Goal: Task Accomplishment & Management: Manage account settings

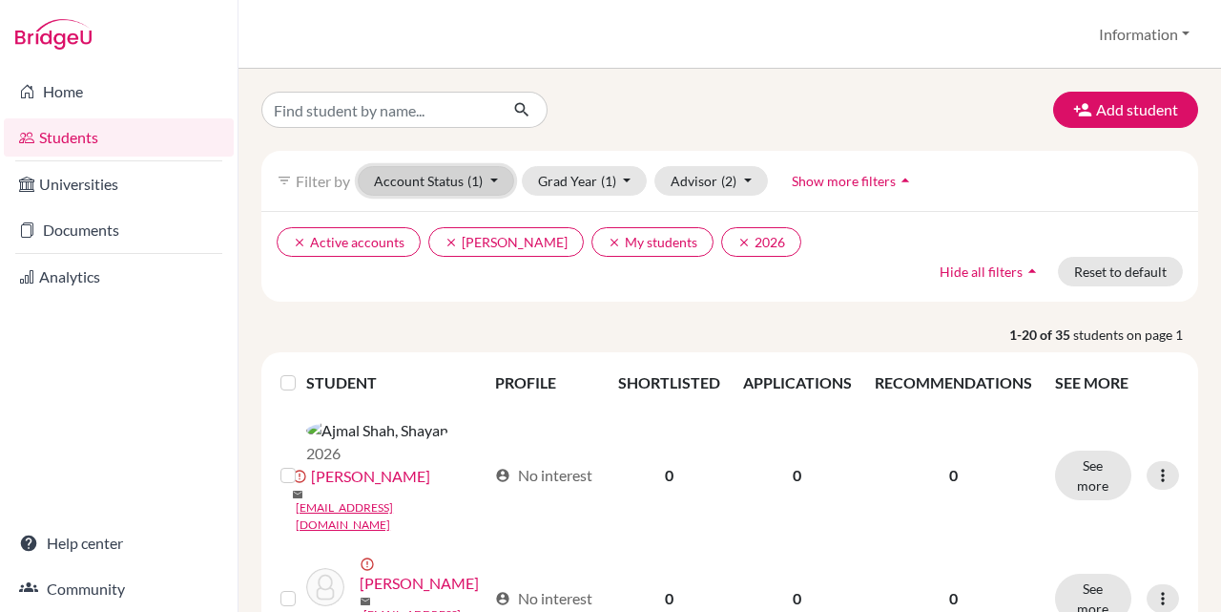
click at [463, 177] on button "Account Status (1)" at bounding box center [436, 181] width 156 height 30
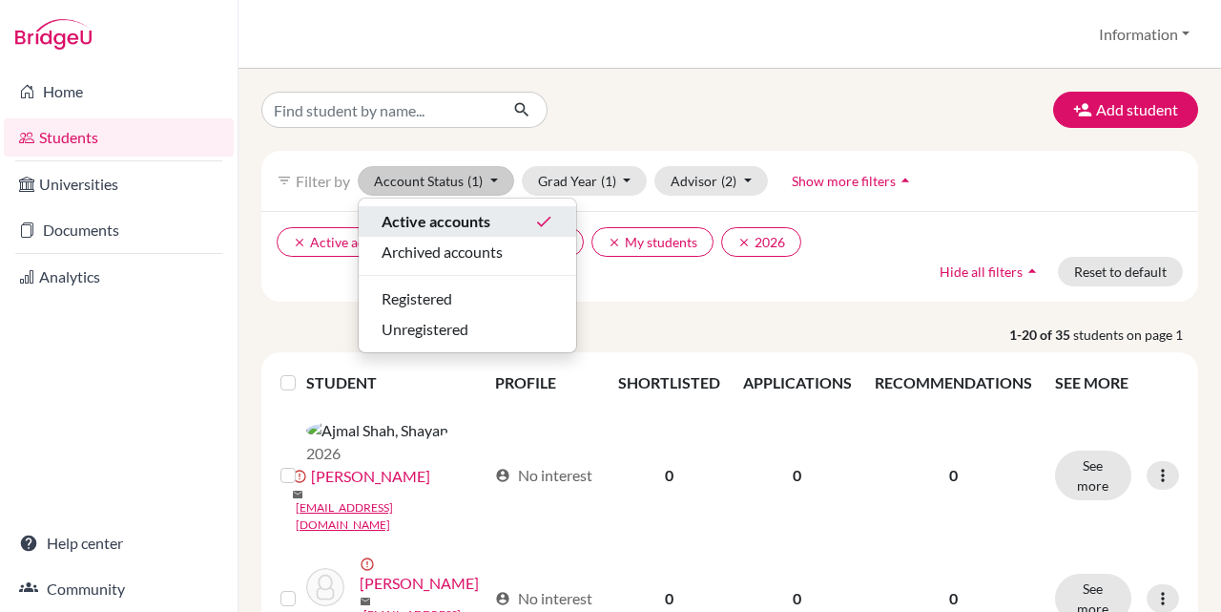
click at [471, 220] on span "Active accounts" at bounding box center [436, 221] width 109 height 23
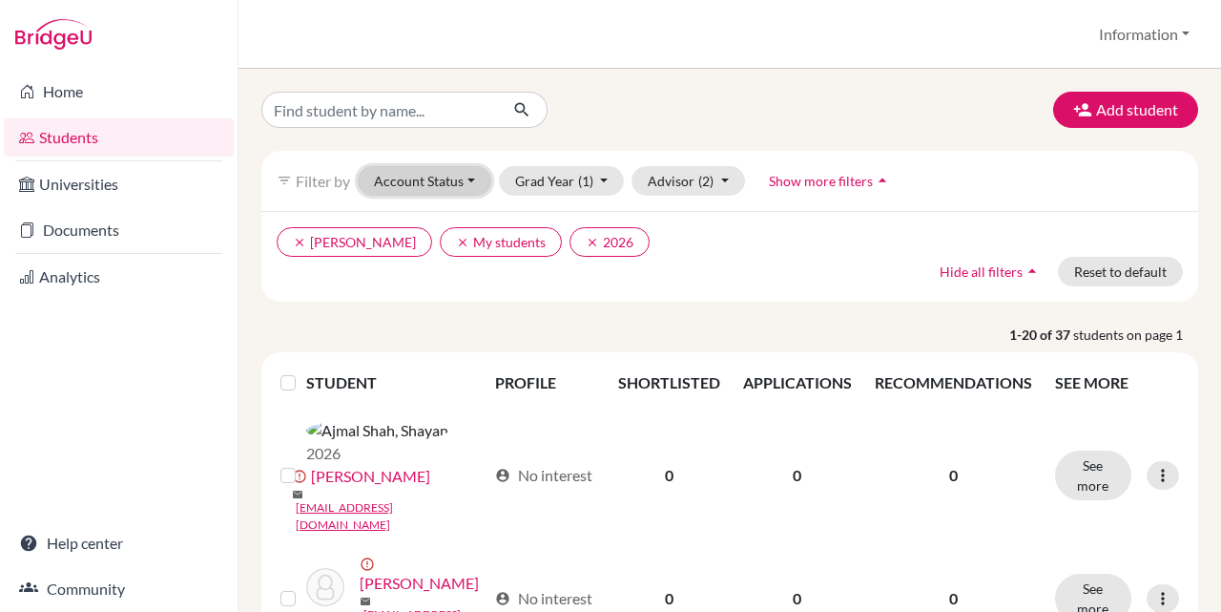
click at [459, 176] on button "Account Status" at bounding box center [425, 181] width 134 height 30
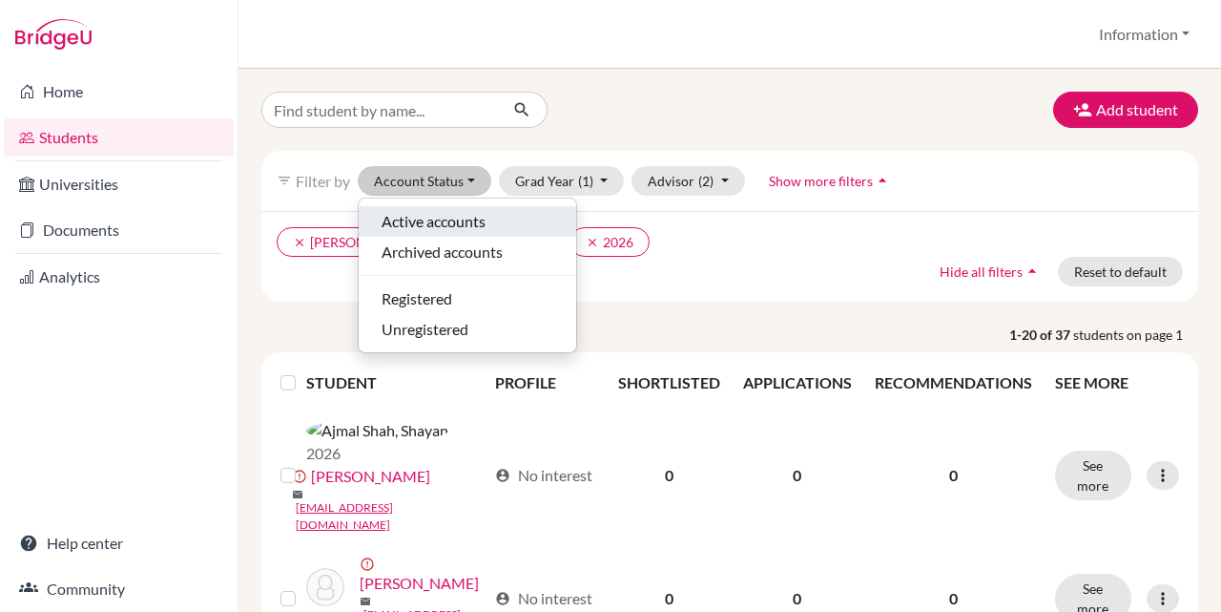
click at [477, 234] on button "Active accounts" at bounding box center [468, 221] width 218 height 31
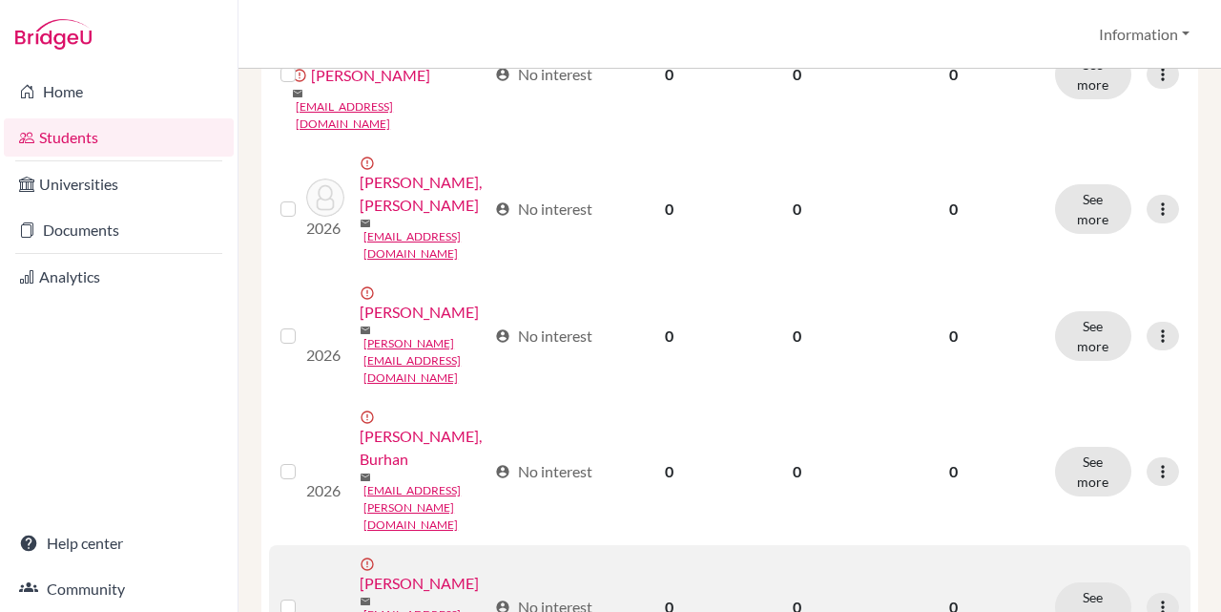
scroll to position [1717, 0]
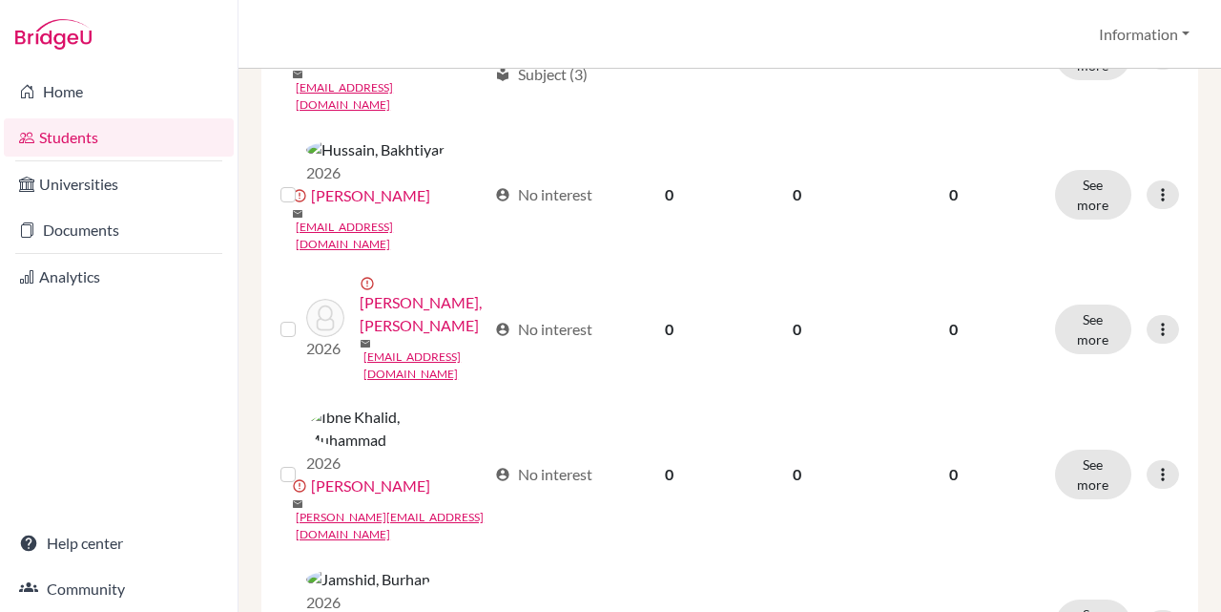
click at [0, 0] on input "checkbox" at bounding box center [0, 0] width 0 height 0
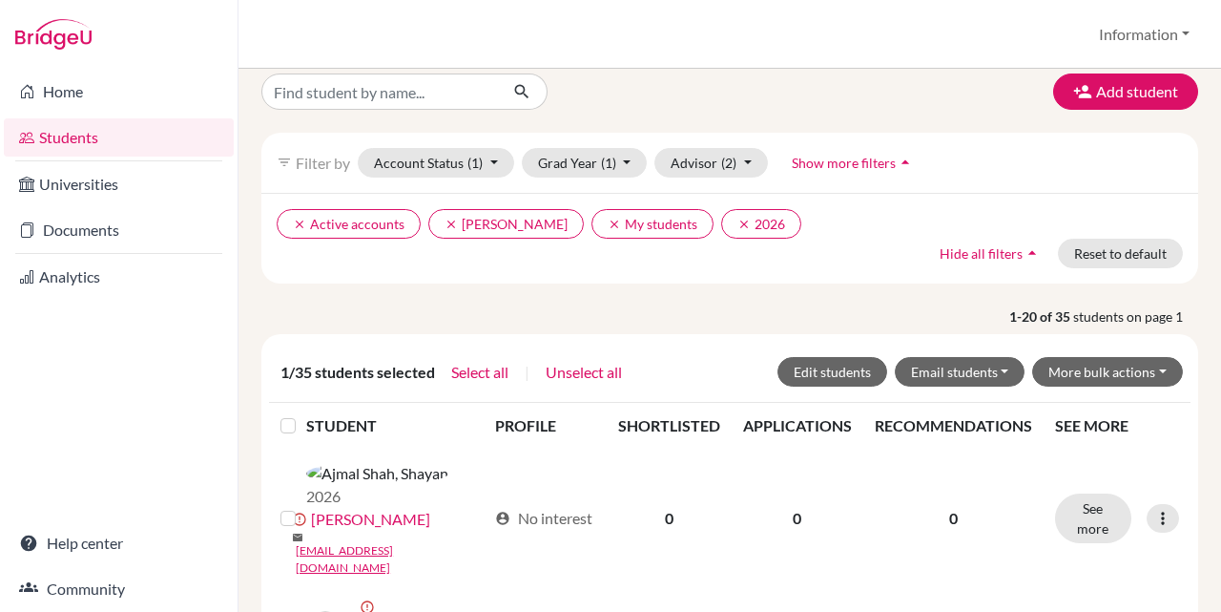
scroll to position [0, 0]
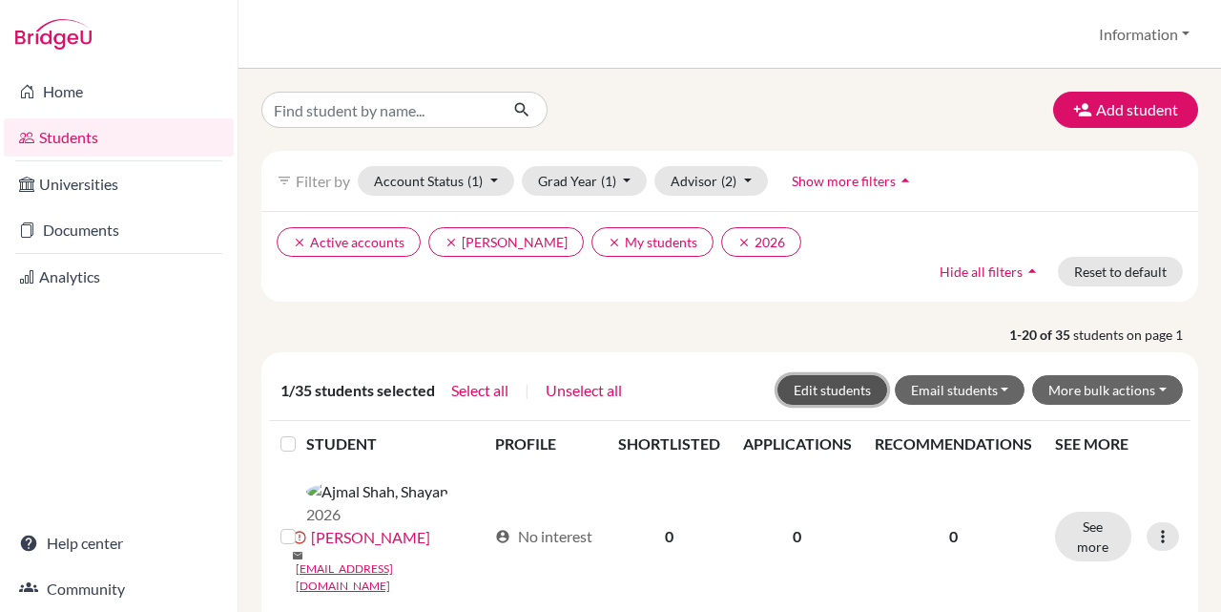
click at [831, 386] on button "Edit students" at bounding box center [833, 390] width 110 height 30
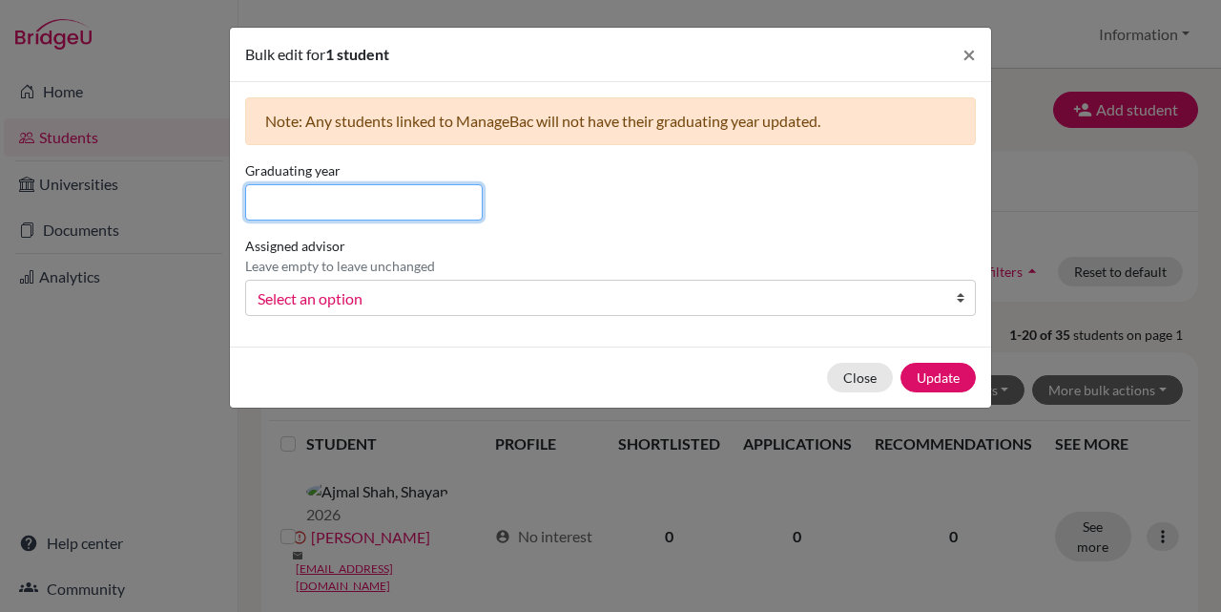
click at [321, 206] on input at bounding box center [364, 202] width 238 height 36
type input "2027"
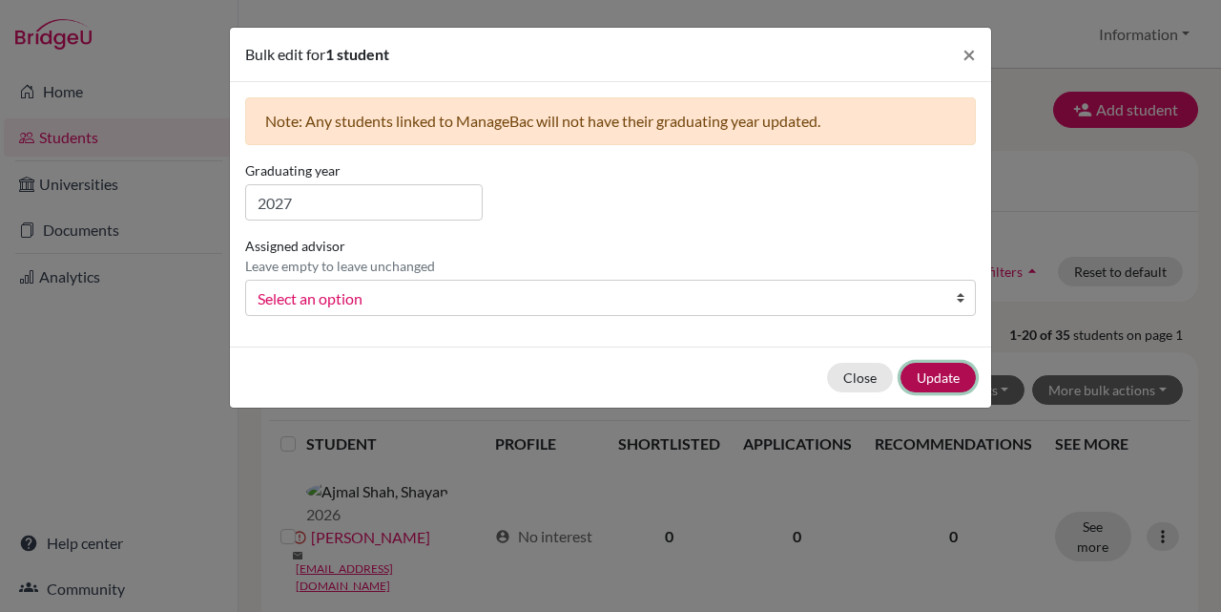
click at [946, 382] on button "Update" at bounding box center [938, 378] width 75 height 30
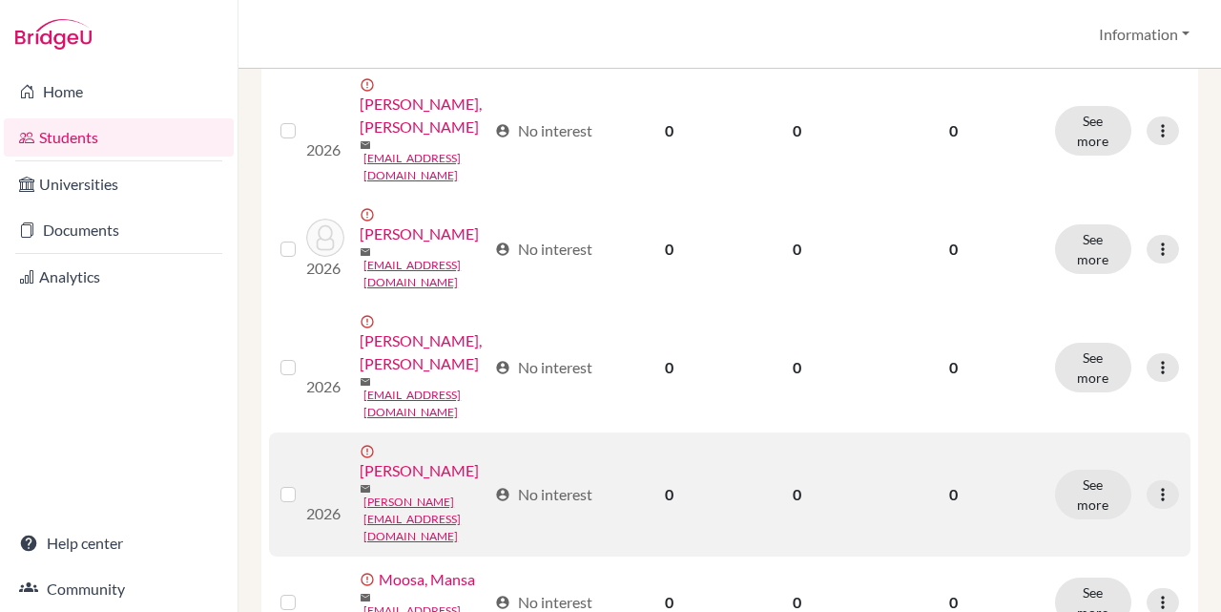
scroll to position [2253, 0]
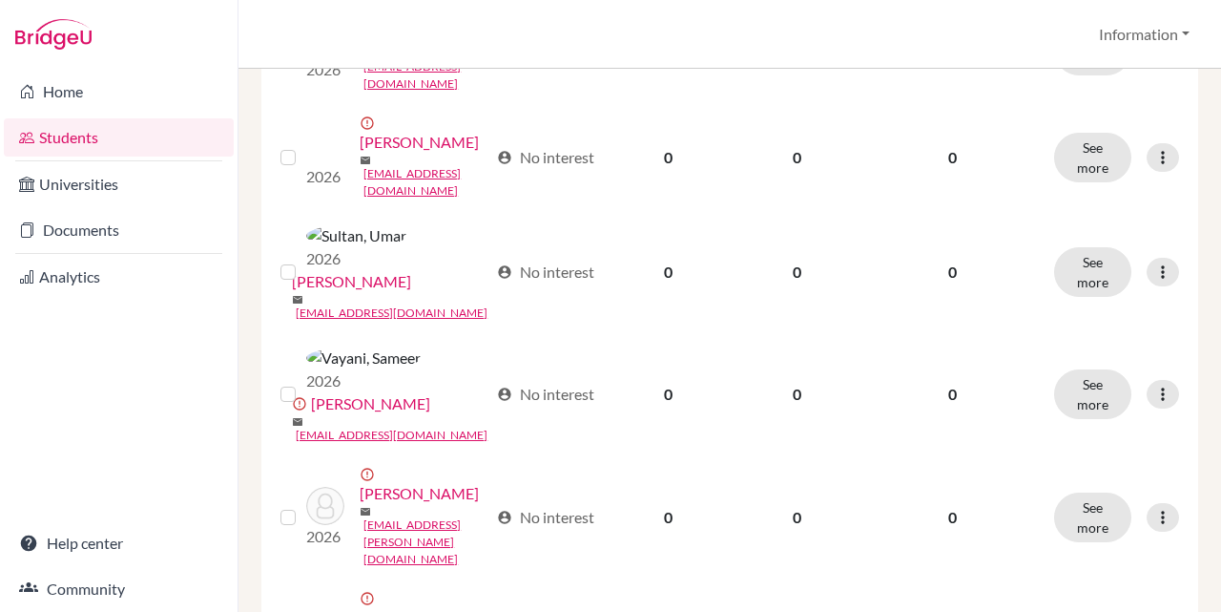
scroll to position [1653, 0]
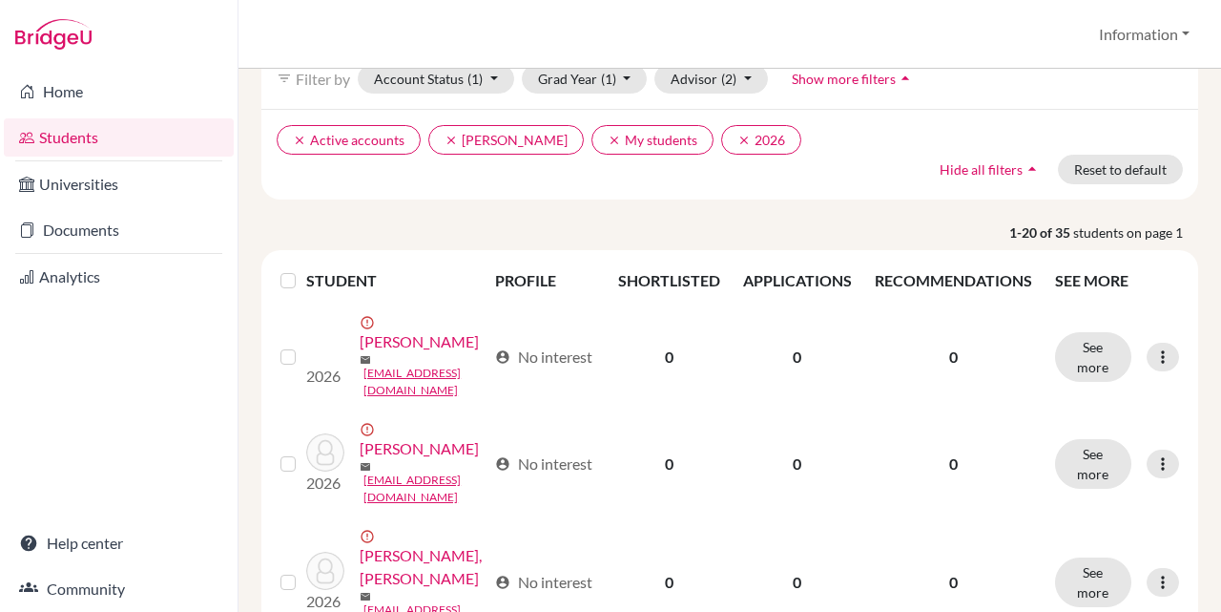
scroll to position [477, 0]
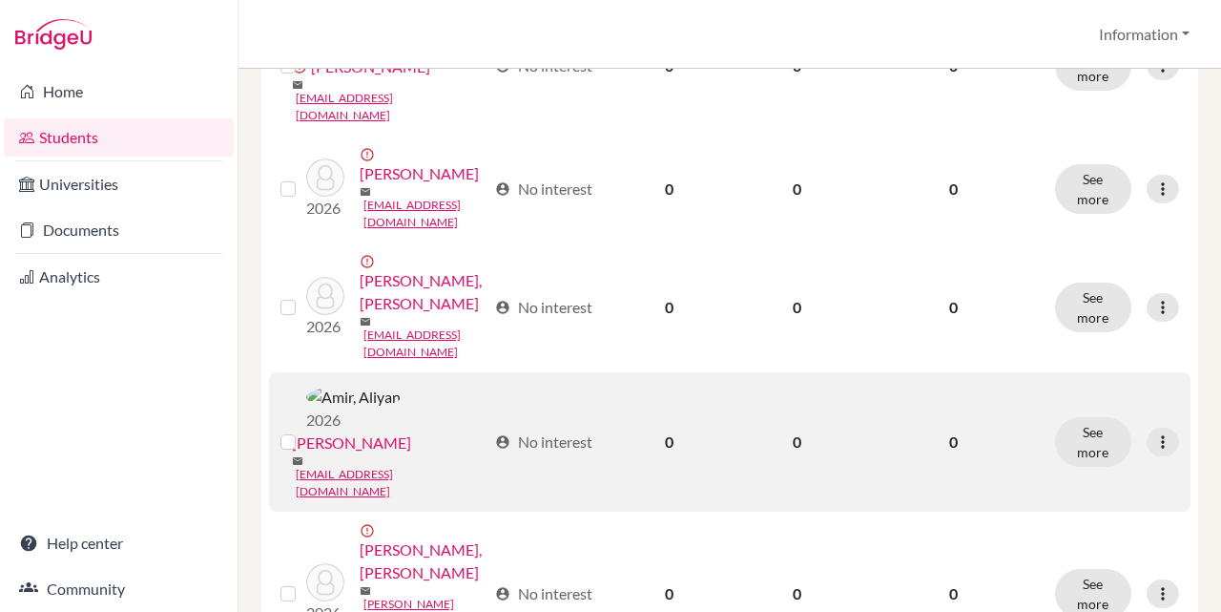
click at [297, 430] on div at bounding box center [292, 441] width 23 height 23
click at [303, 430] on label at bounding box center [303, 430] width 0 height 0
click at [0, 0] on input "checkbox" at bounding box center [0, 0] width 0 height 0
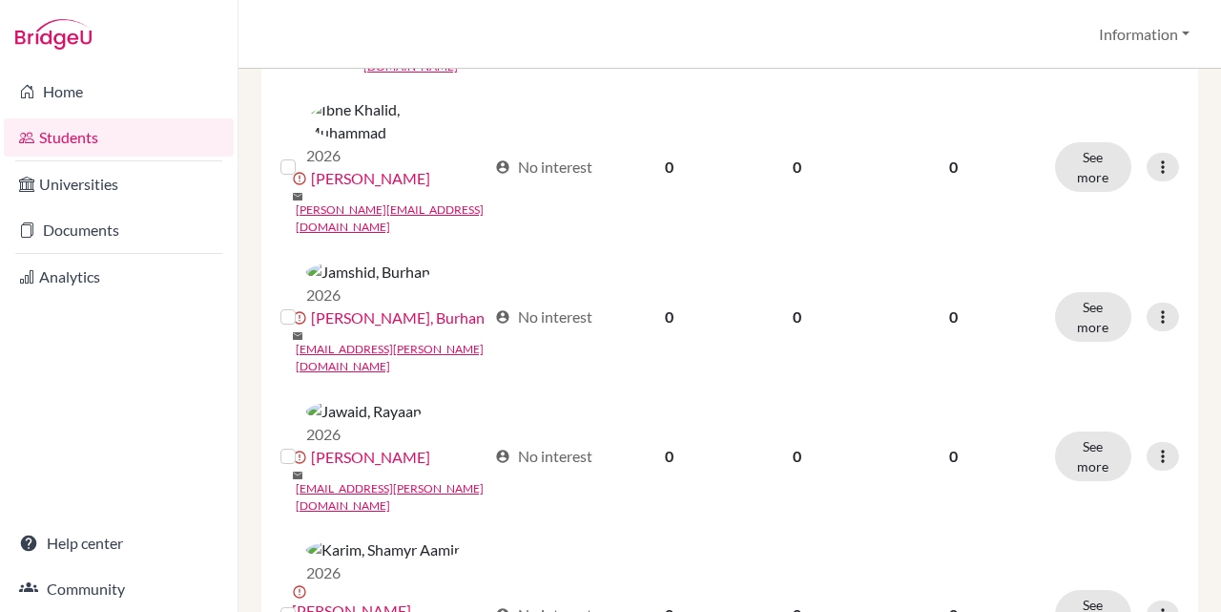
scroll to position [2160, 0]
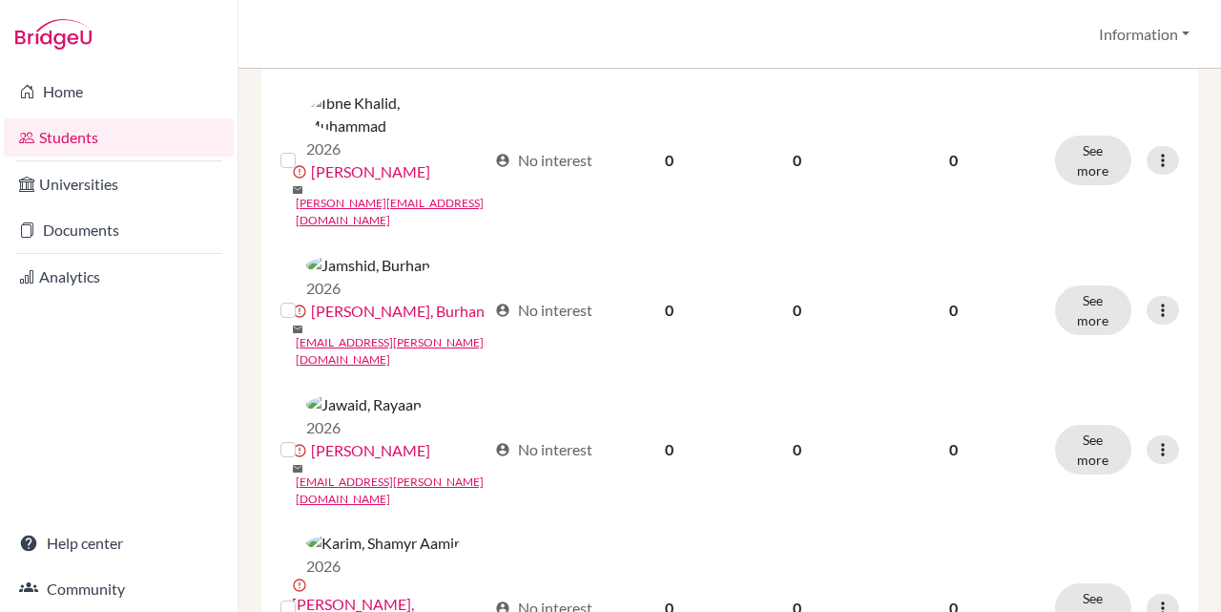
click at [0, 0] on input "checkbox" at bounding box center [0, 0] width 0 height 0
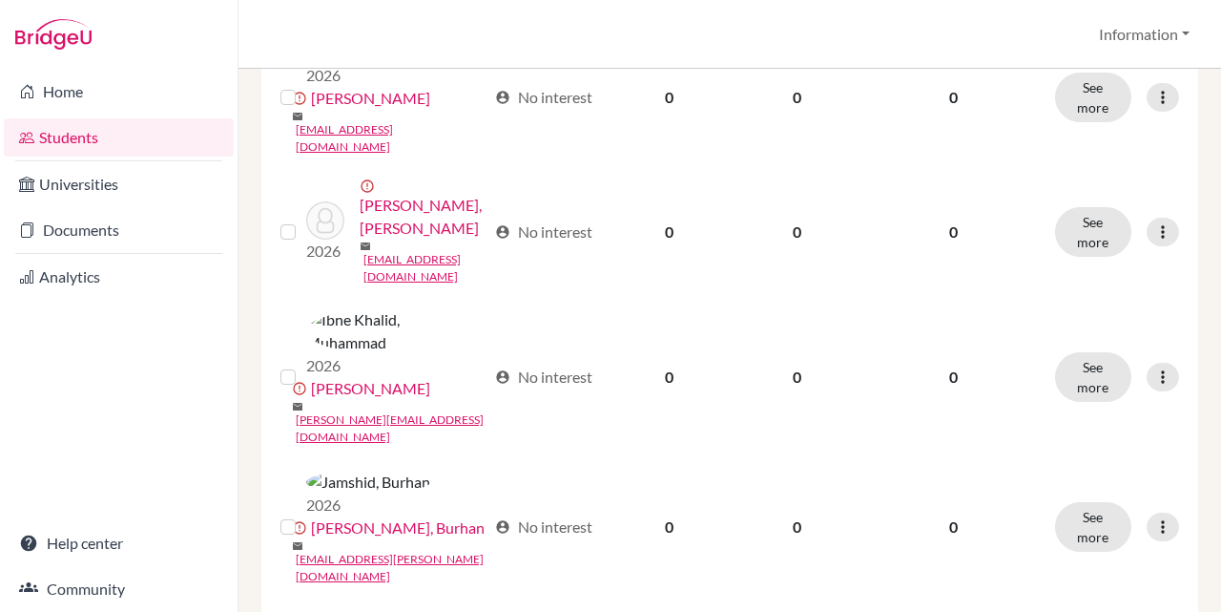
scroll to position [2314, 0]
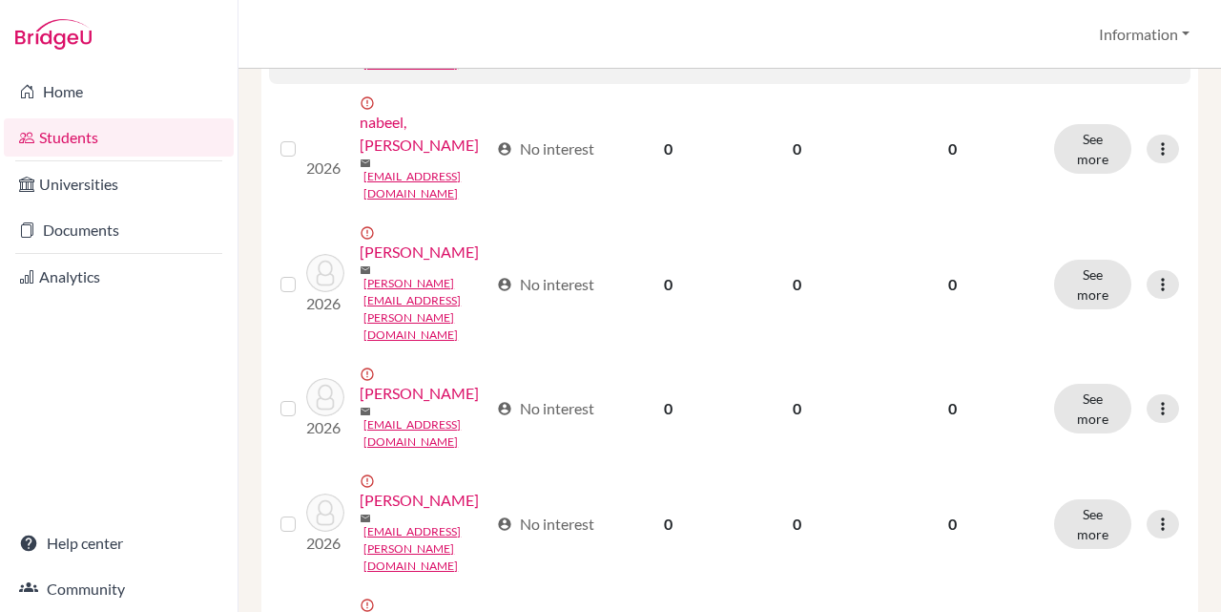
scroll to position [668, 0]
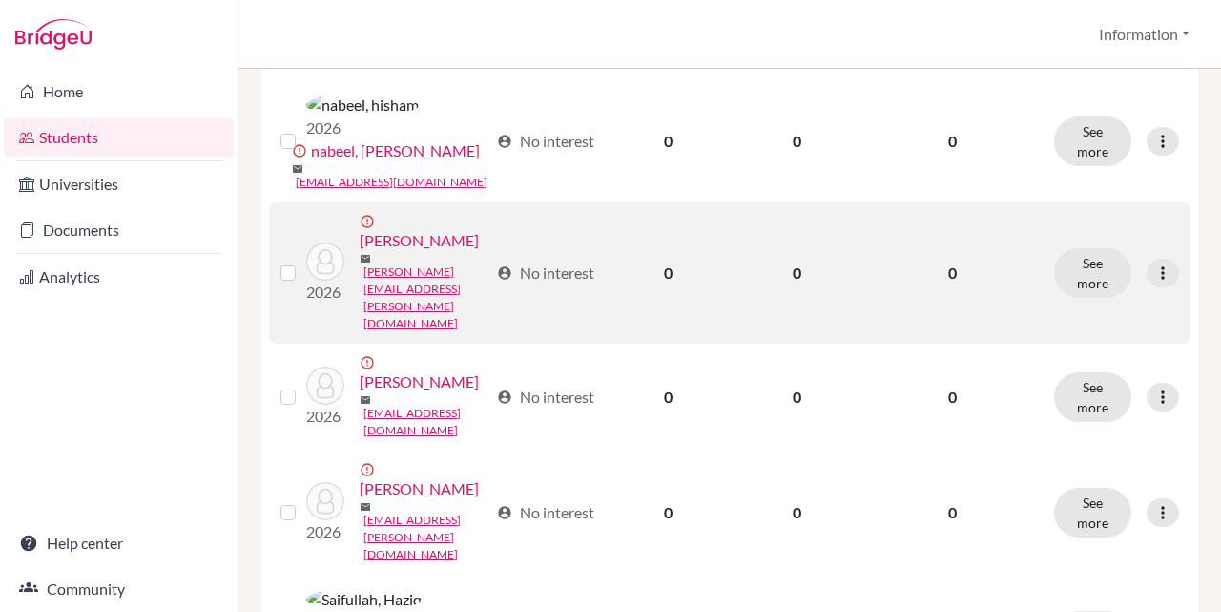
click at [303, 261] on label at bounding box center [303, 261] width 0 height 0
click at [0, 0] on input "checkbox" at bounding box center [0, 0] width 0 height 0
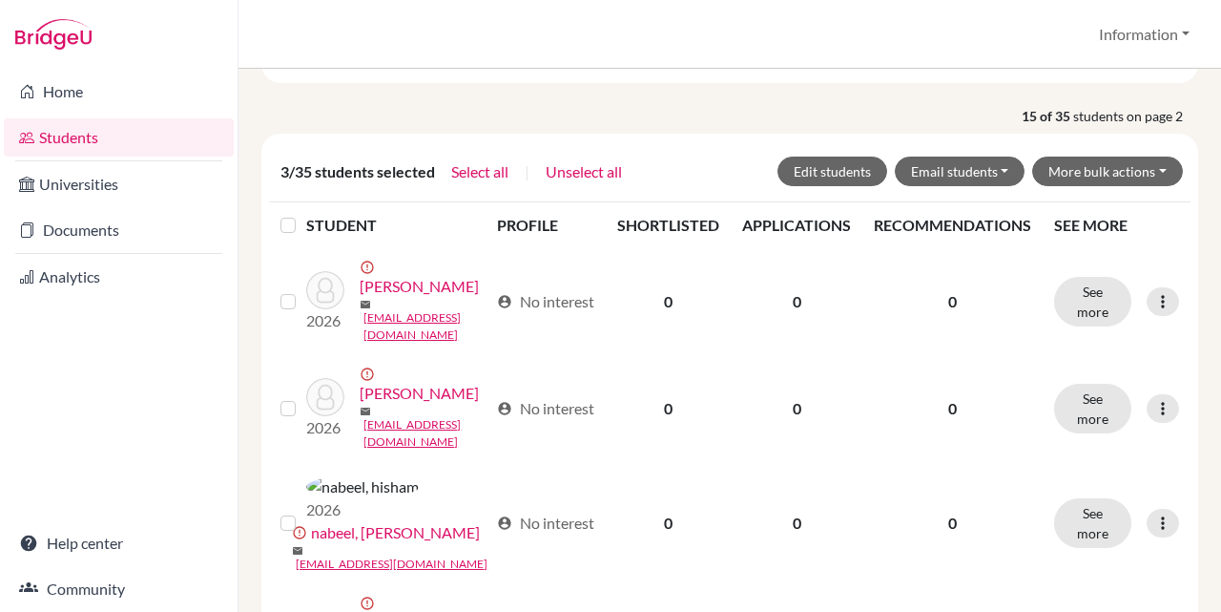
scroll to position [0, 0]
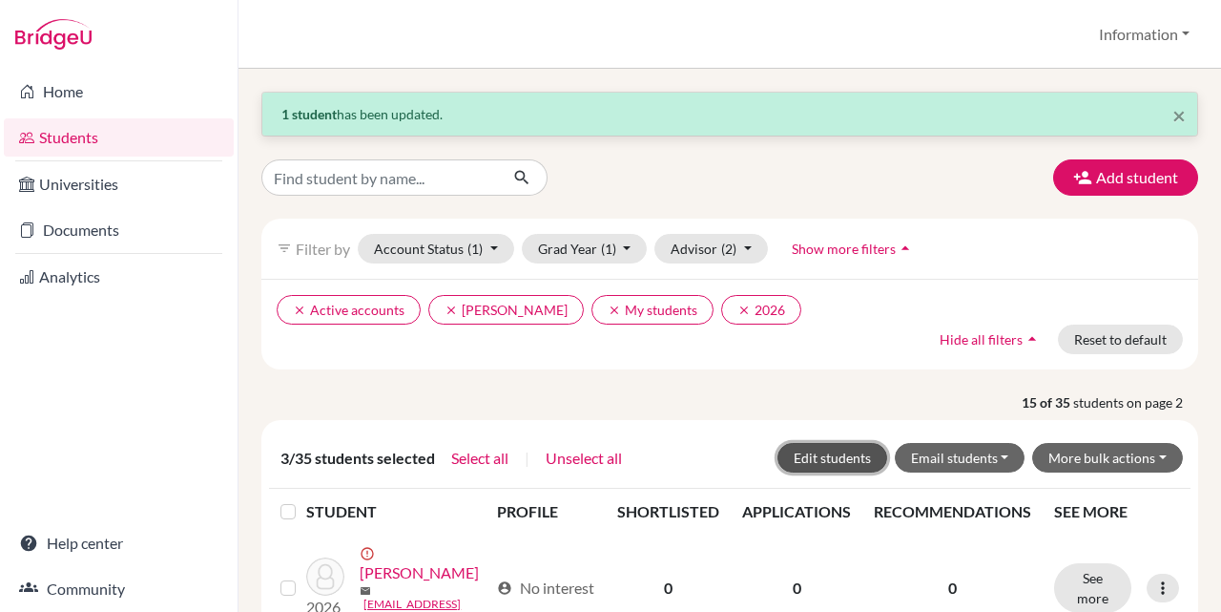
click at [830, 456] on button "Edit students" at bounding box center [833, 458] width 110 height 30
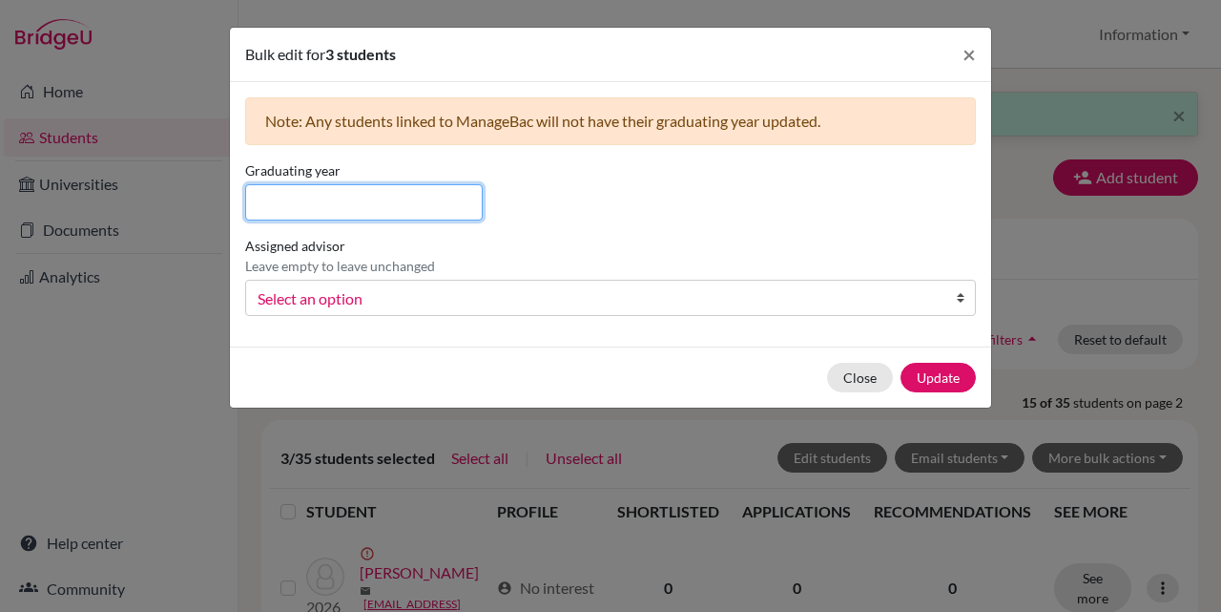
drag, startPoint x: 352, startPoint y: 200, endPoint x: 366, endPoint y: 209, distance: 16.7
click at [352, 200] on input at bounding box center [364, 202] width 238 height 36
type input "2027"
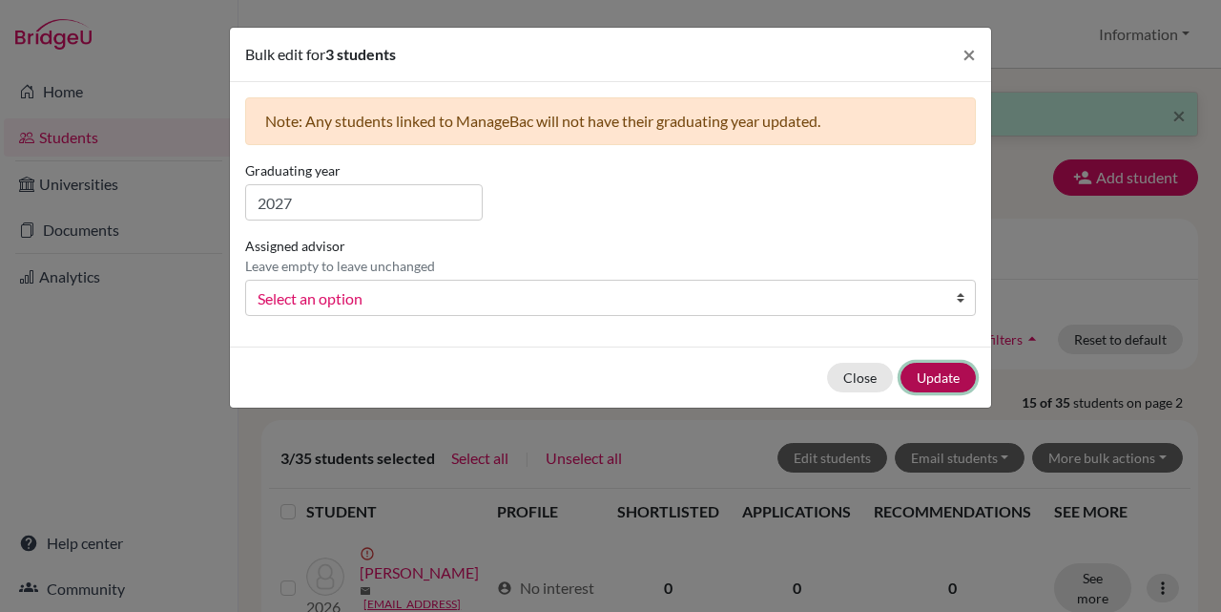
click at [949, 374] on button "Update" at bounding box center [938, 378] width 75 height 30
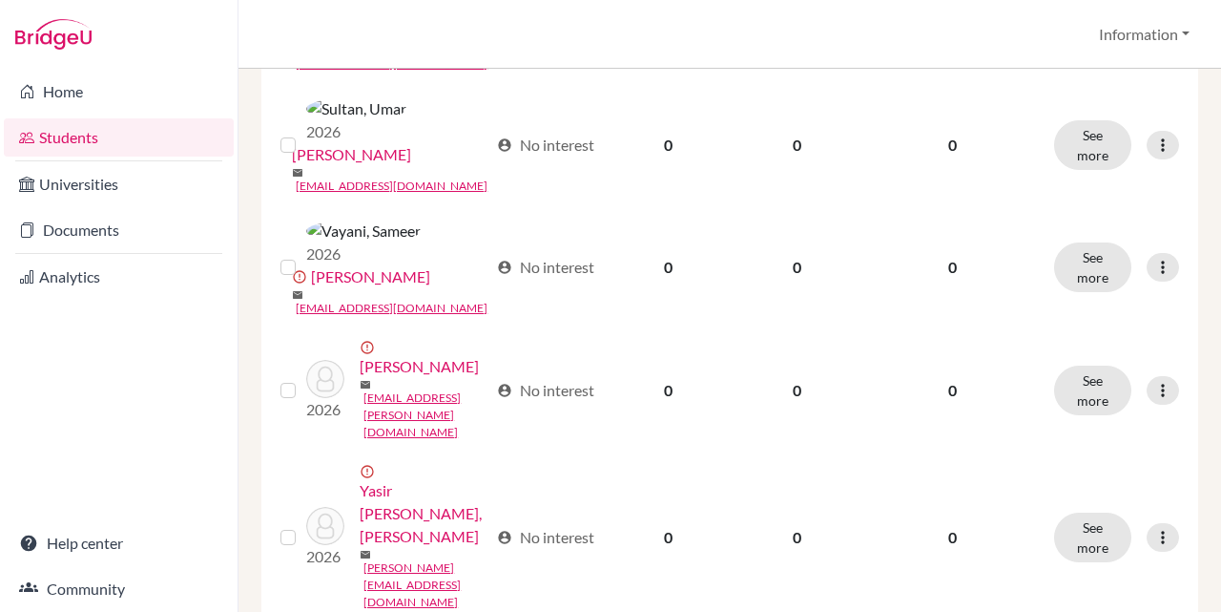
scroll to position [1586, 0]
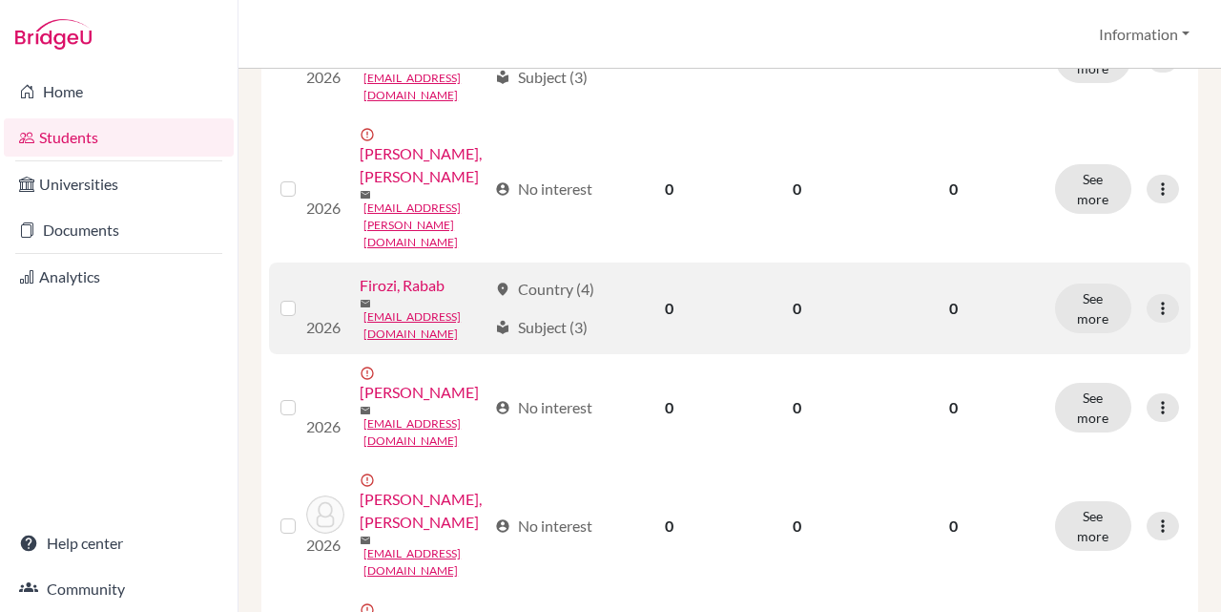
scroll to position [1336, 0]
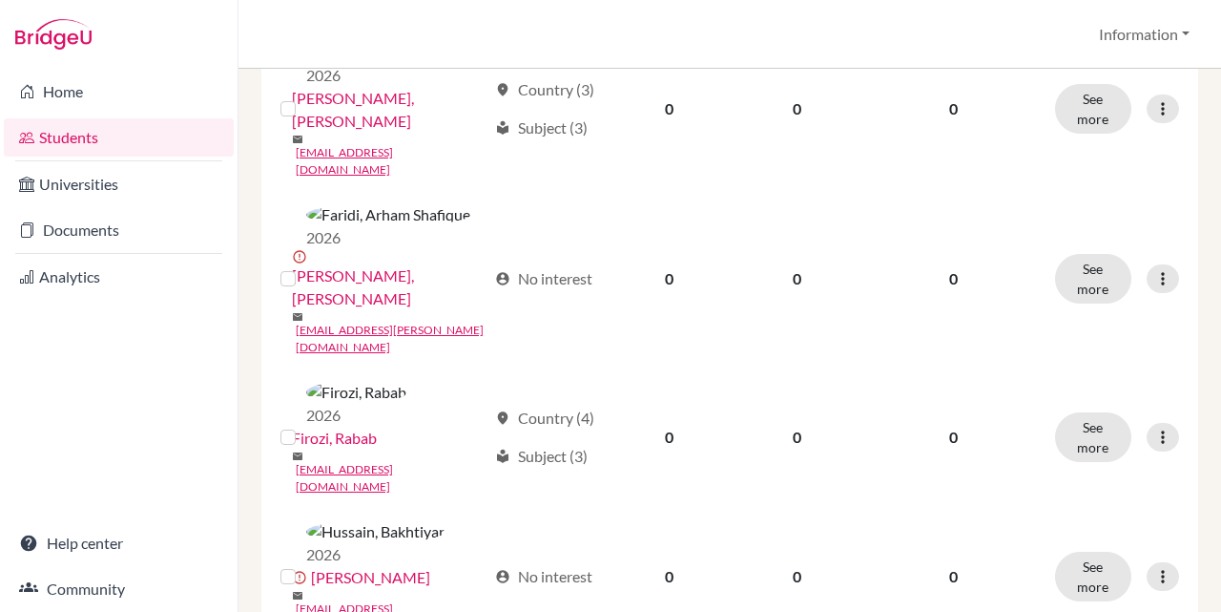
click at [0, 0] on input "checkbox" at bounding box center [0, 0] width 0 height 0
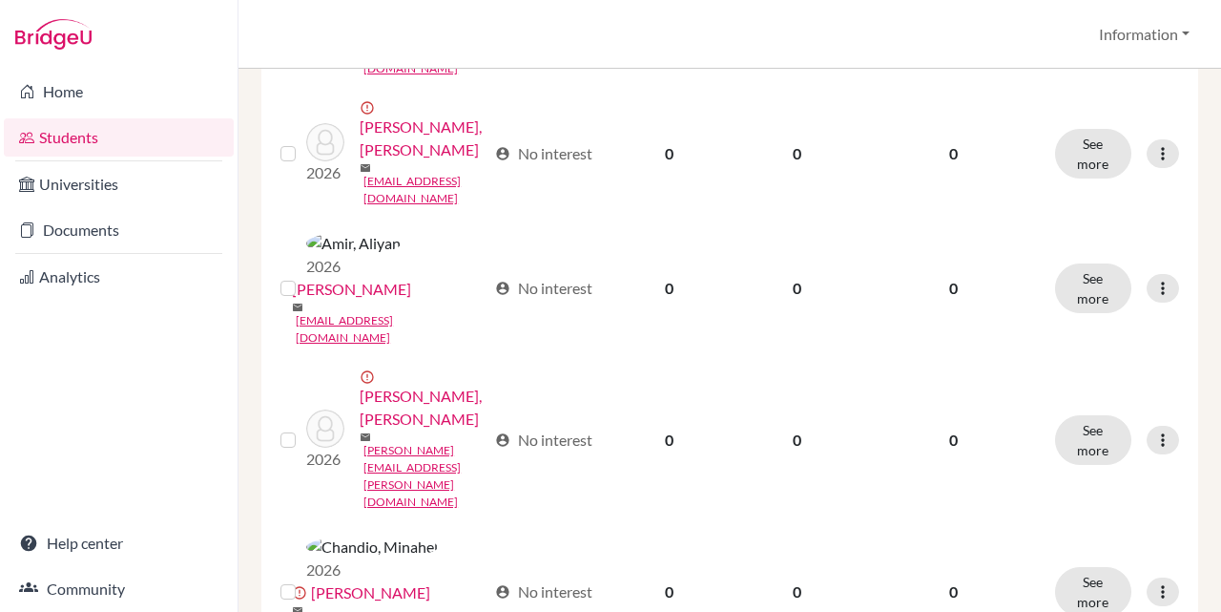
scroll to position [0, 0]
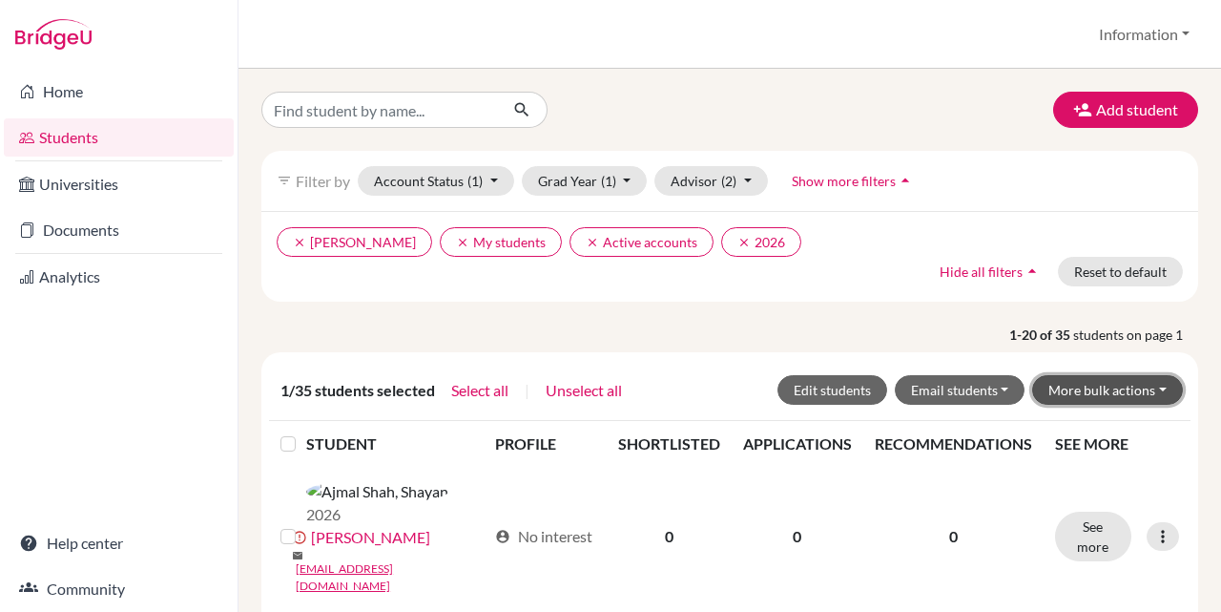
click at [1102, 390] on button "More bulk actions" at bounding box center [1107, 390] width 151 height 30
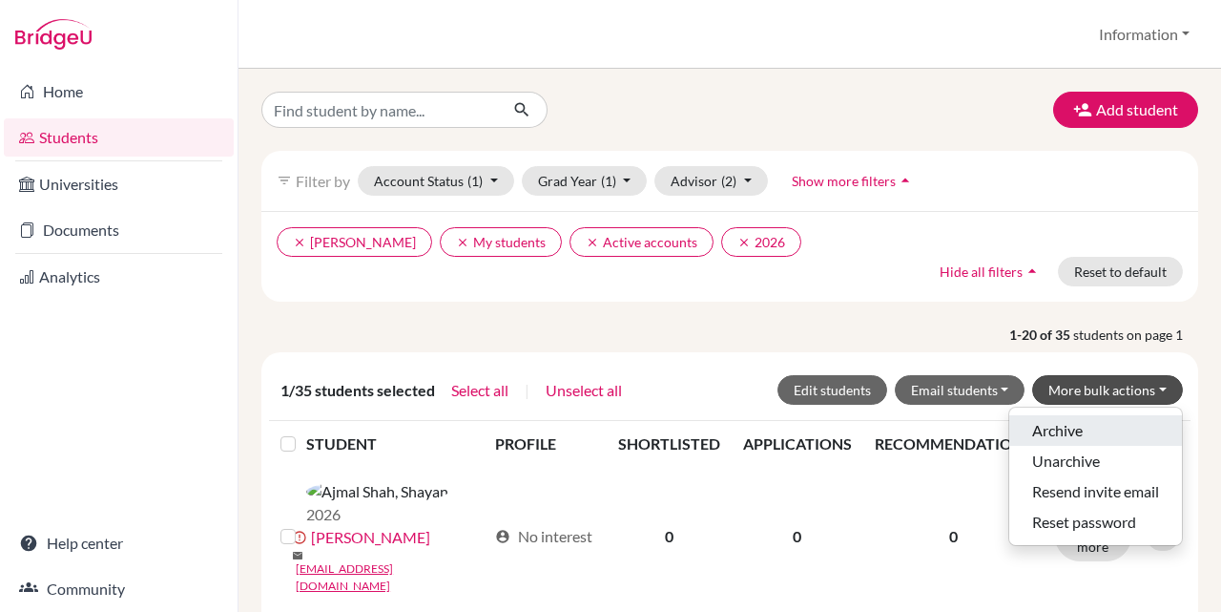
click at [1104, 424] on button "Archive" at bounding box center [1095, 430] width 173 height 31
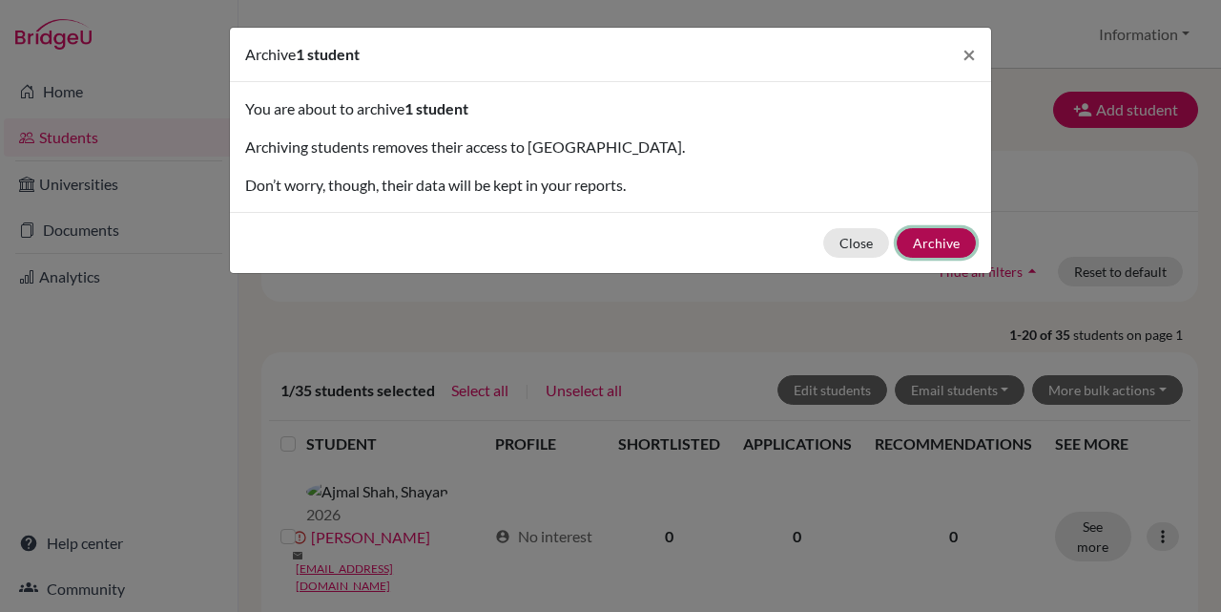
click at [945, 245] on button "Archive" at bounding box center [936, 243] width 79 height 30
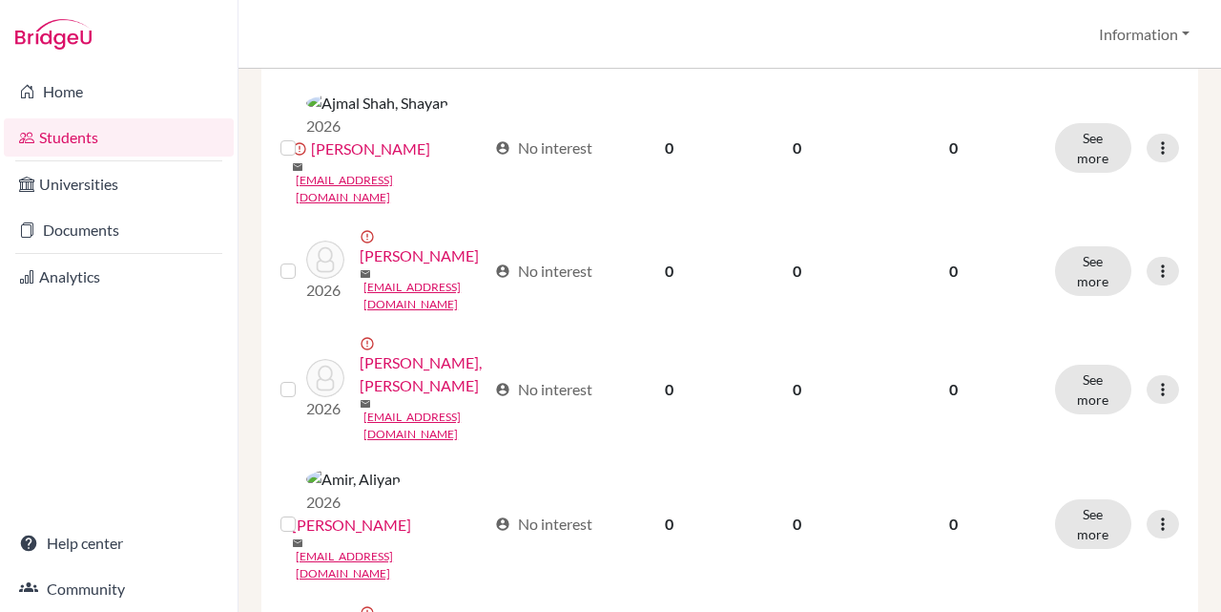
scroll to position [477, 0]
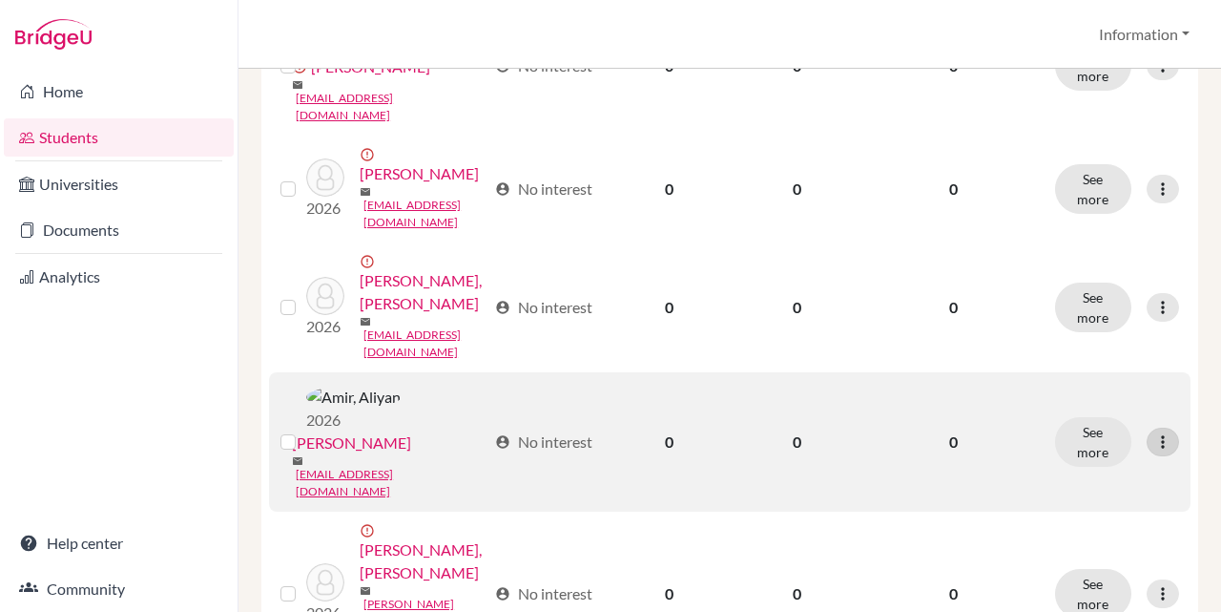
click at [1158, 427] on div at bounding box center [1163, 441] width 32 height 29
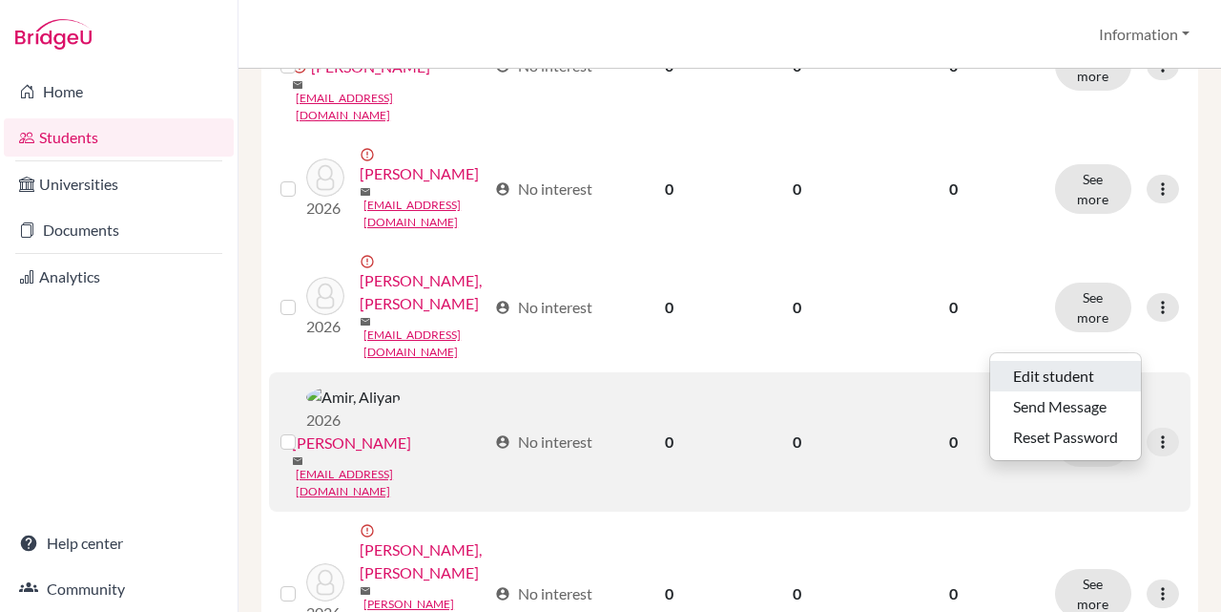
click at [1104, 366] on button "Edit student" at bounding box center [1065, 376] width 151 height 31
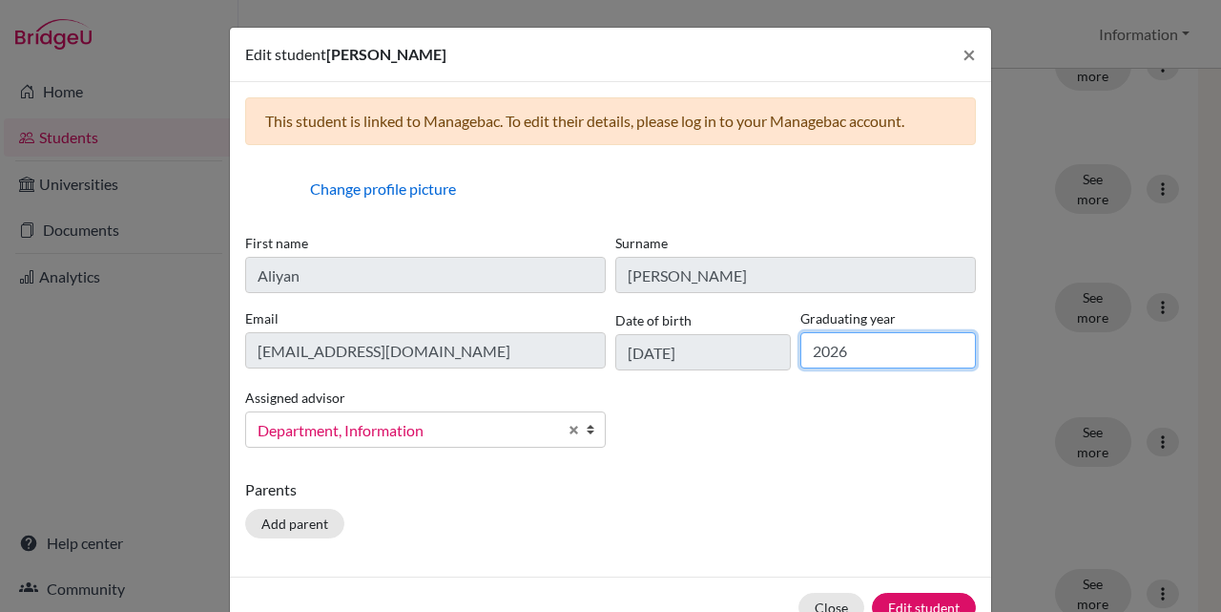
click at [865, 351] on input "2026" at bounding box center [889, 350] width 176 height 36
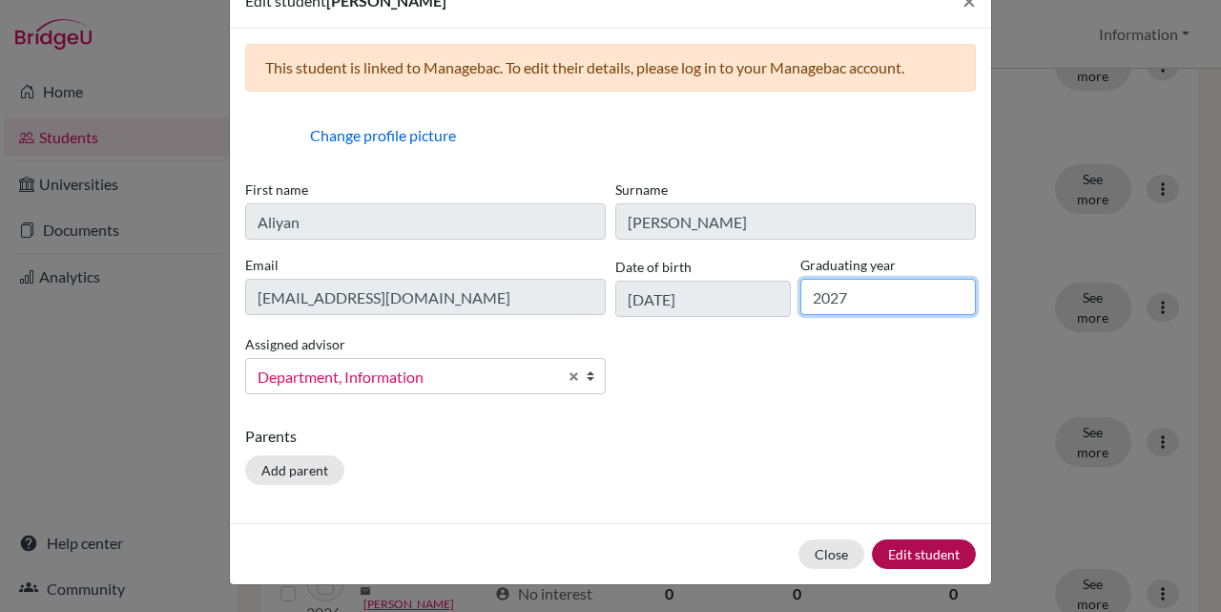
type input "2027"
click at [927, 568] on button "Edit student" at bounding box center [924, 554] width 104 height 30
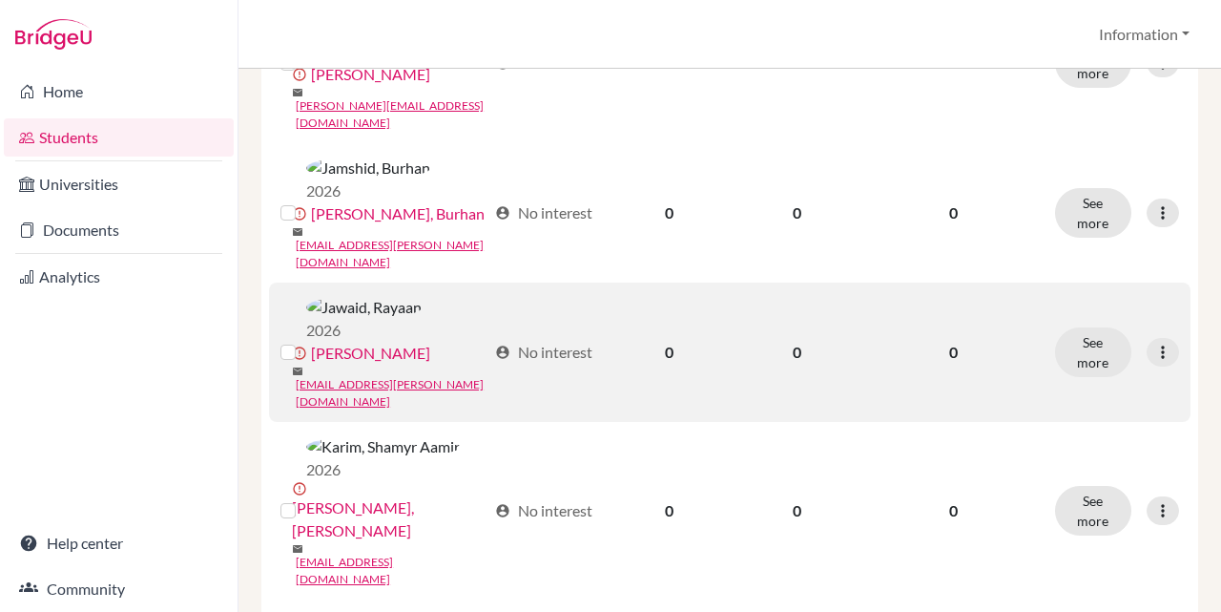
scroll to position [1813, 0]
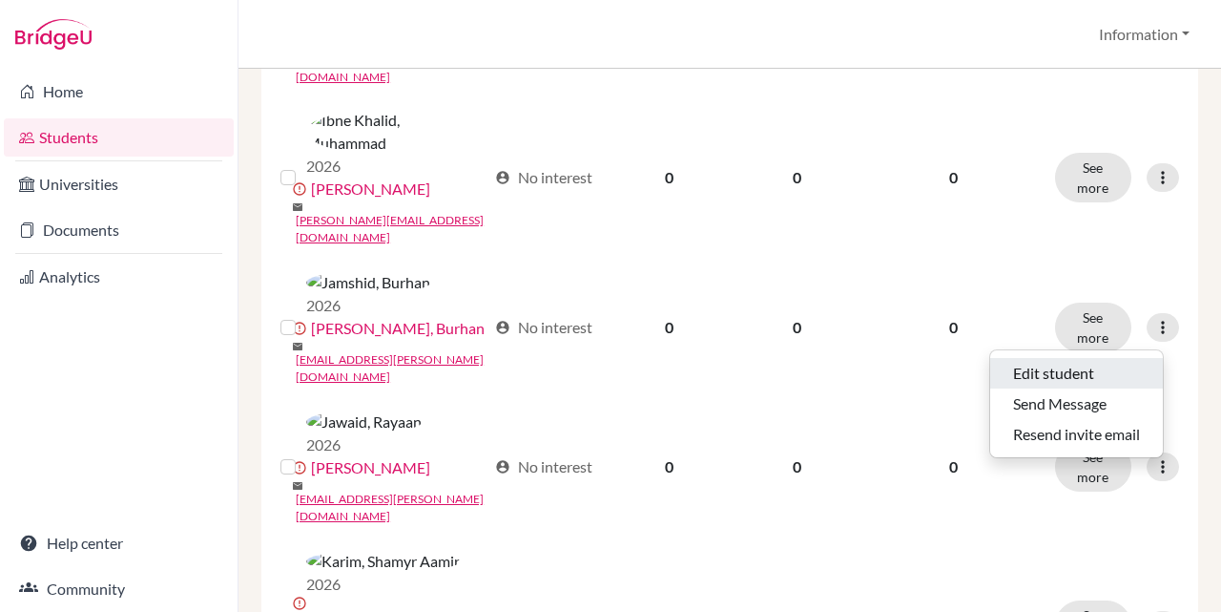
click at [1119, 364] on button "Edit student" at bounding box center [1076, 373] width 173 height 31
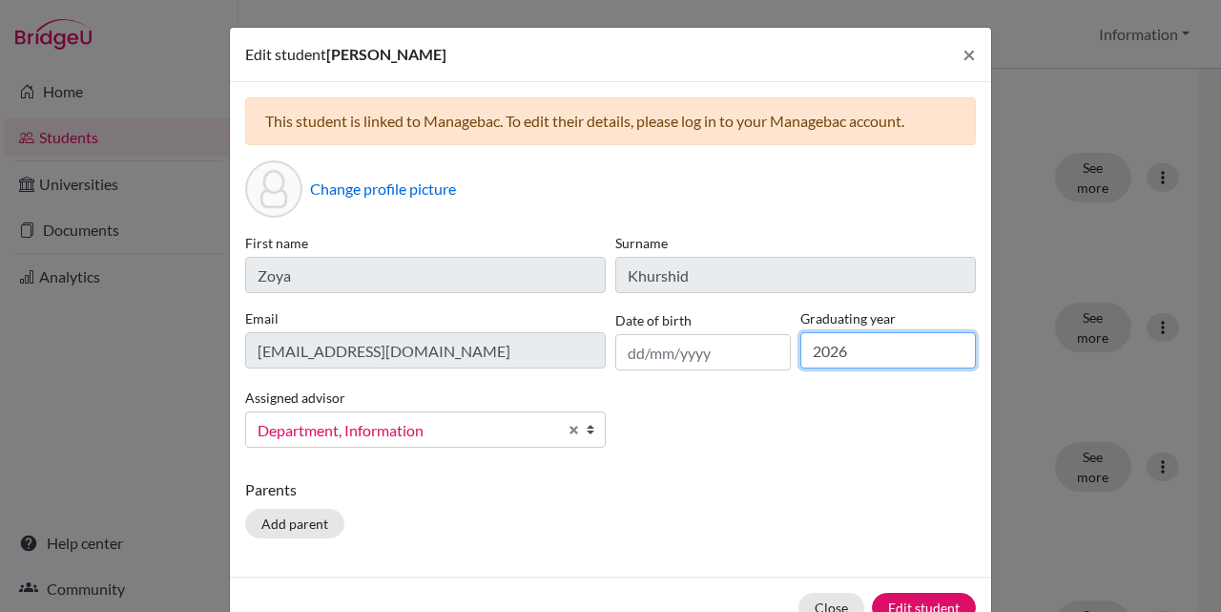
click at [864, 354] on input "2026" at bounding box center [889, 350] width 176 height 36
type input "2027"
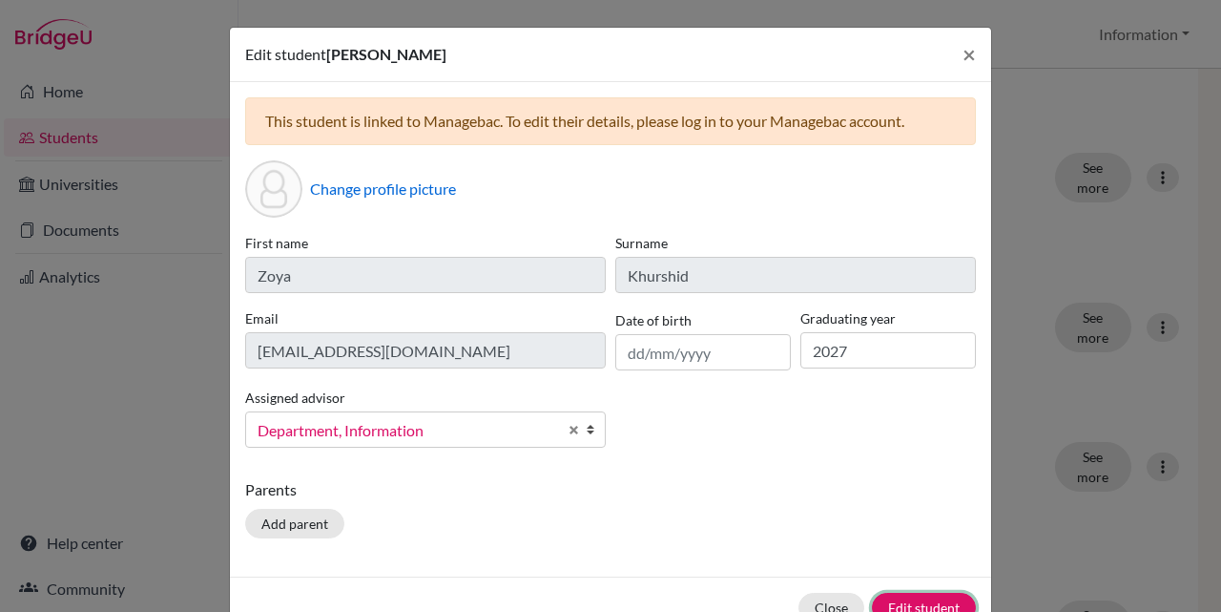
click at [910, 592] on div "Close Edit student" at bounding box center [610, 606] width 761 height 61
click at [920, 601] on button "Edit student" at bounding box center [924, 608] width 104 height 30
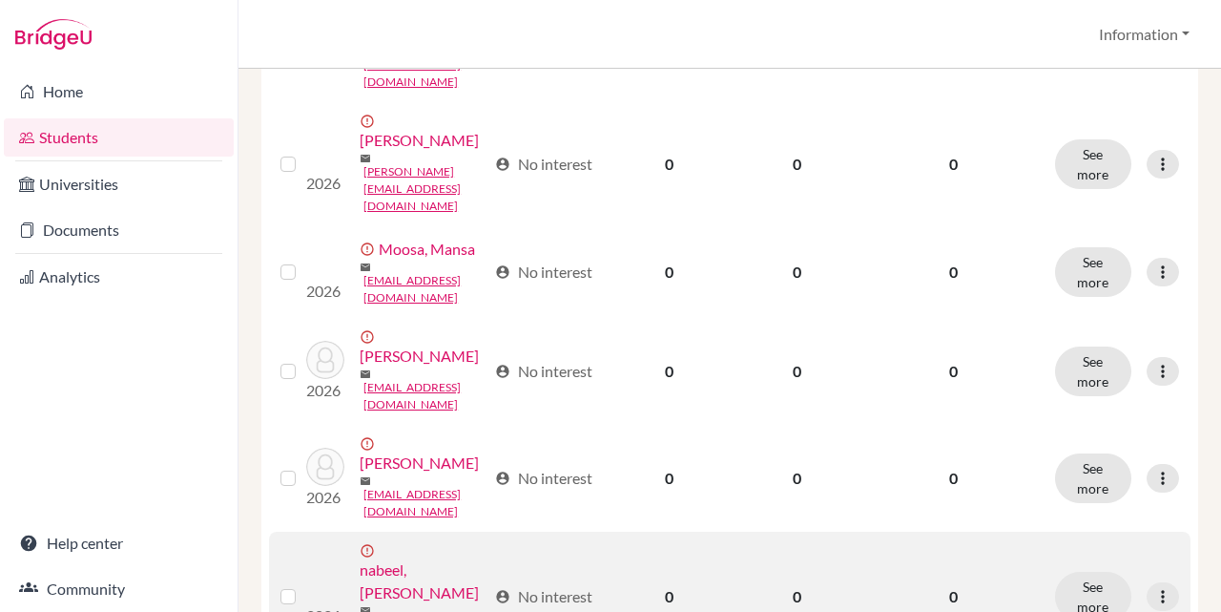
scroll to position [2264, 0]
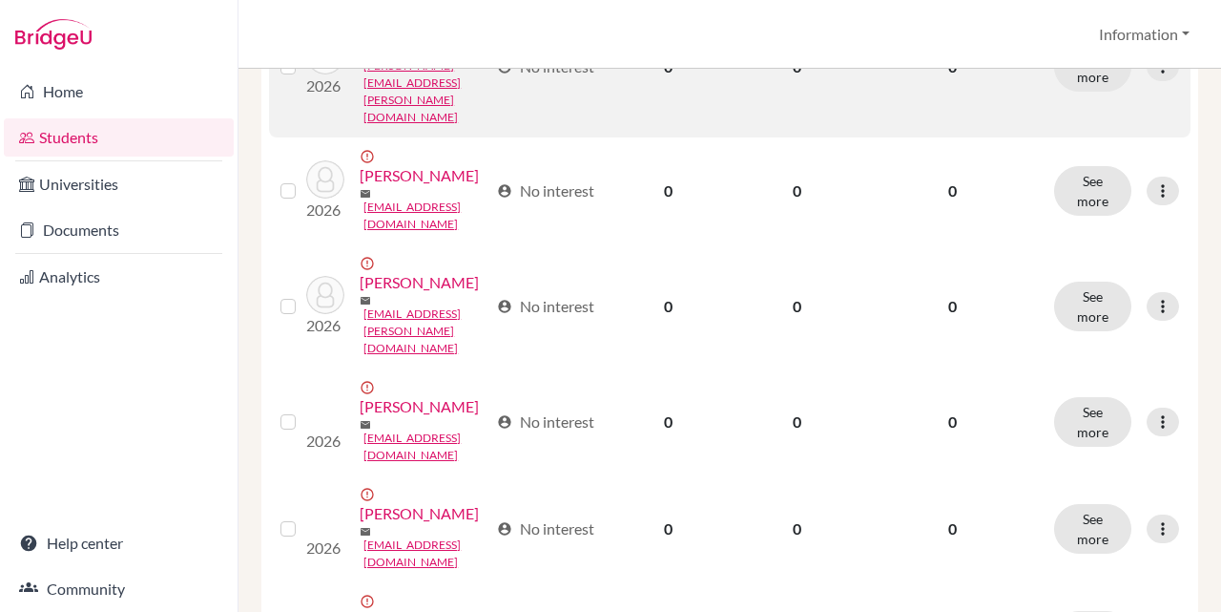
scroll to position [572, 0]
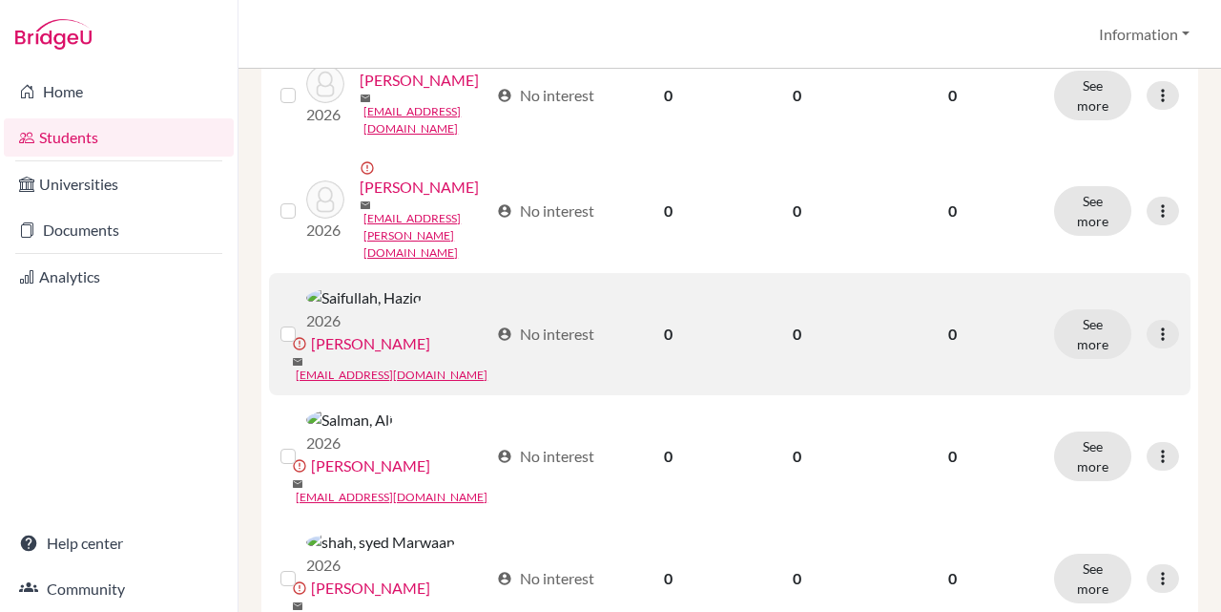
click at [303, 322] on label at bounding box center [303, 322] width 0 height 0
click at [0, 0] on input "checkbox" at bounding box center [0, 0] width 0 height 0
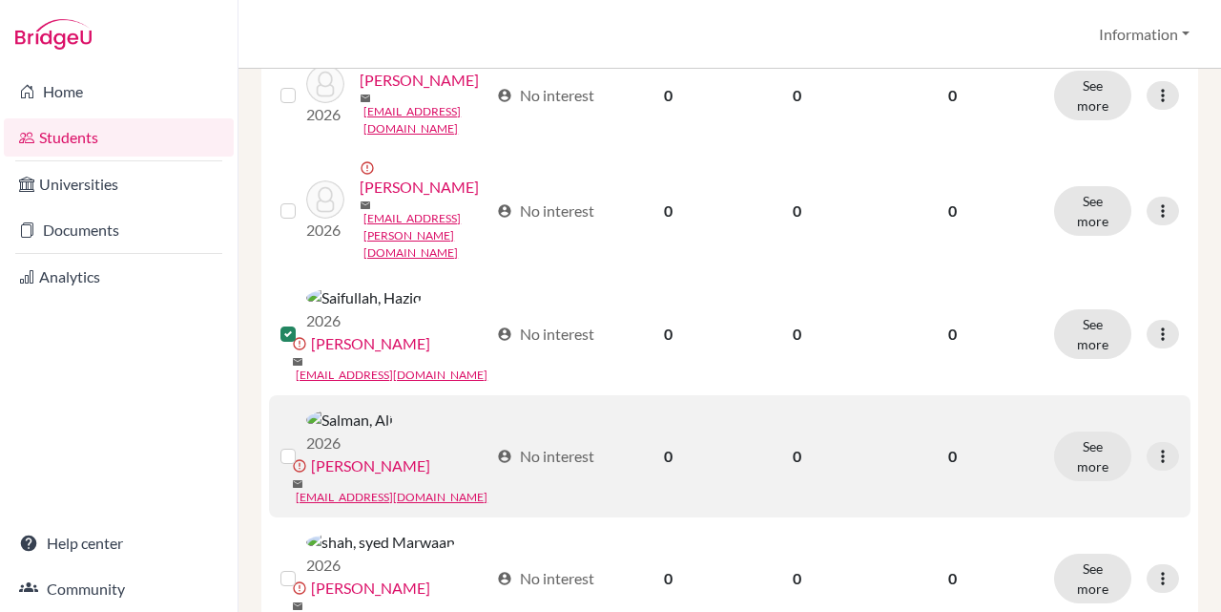
click at [303, 445] on label at bounding box center [303, 445] width 0 height 0
click at [0, 0] on input "checkbox" at bounding box center [0, 0] width 0 height 0
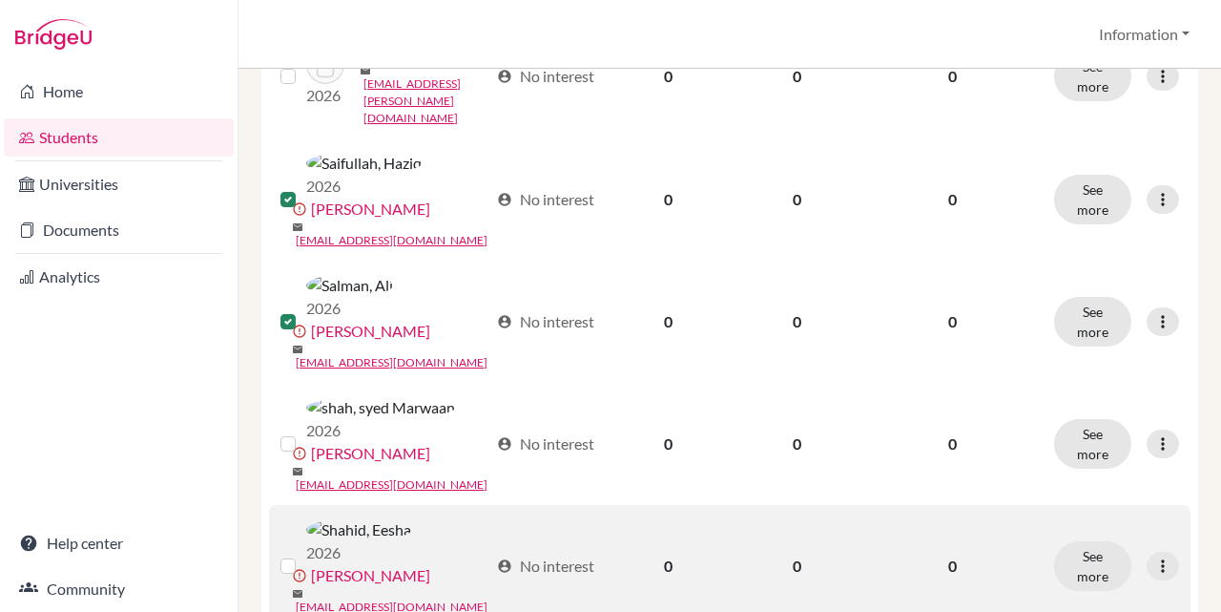
scroll to position [824, 0]
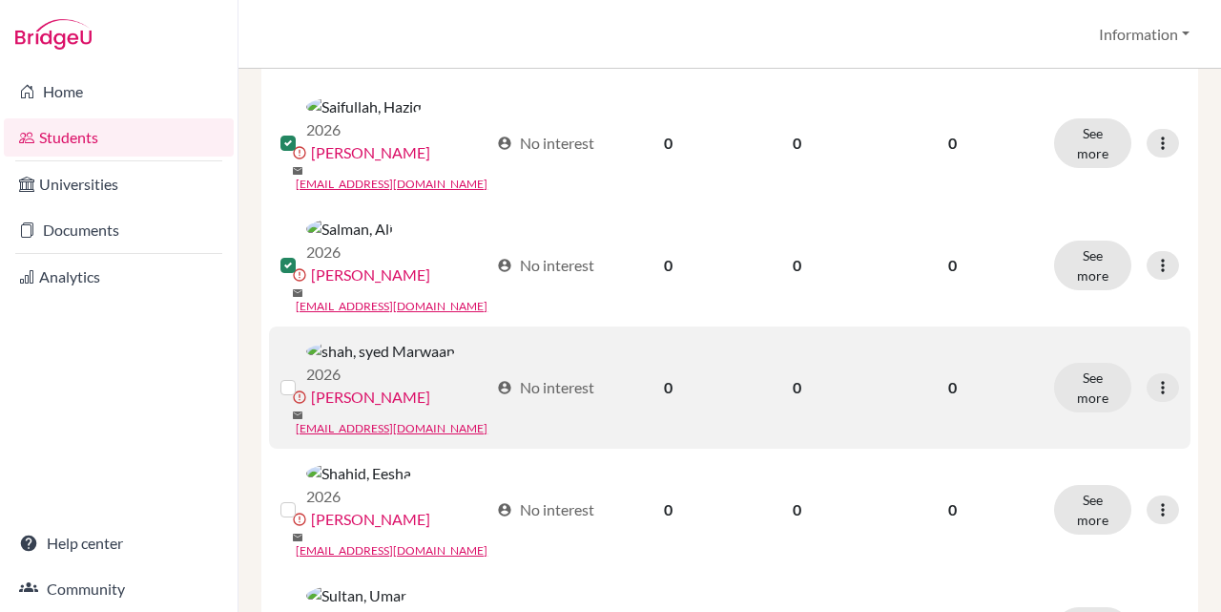
click at [303, 376] on label at bounding box center [303, 376] width 0 height 0
click at [0, 0] on input "checkbox" at bounding box center [0, 0] width 0 height 0
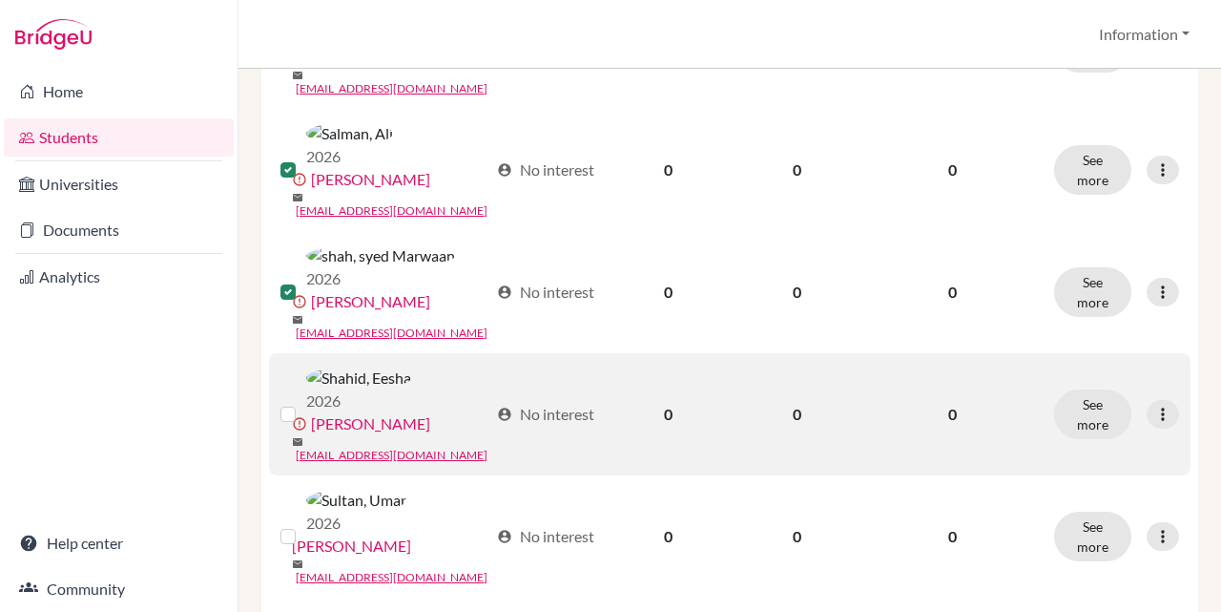
click at [303, 403] on label at bounding box center [303, 403] width 0 height 0
click at [0, 0] on input "checkbox" at bounding box center [0, 0] width 0 height 0
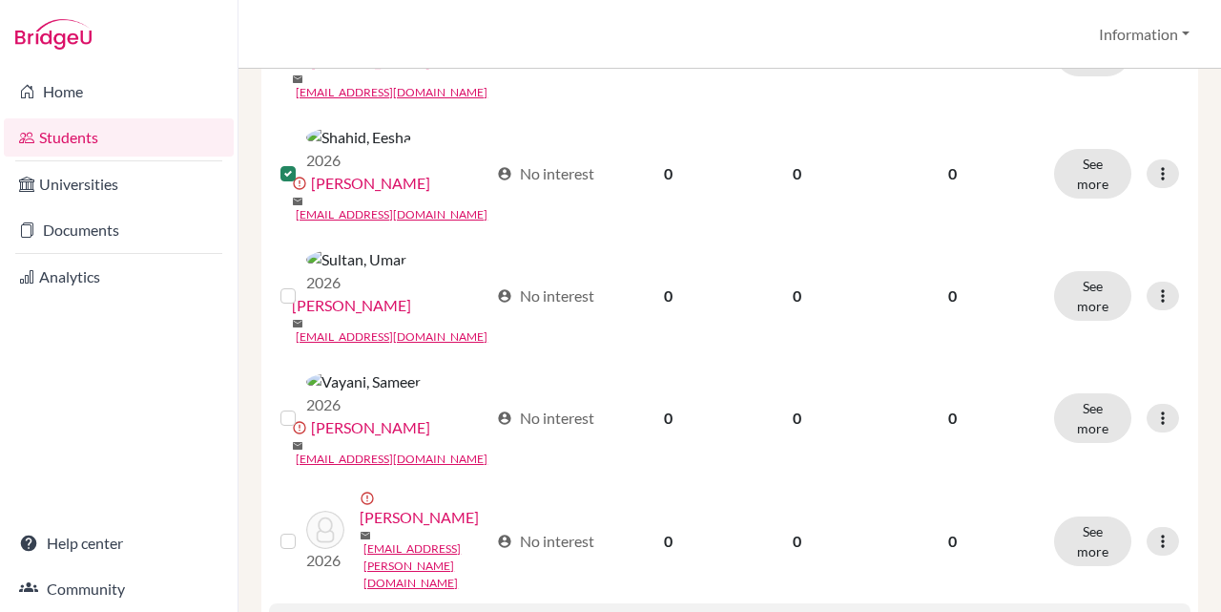
scroll to position [1301, 0]
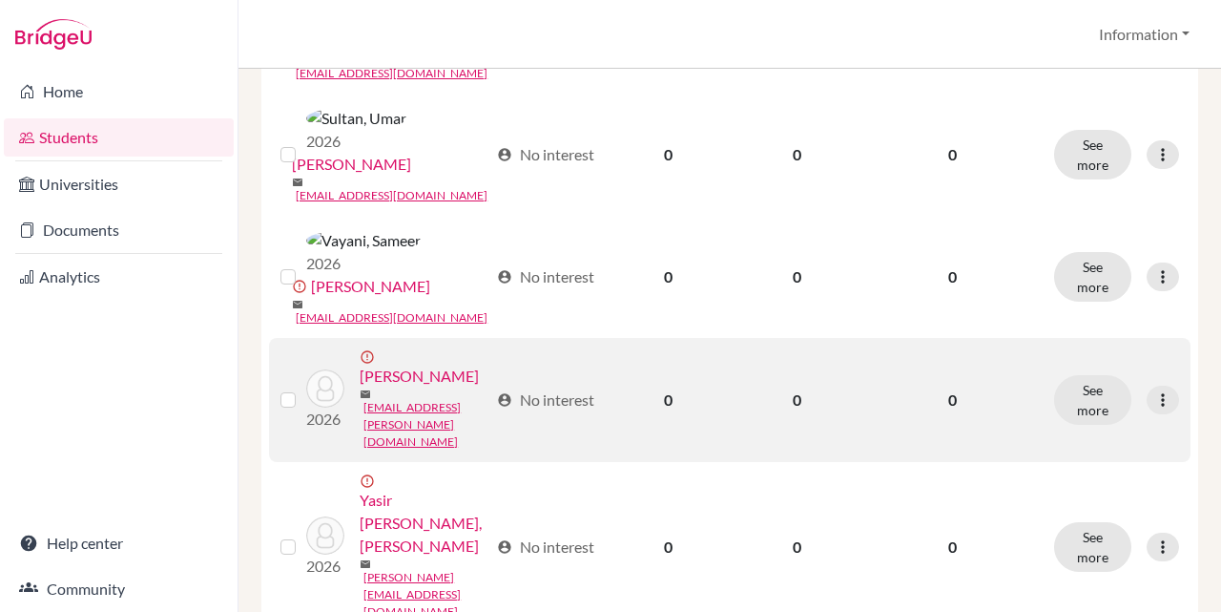
click at [303, 388] on label at bounding box center [303, 388] width 0 height 0
click at [0, 0] on input "checkbox" at bounding box center [0, 0] width 0 height 0
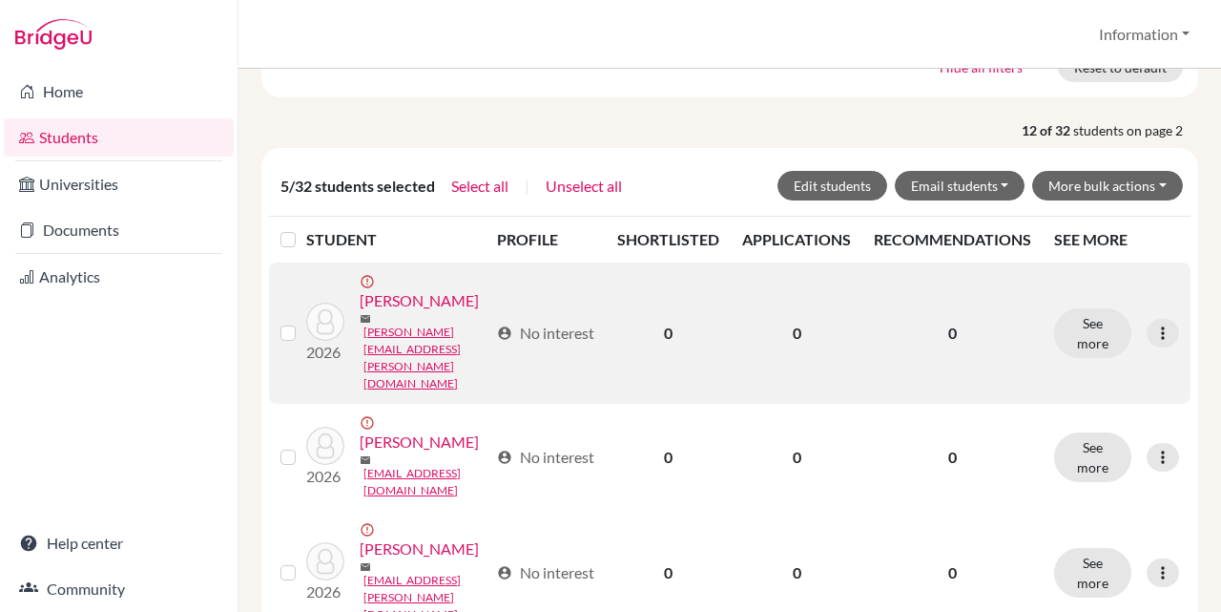
scroll to position [252, 0]
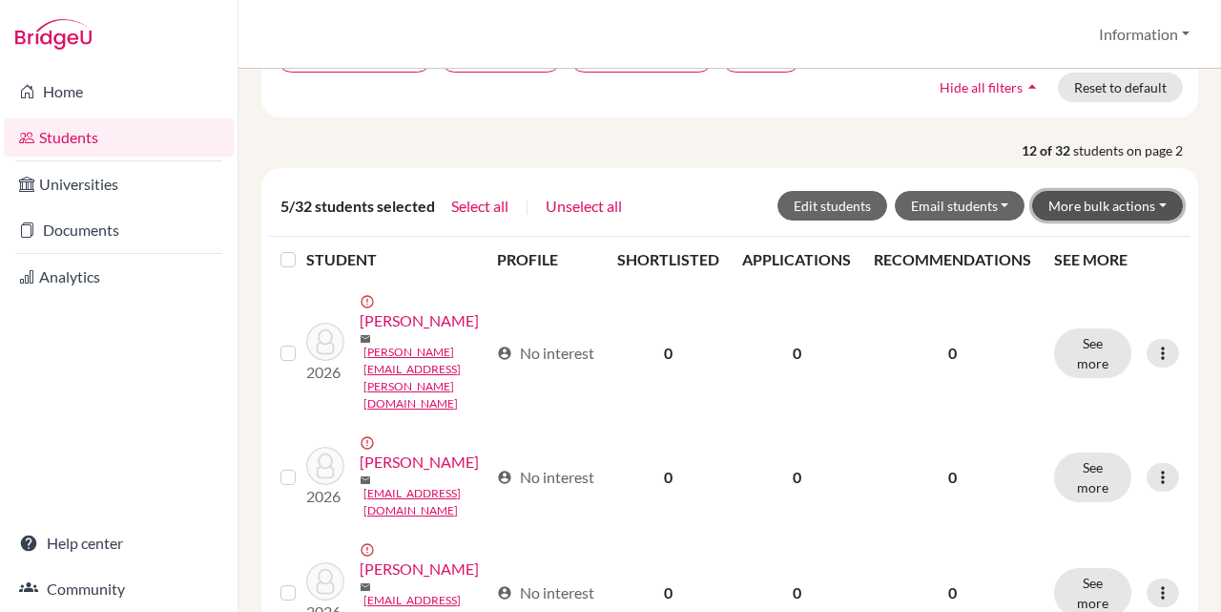
click at [1114, 202] on button "More bulk actions" at bounding box center [1107, 206] width 151 height 30
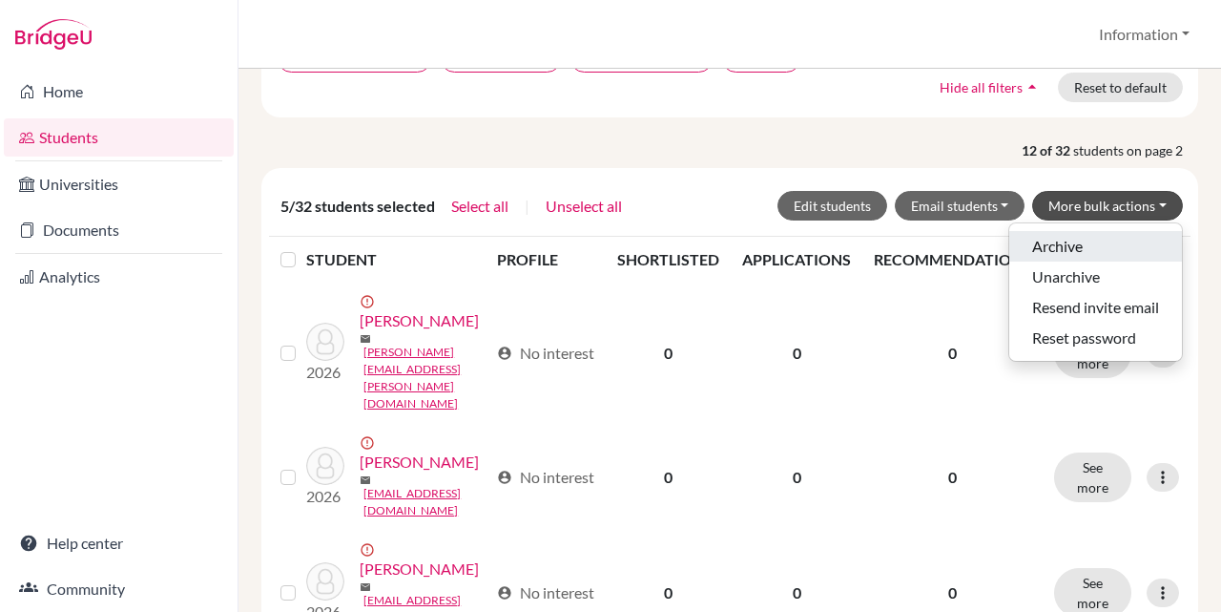
click at [1109, 246] on button "Archive" at bounding box center [1095, 246] width 173 height 31
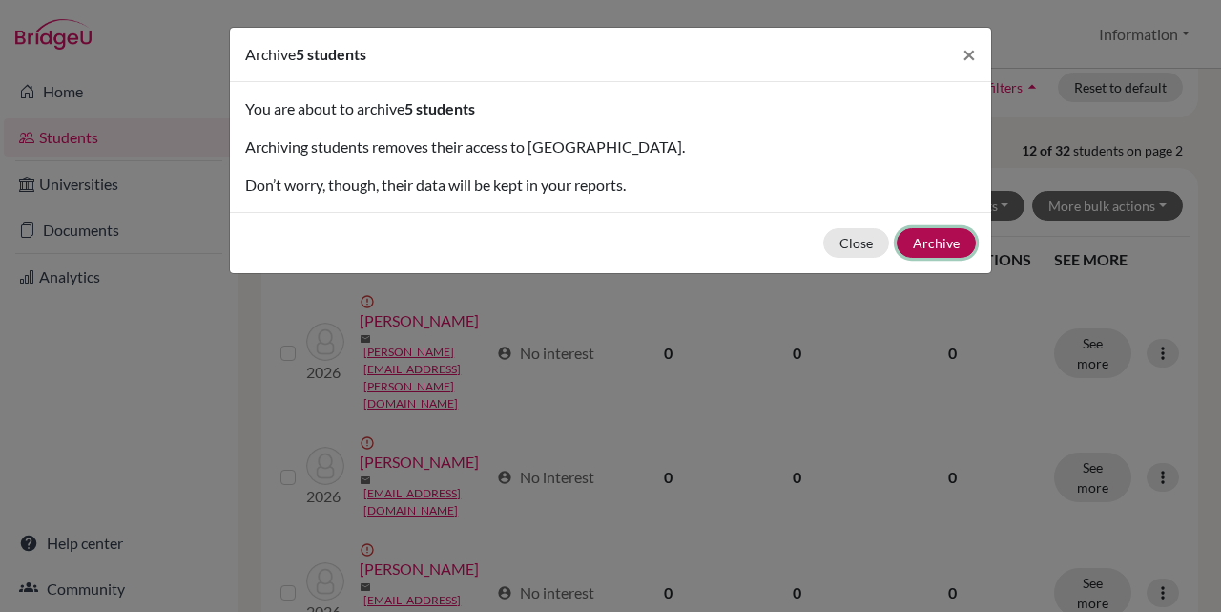
click at [915, 239] on button "Archive" at bounding box center [936, 243] width 79 height 30
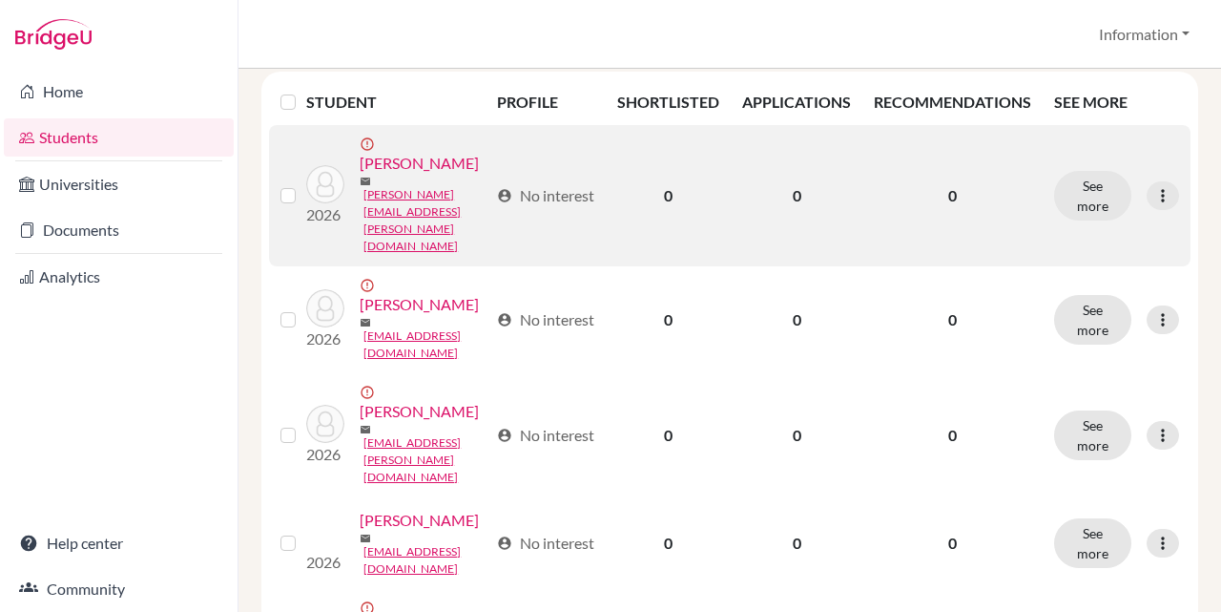
scroll to position [382, 0]
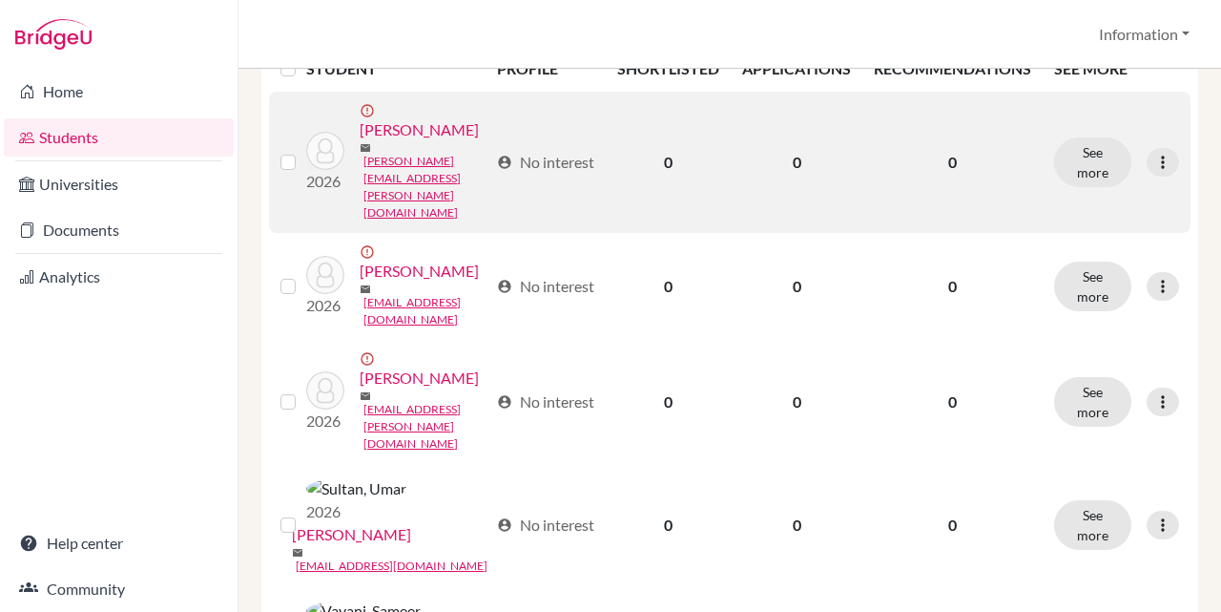
click at [303, 151] on label at bounding box center [303, 151] width 0 height 0
click at [0, 0] on input "checkbox" at bounding box center [0, 0] width 0 height 0
drag, startPoint x: 291, startPoint y: 149, endPoint x: 483, endPoint y: 164, distance: 192.4
click at [303, 151] on label at bounding box center [303, 151] width 0 height 0
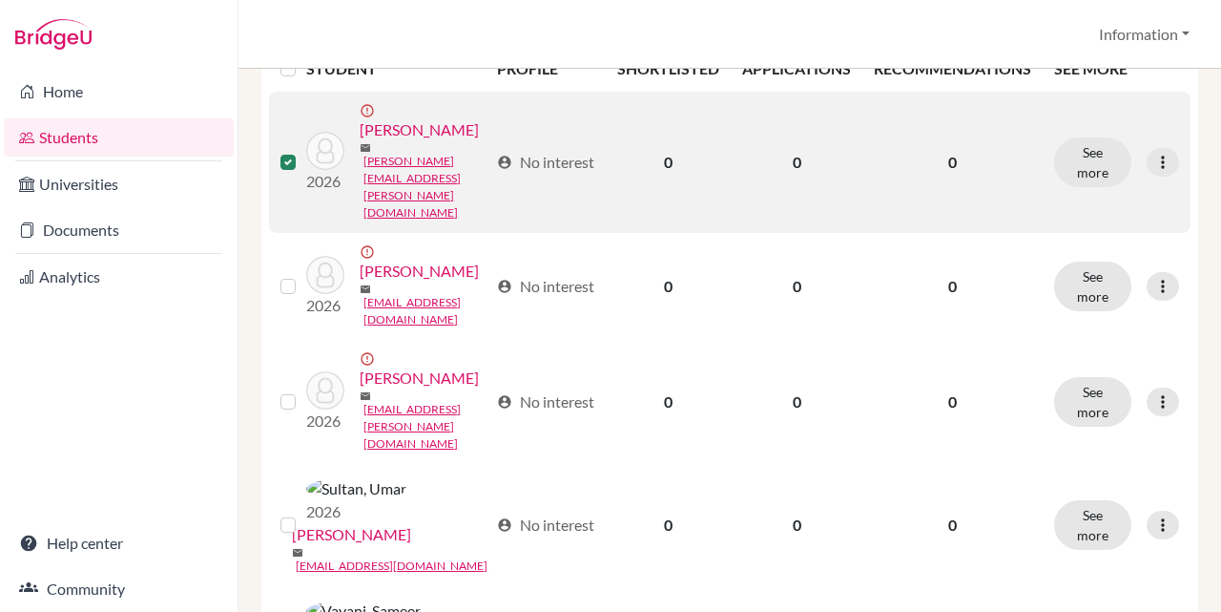
click at [0, 0] on input "checkbox" at bounding box center [0, 0] width 0 height 0
click at [1154, 153] on icon at bounding box center [1163, 162] width 19 height 19
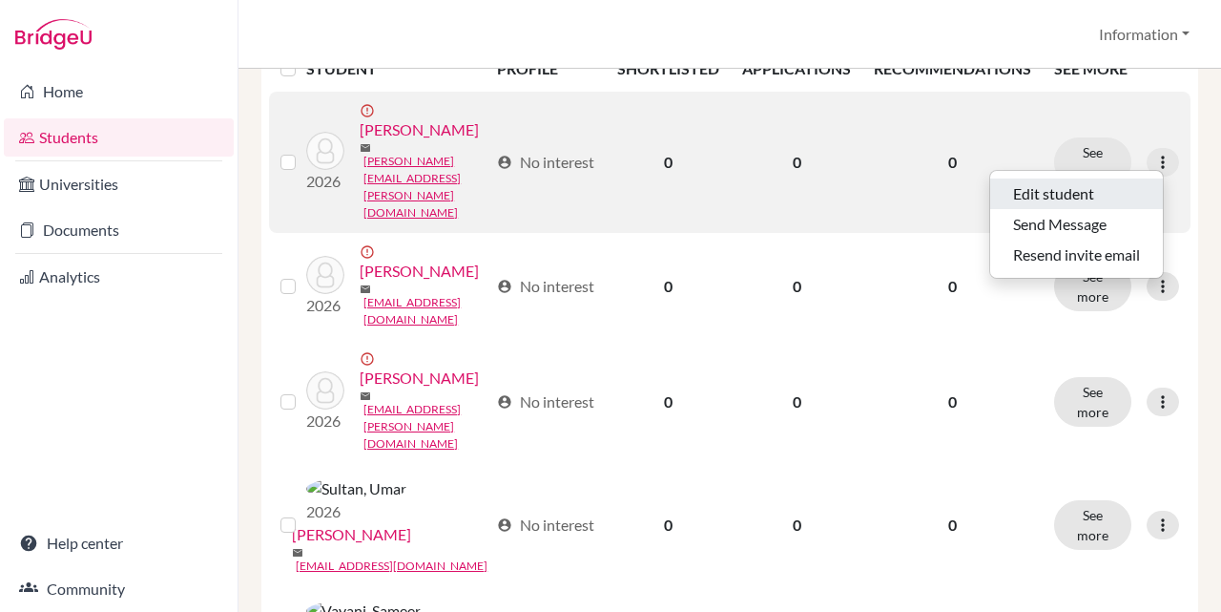
click at [1095, 197] on button "Edit student" at bounding box center [1076, 193] width 173 height 31
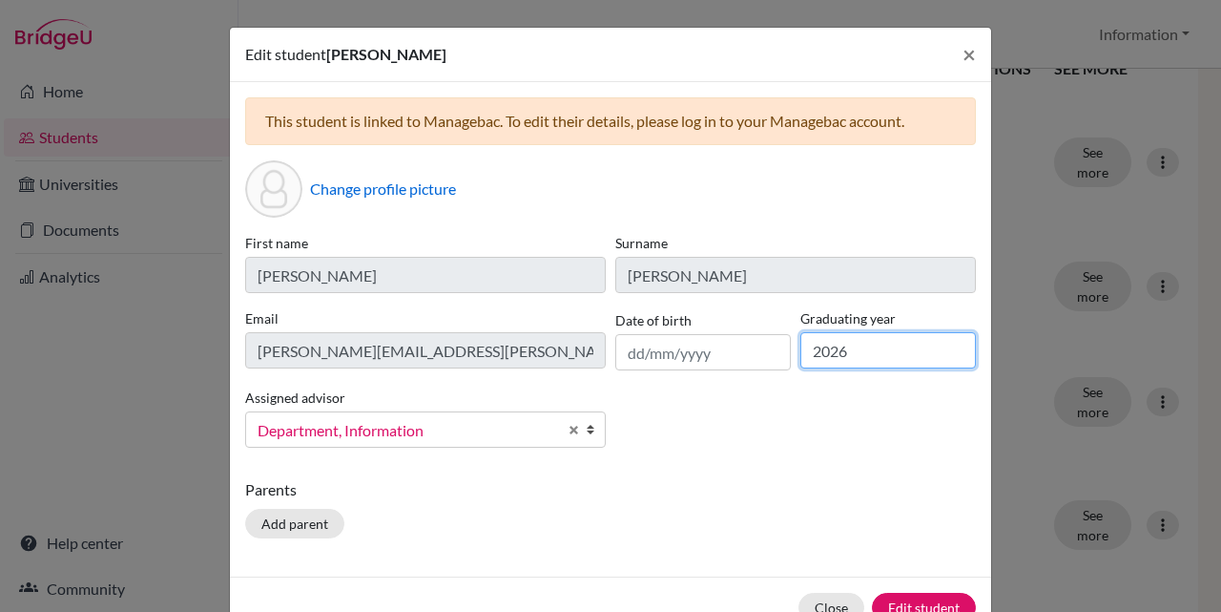
click at [873, 357] on input "2026" at bounding box center [889, 350] width 176 height 36
type input "2027"
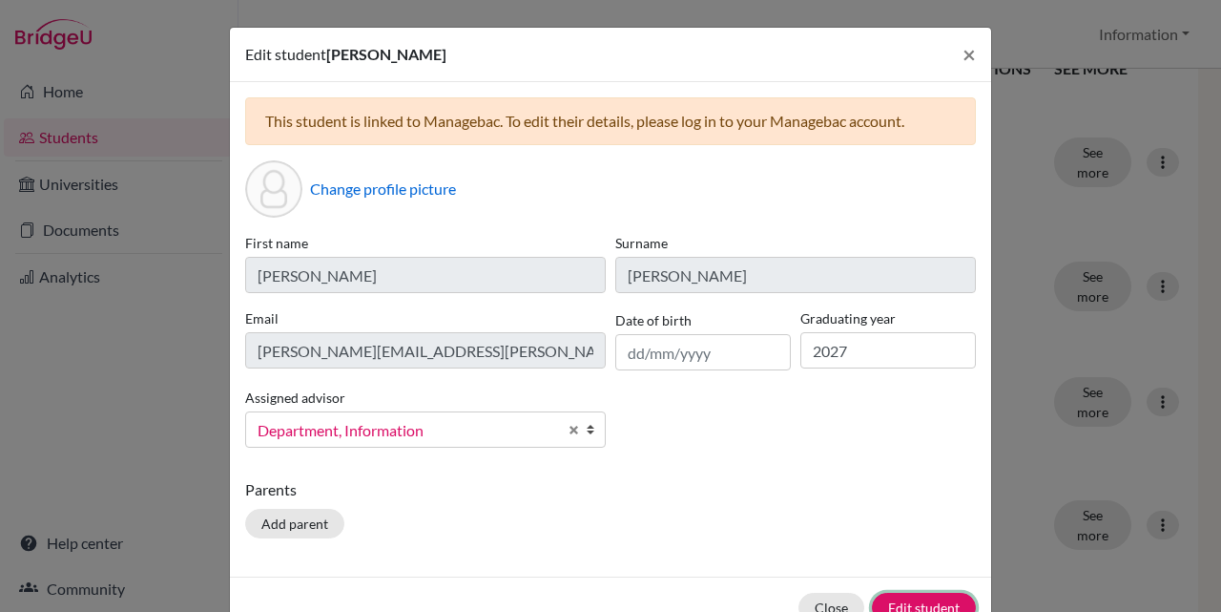
click at [900, 607] on button "Edit student" at bounding box center [924, 608] width 104 height 30
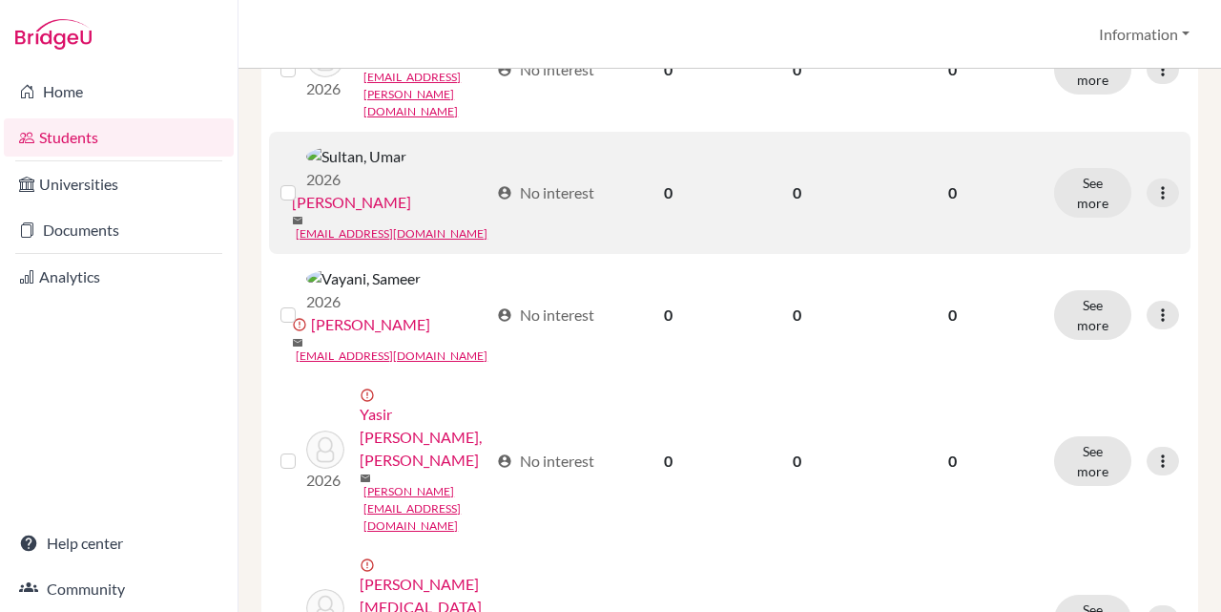
scroll to position [663, 0]
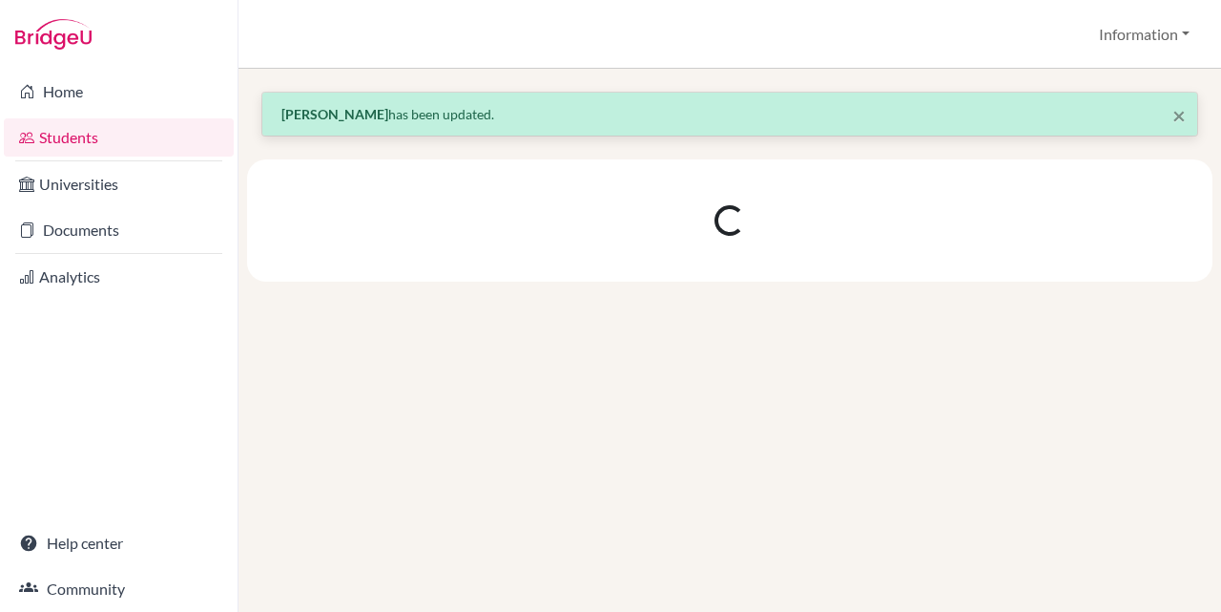
scroll to position [0, 0]
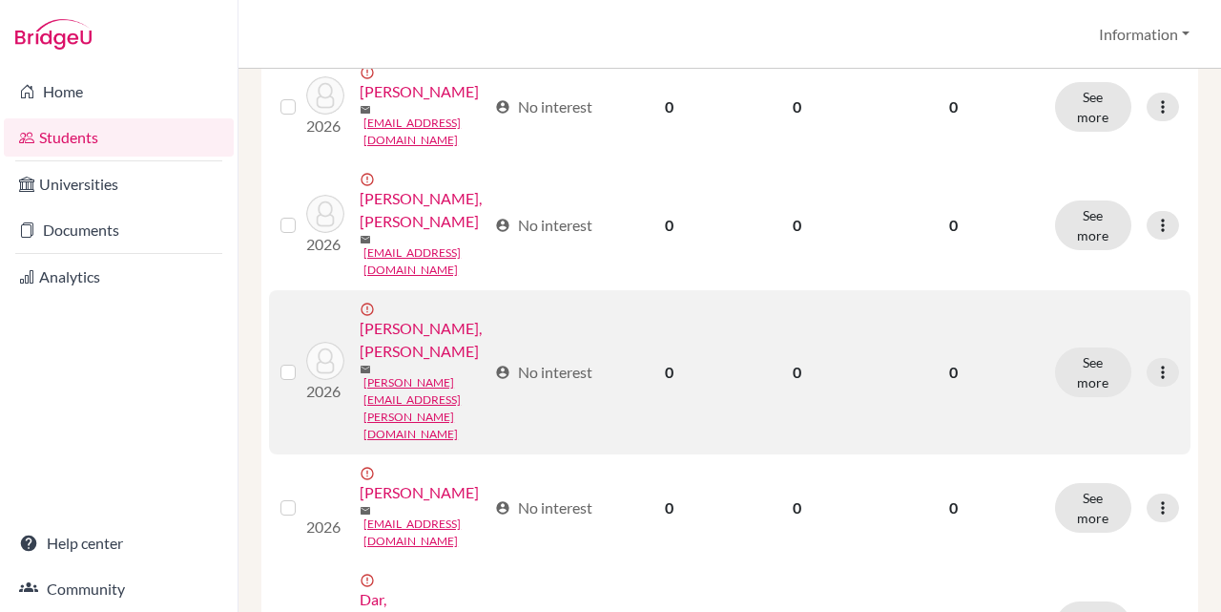
scroll to position [572, 0]
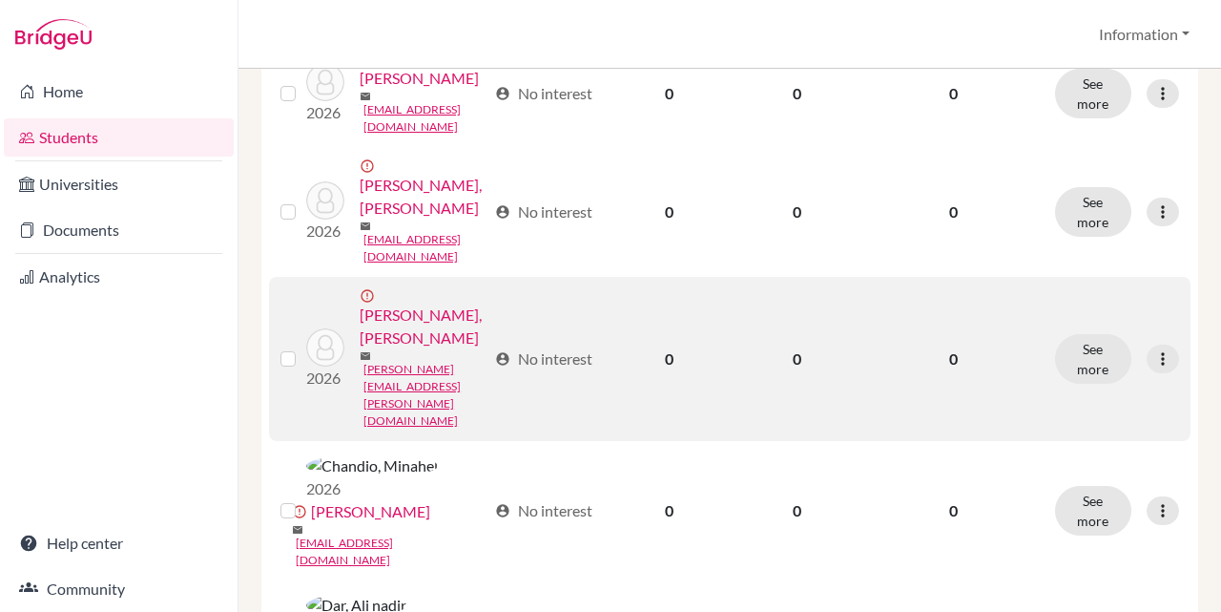
drag, startPoint x: 281, startPoint y: 261, endPoint x: 385, endPoint y: 268, distance: 104.2
click at [303, 347] on label at bounding box center [303, 347] width 0 height 0
click at [0, 0] on input "checkbox" at bounding box center [0, 0] width 0 height 0
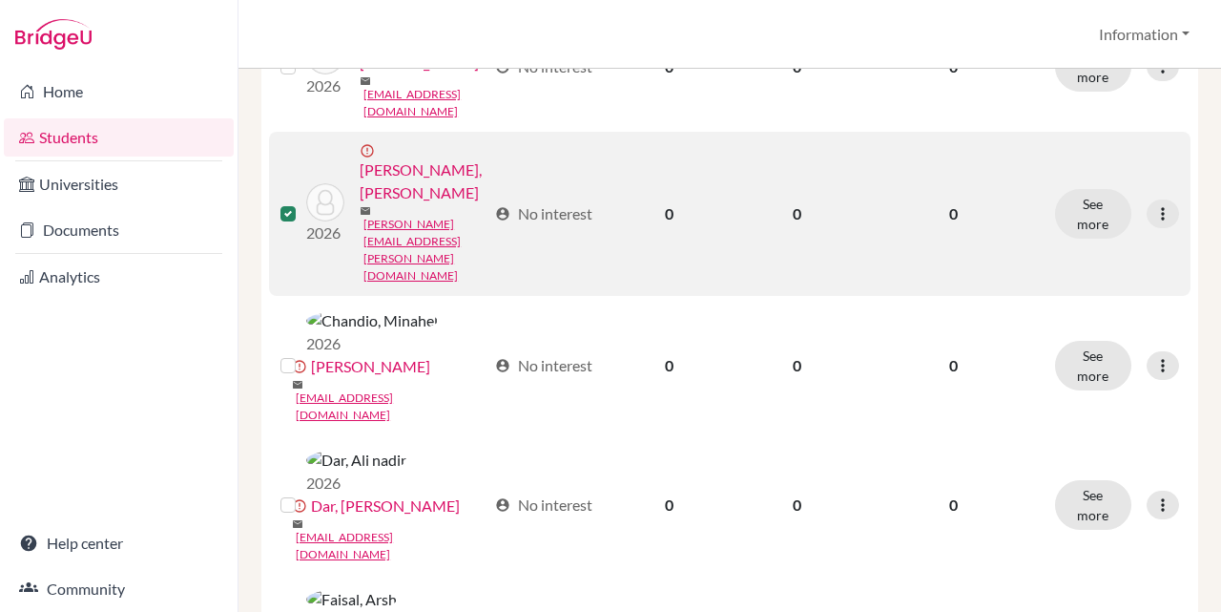
scroll to position [824, 0]
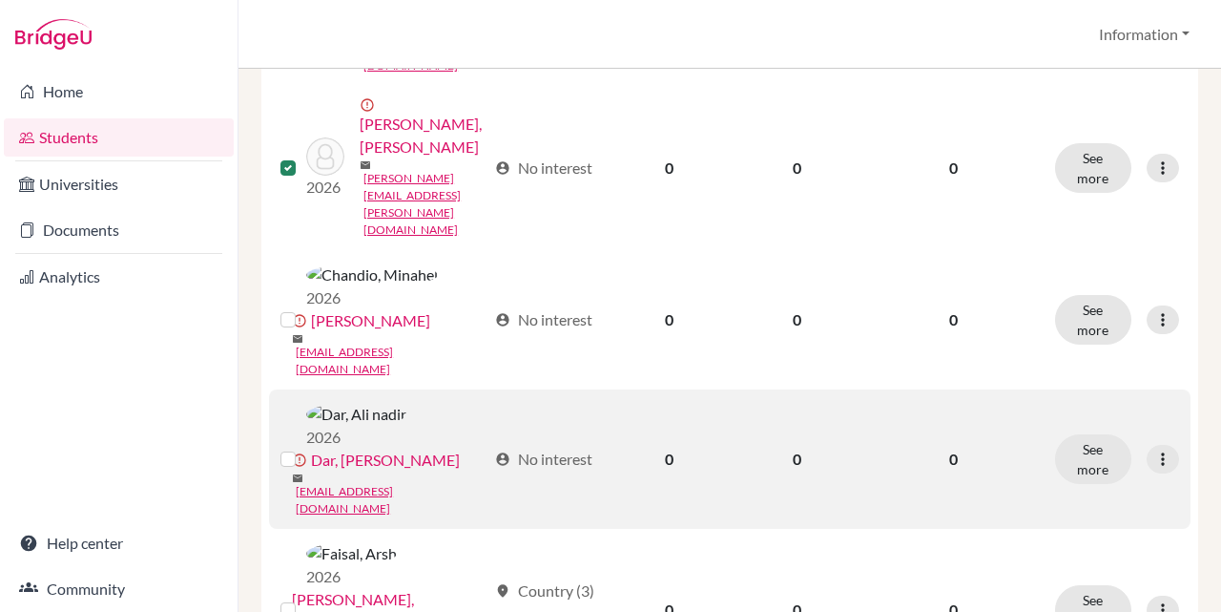
click at [303, 447] on label at bounding box center [303, 447] width 0 height 0
click at [0, 0] on input "checkbox" at bounding box center [0, 0] width 0 height 0
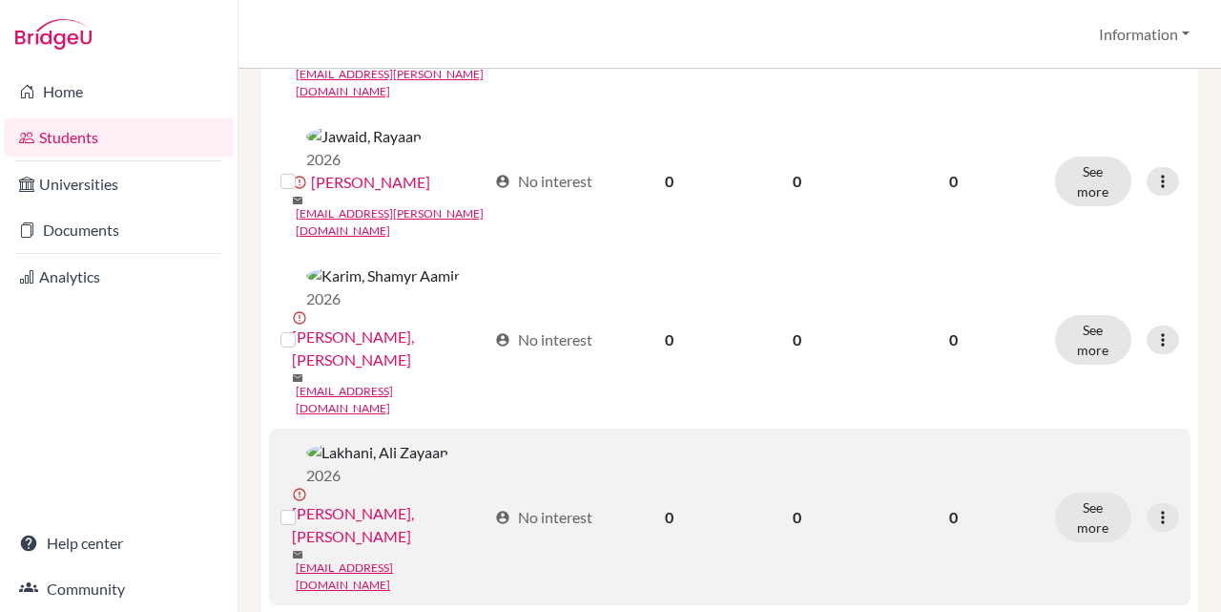
scroll to position [2160, 0]
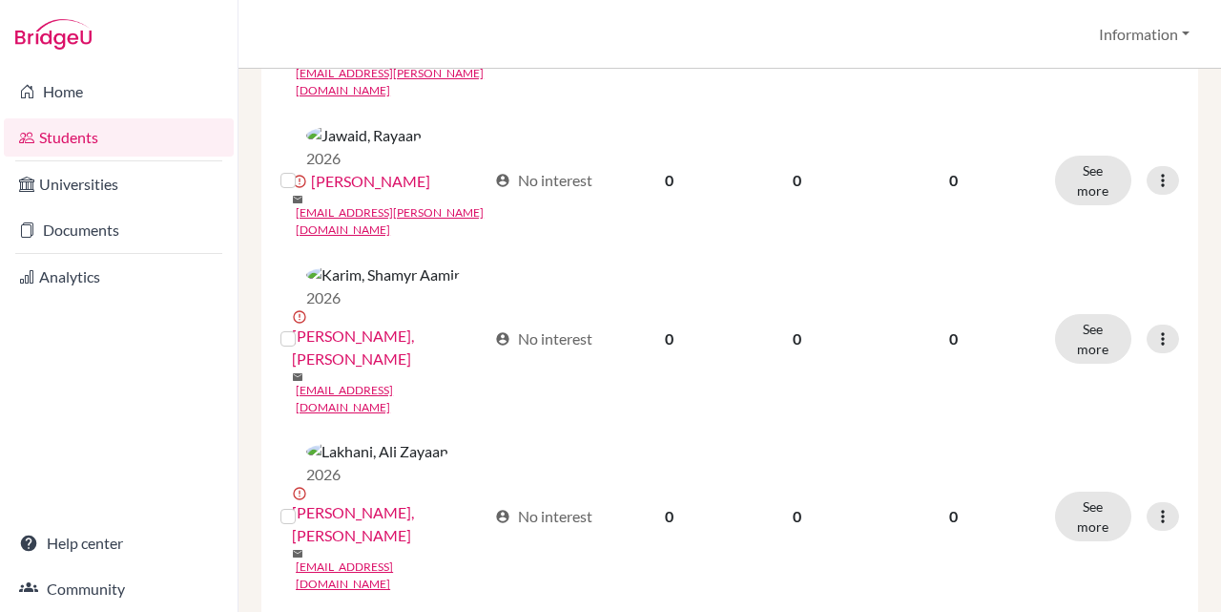
click at [0, 0] on input "checkbox" at bounding box center [0, 0] width 0 height 0
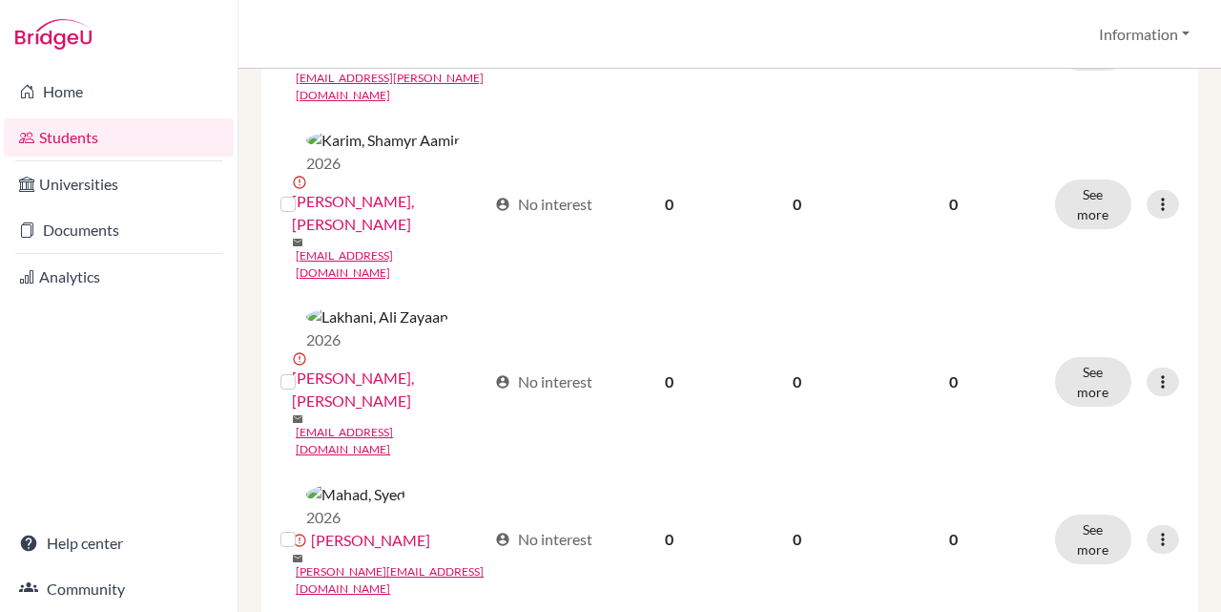
scroll to position [2325, 0]
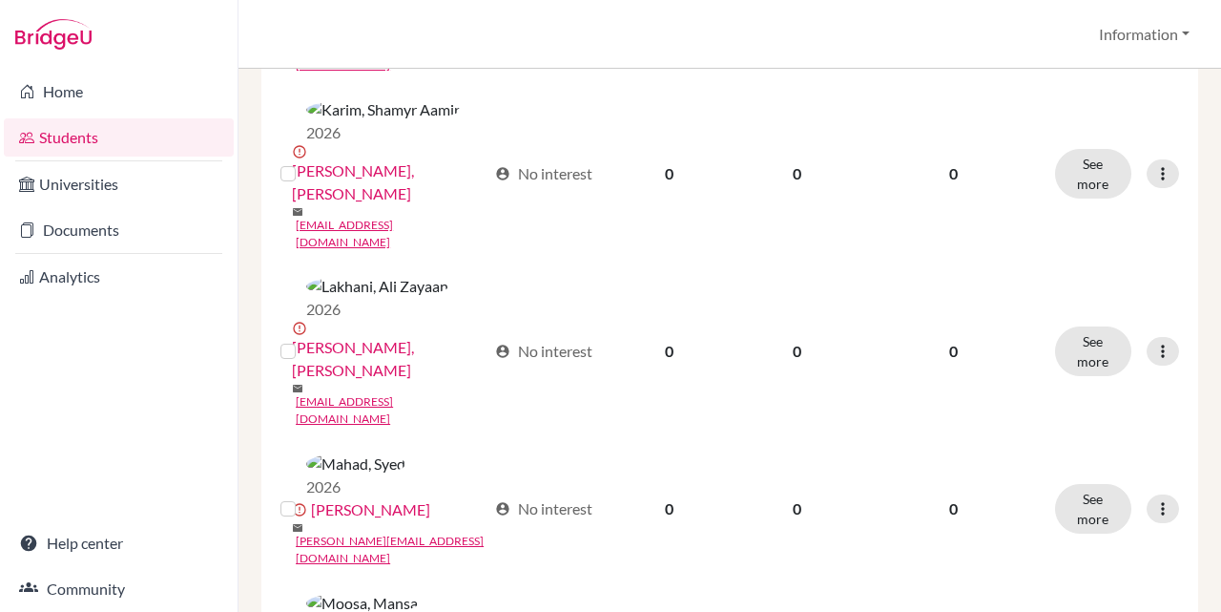
click at [0, 0] on input "checkbox" at bounding box center [0, 0] width 0 height 0
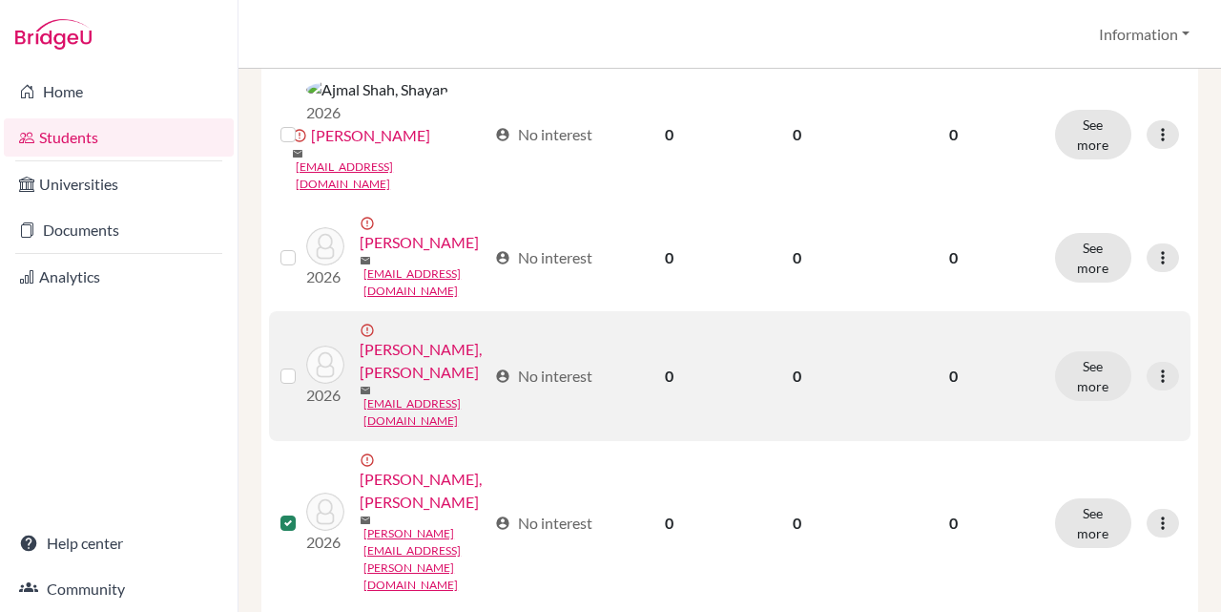
scroll to position [131, 0]
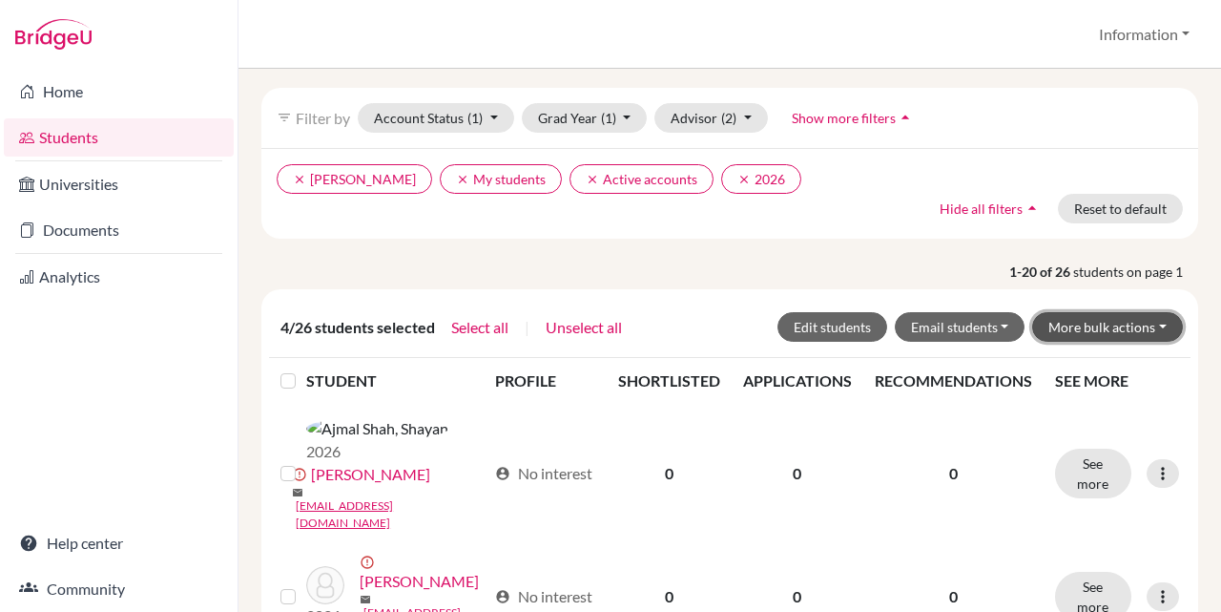
click at [1116, 330] on button "More bulk actions" at bounding box center [1107, 327] width 151 height 30
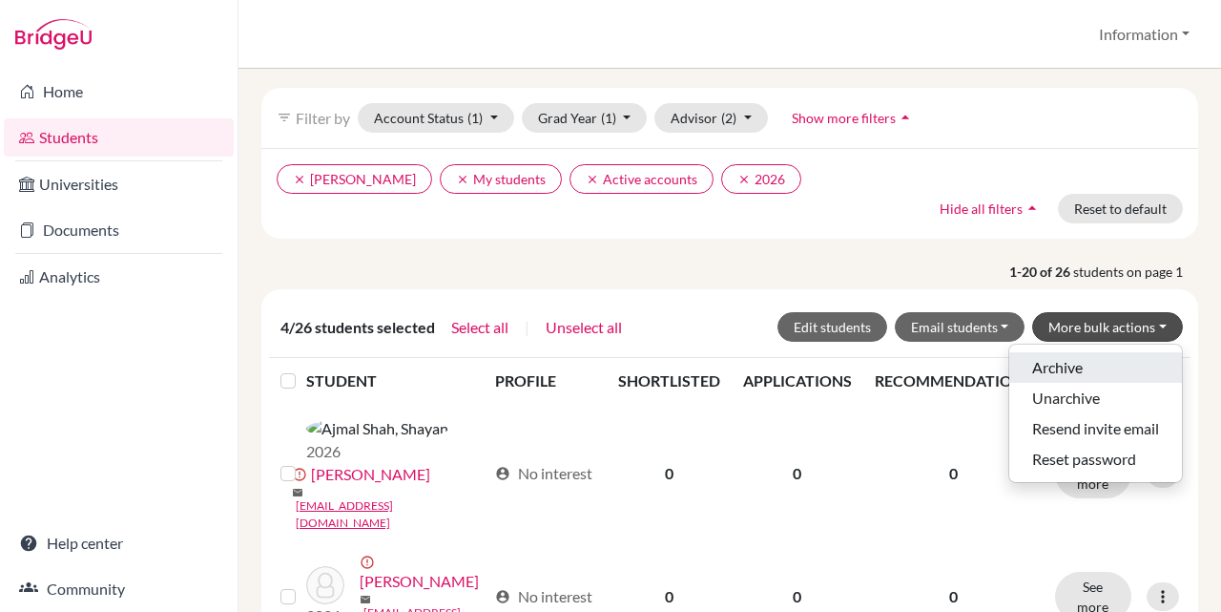
click at [1120, 363] on button "Archive" at bounding box center [1095, 367] width 173 height 31
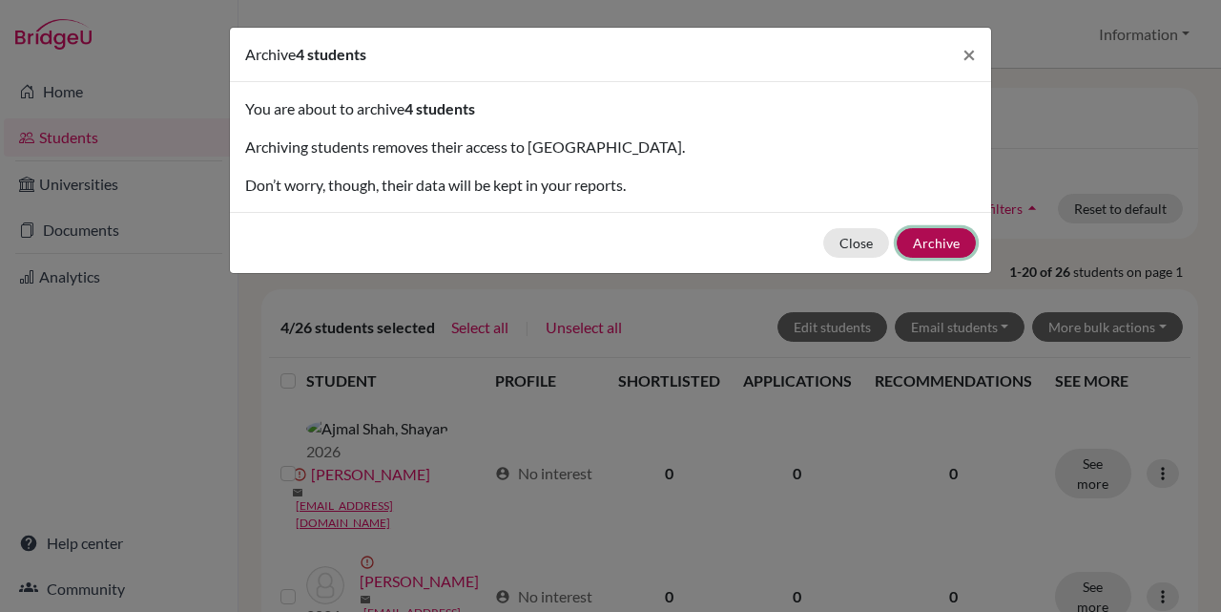
click at [939, 234] on button "Archive" at bounding box center [936, 243] width 79 height 30
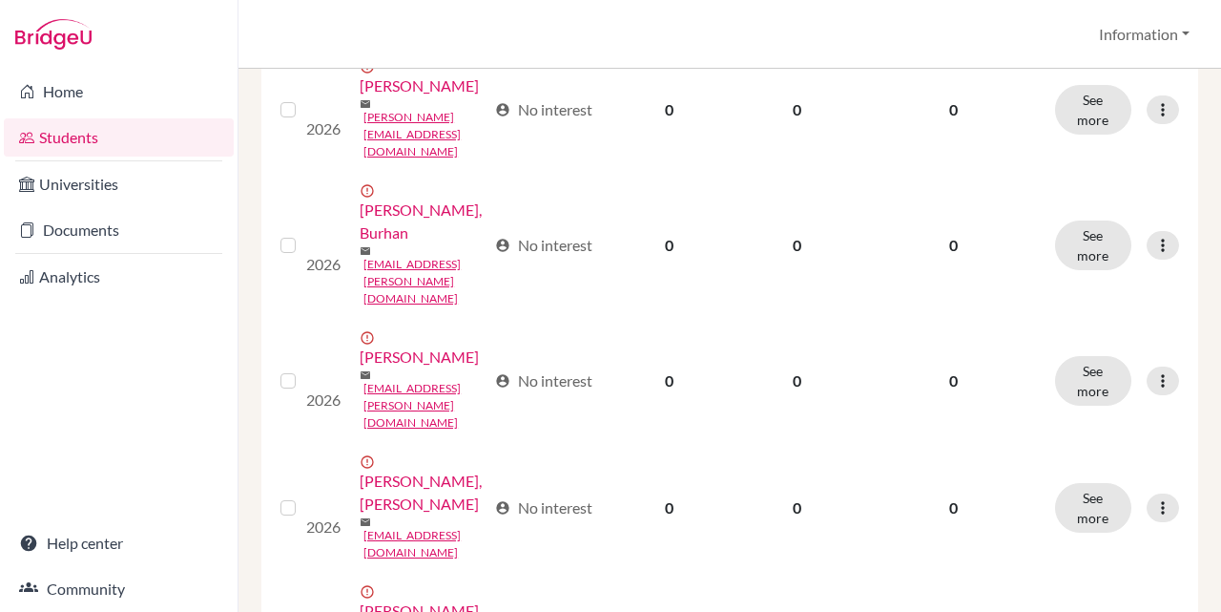
scroll to position [1527, 0]
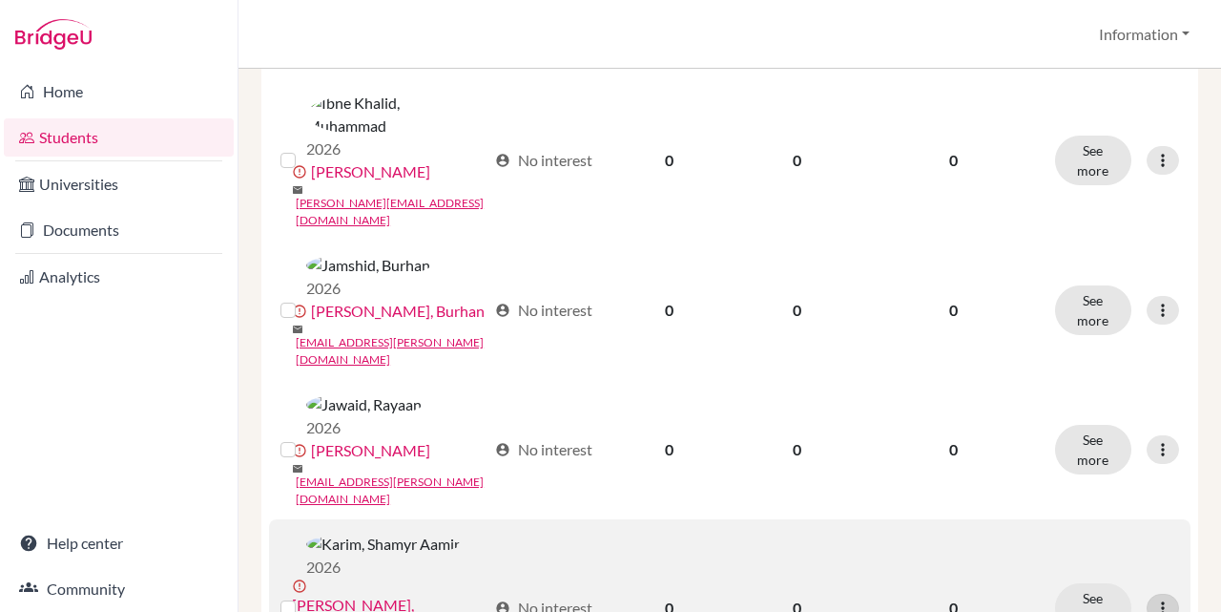
click at [1154, 598] on icon at bounding box center [1163, 607] width 19 height 19
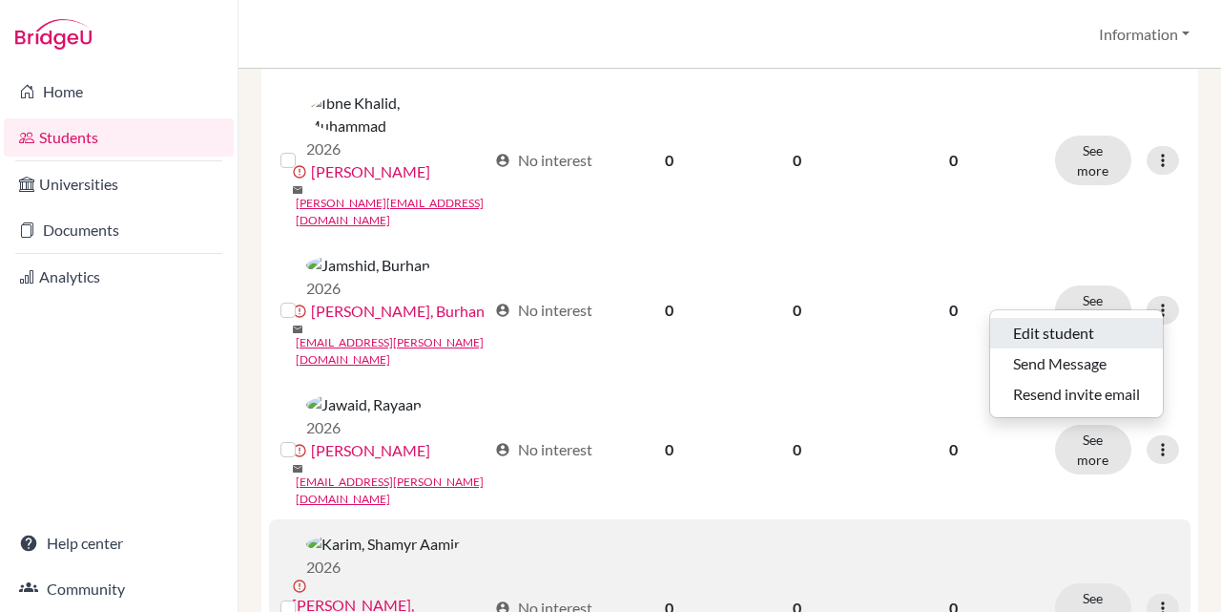
click at [1123, 330] on button "Edit student" at bounding box center [1076, 333] width 173 height 31
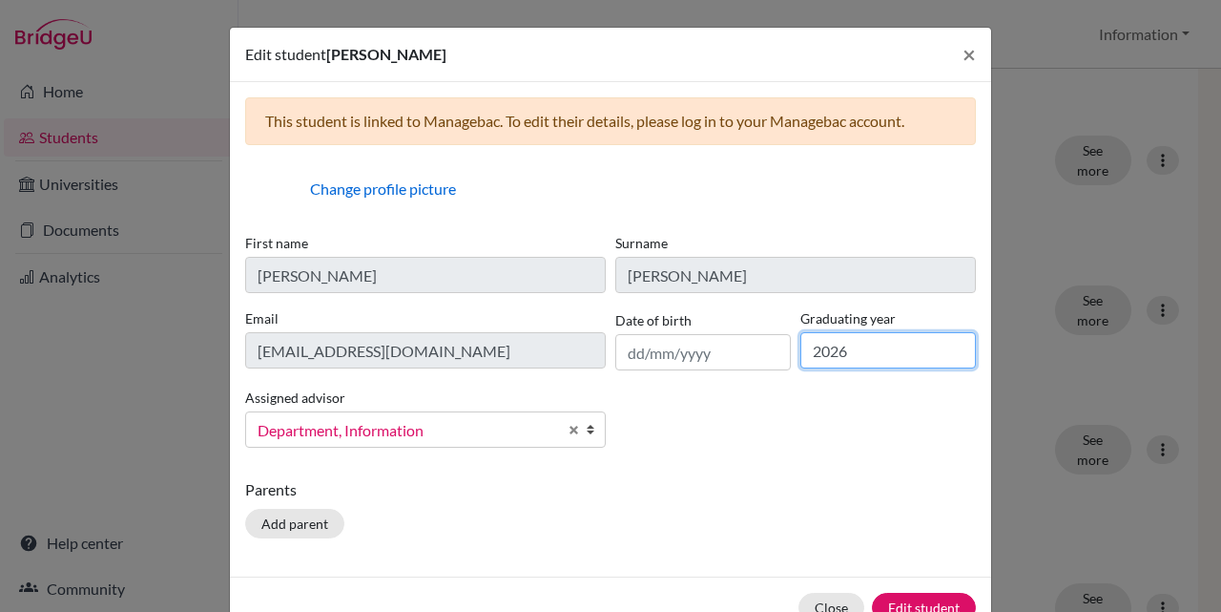
drag, startPoint x: 865, startPoint y: 349, endPoint x: 879, endPoint y: 346, distance: 13.7
click at [866, 349] on input "2026" at bounding box center [889, 350] width 176 height 36
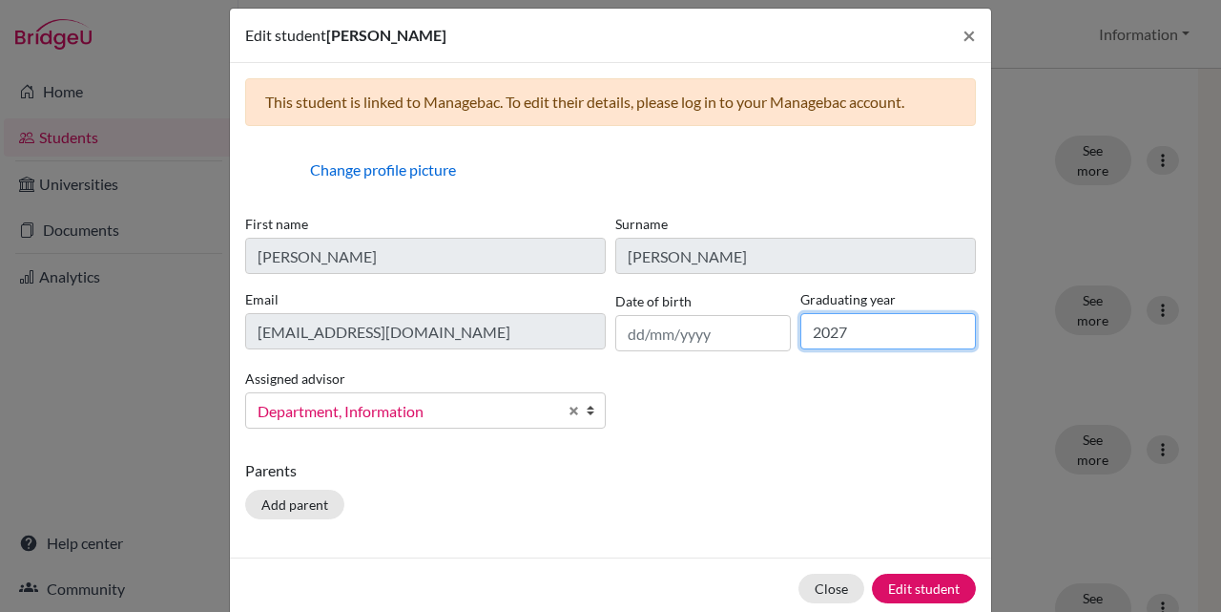
scroll to position [53, 0]
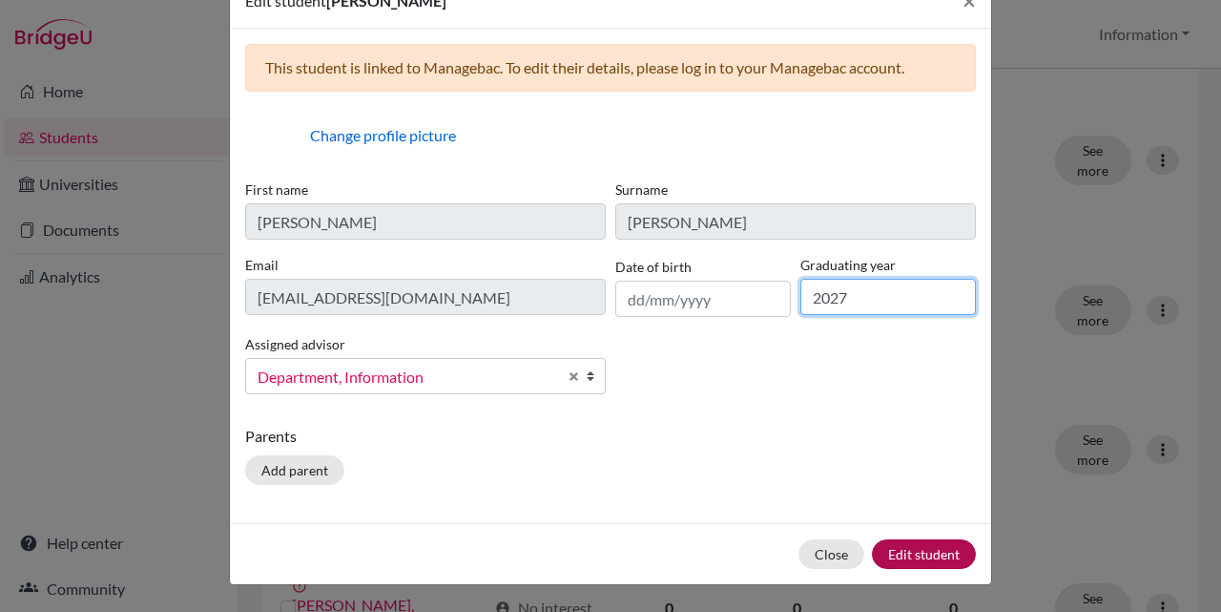
type input "2027"
click at [895, 554] on button "Edit student" at bounding box center [924, 554] width 104 height 30
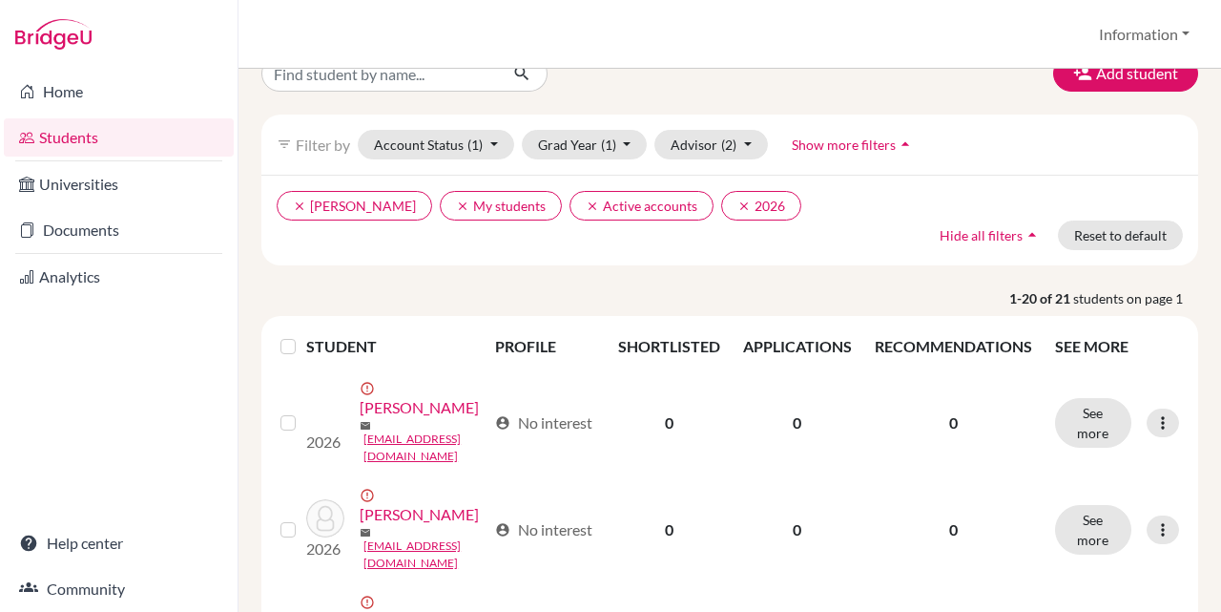
scroll to position [0, 0]
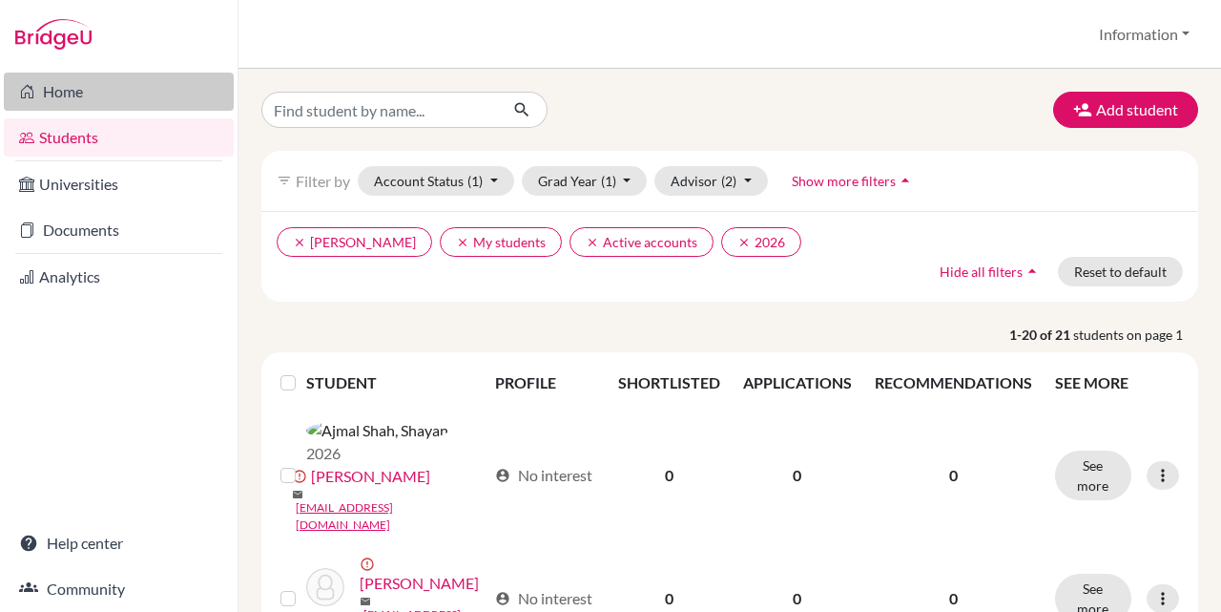
click at [135, 99] on link "Home" at bounding box center [119, 92] width 230 height 38
click at [137, 95] on link "Home" at bounding box center [119, 92] width 230 height 38
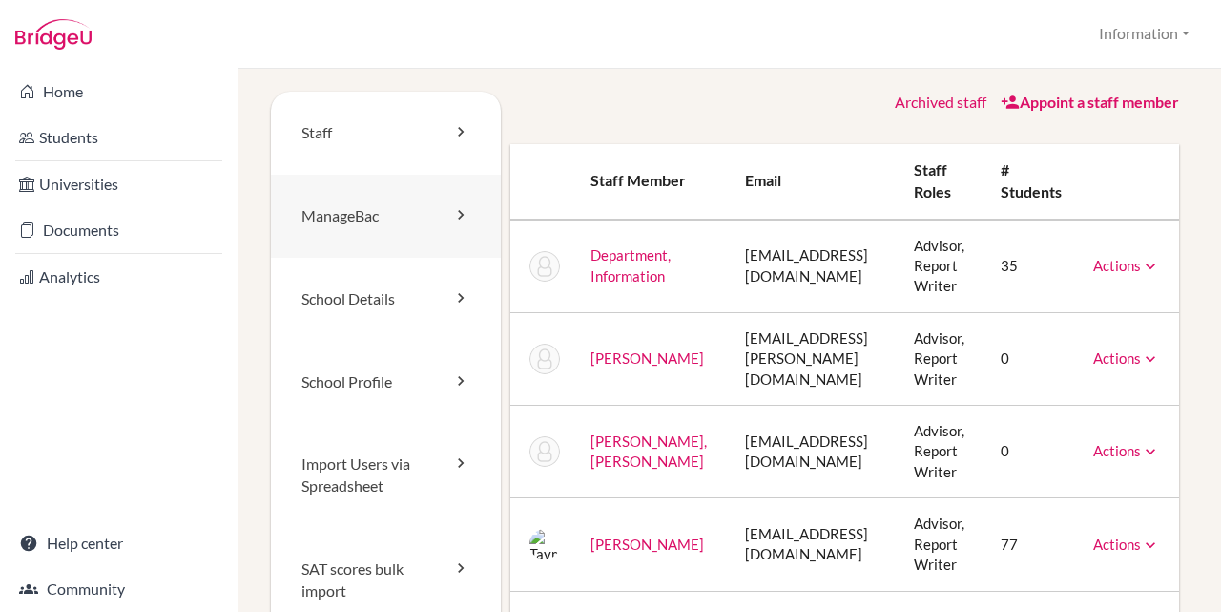
click at [352, 207] on link "ManageBac" at bounding box center [386, 216] width 230 height 83
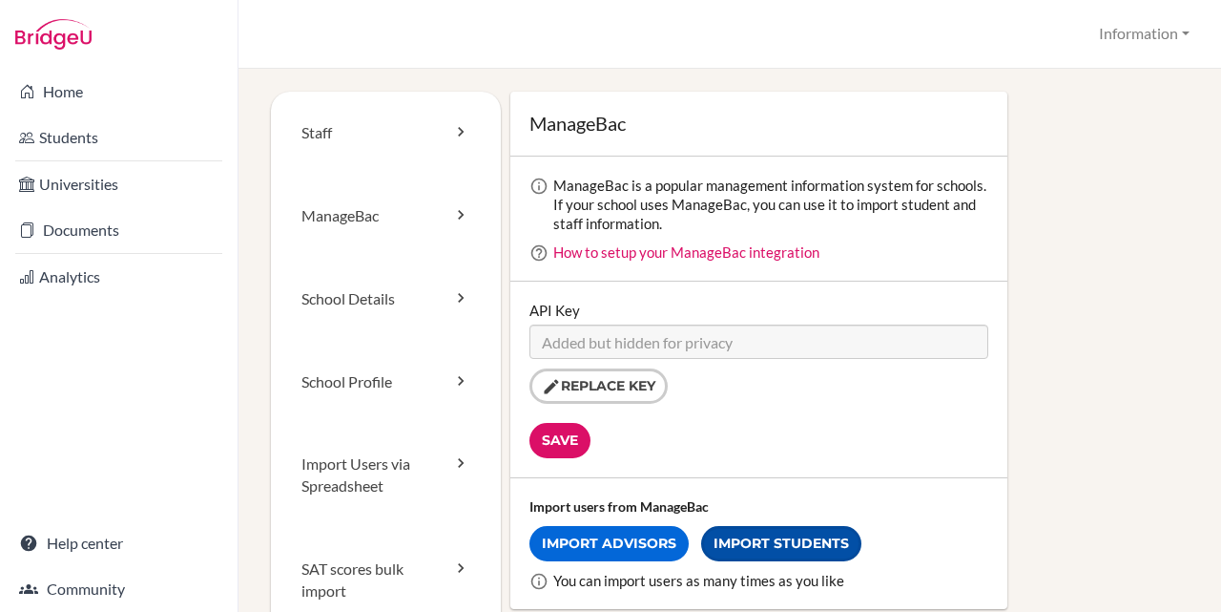
click at [754, 541] on link "Import Students" at bounding box center [781, 543] width 160 height 35
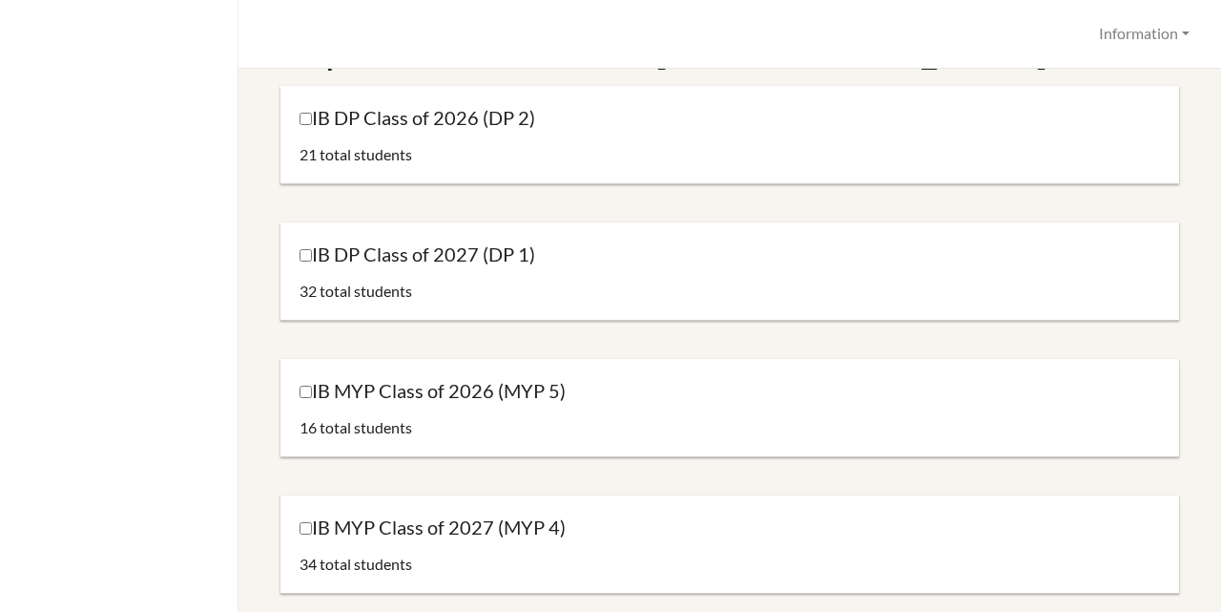
scroll to position [191, 0]
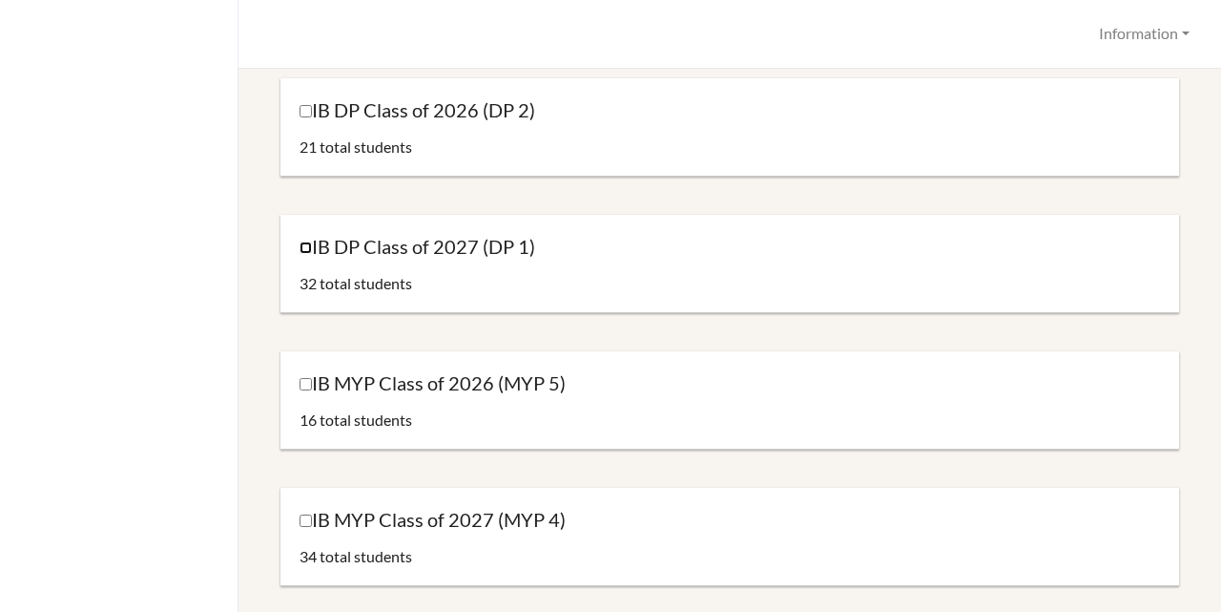
click at [307, 245] on input "IB DP Class of 2027 (DP 1)" at bounding box center [306, 247] width 12 height 12
checkbox input "true"
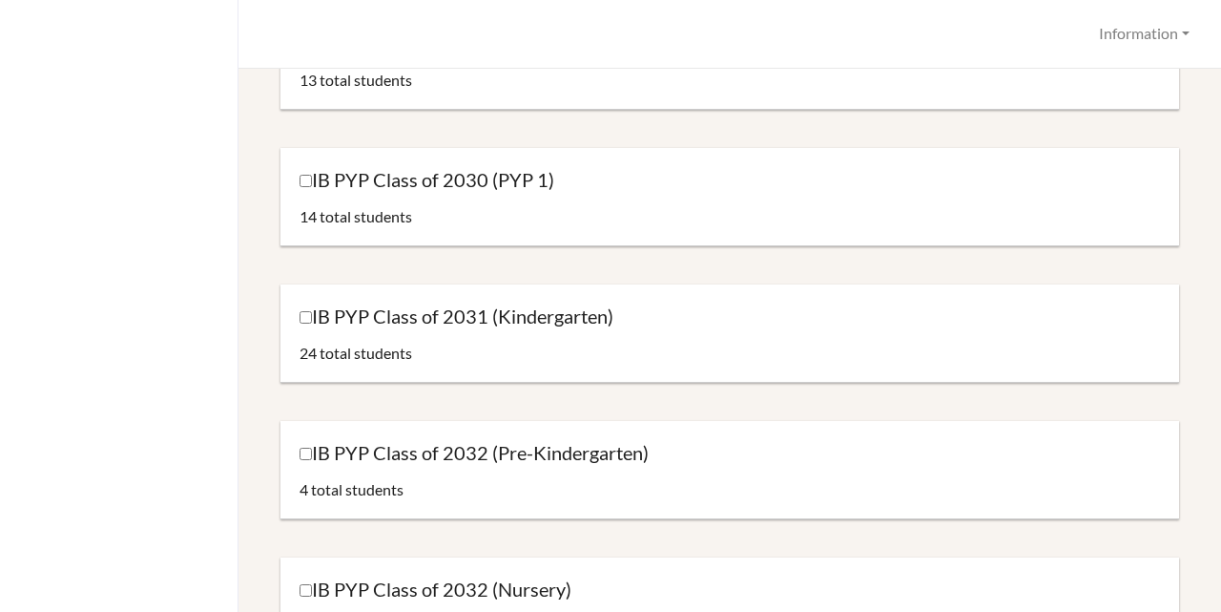
scroll to position [2115, 0]
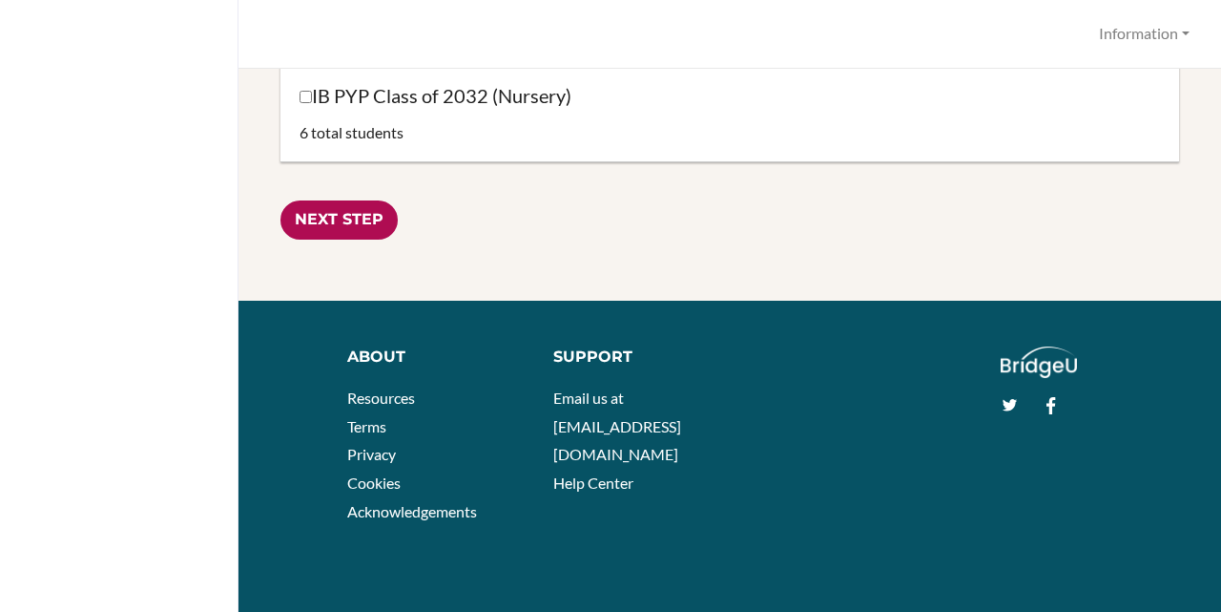
click at [348, 227] on input "Next Step" at bounding box center [339, 219] width 117 height 39
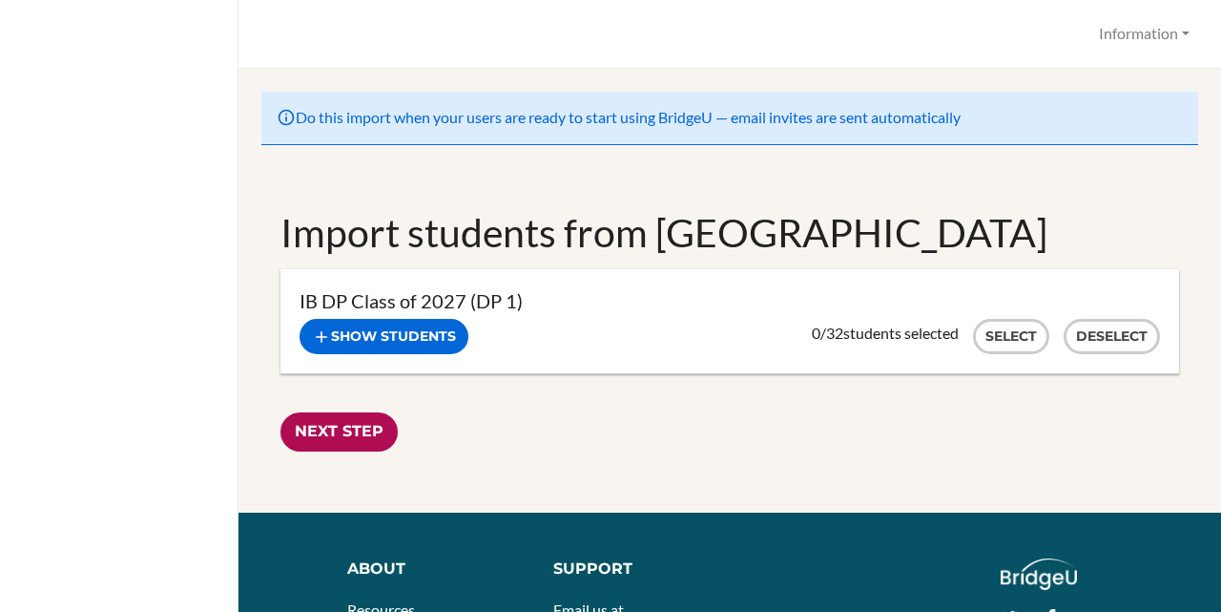
click at [359, 431] on input "Next Step" at bounding box center [339, 431] width 117 height 39
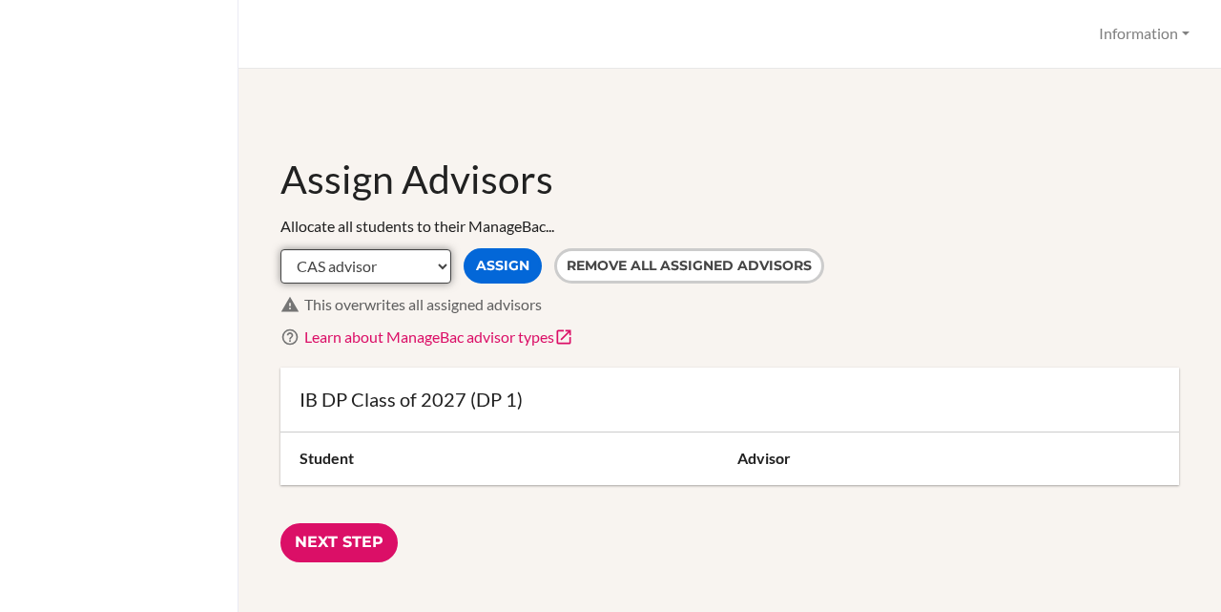
click at [436, 269] on select "CAS advisor EE advisor Homeroom advisor TOK advisor" at bounding box center [366, 266] width 171 height 34
click at [643, 296] on div "This overwrites all assigned advisors" at bounding box center [741, 305] width 875 height 22
click at [440, 274] on select "CAS advisor EE advisor Homeroom advisor TOK advisor" at bounding box center [366, 266] width 171 height 34
click at [596, 328] on div "Learn about ManageBac advisor types" at bounding box center [741, 337] width 875 height 22
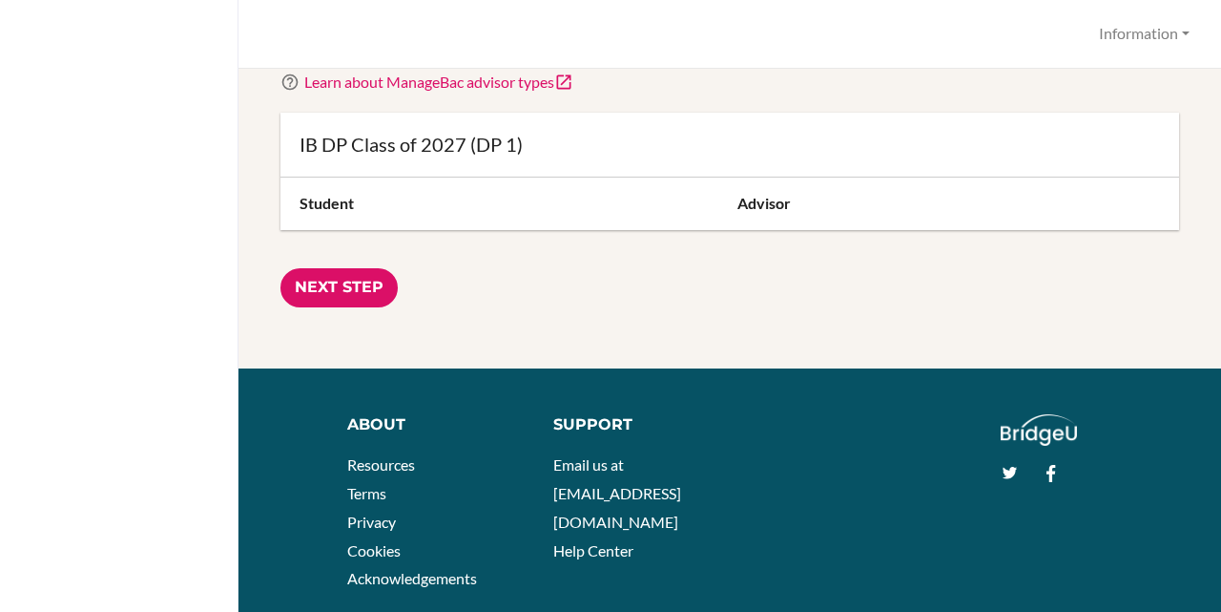
scroll to position [286, 0]
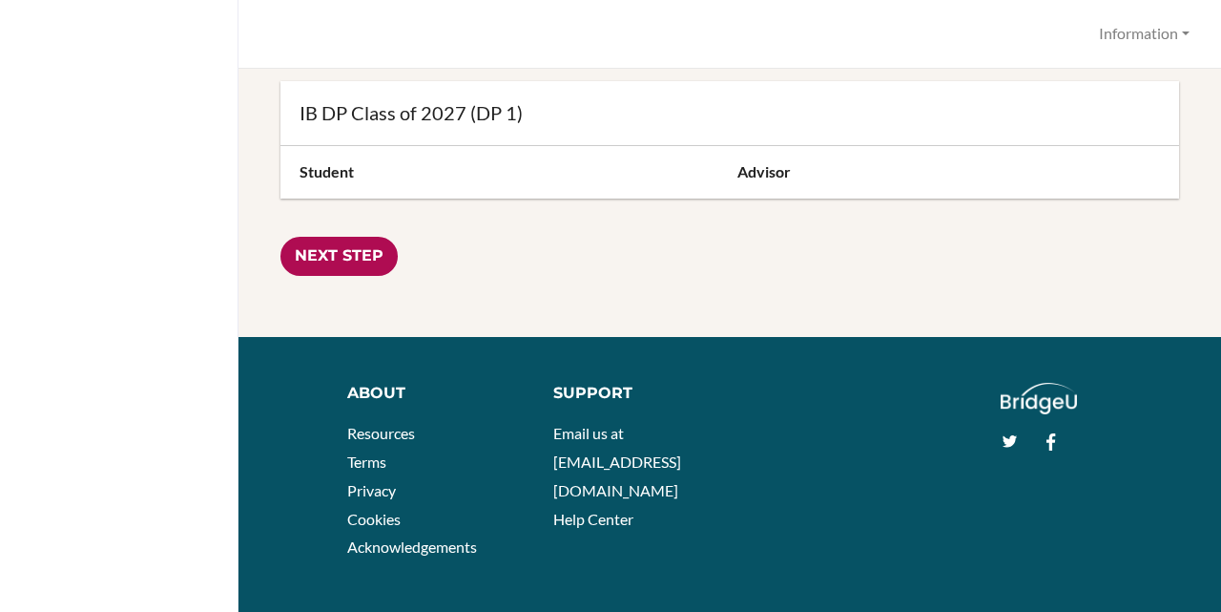
click at [333, 263] on input "Next Step" at bounding box center [339, 256] width 117 height 39
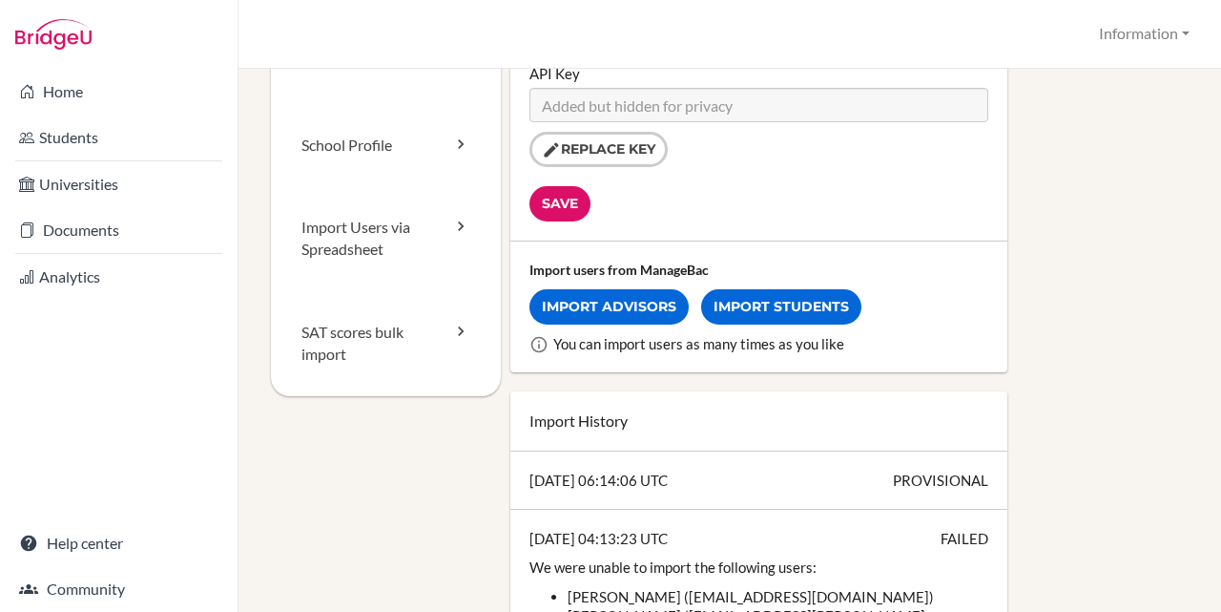
scroll to position [286, 0]
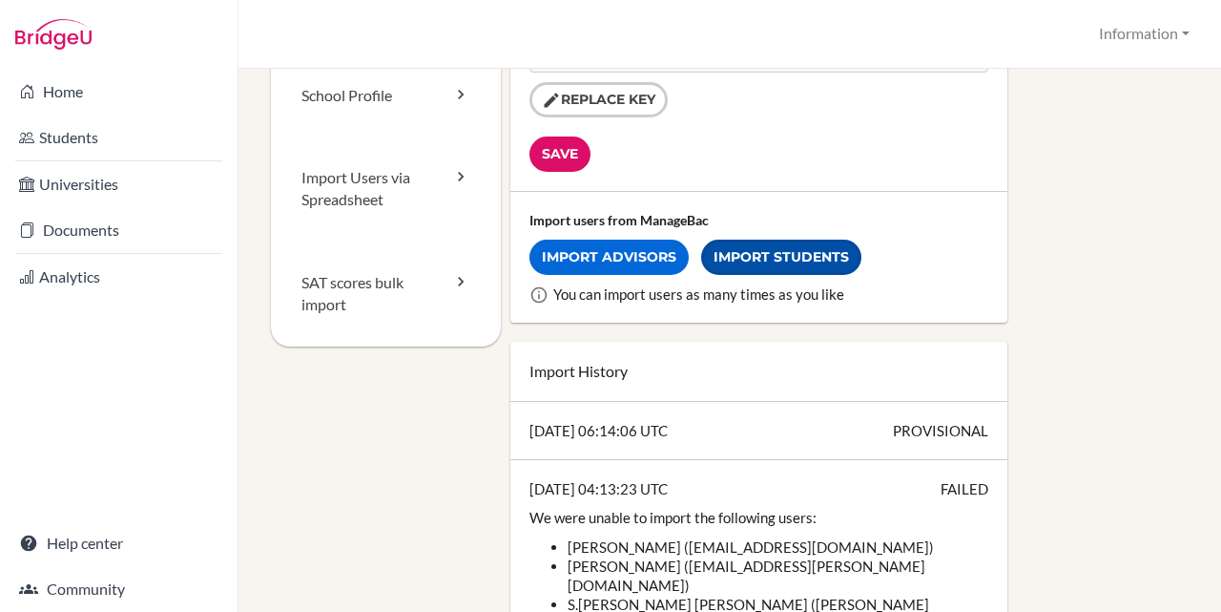
click at [791, 264] on link "Import Students" at bounding box center [781, 256] width 160 height 35
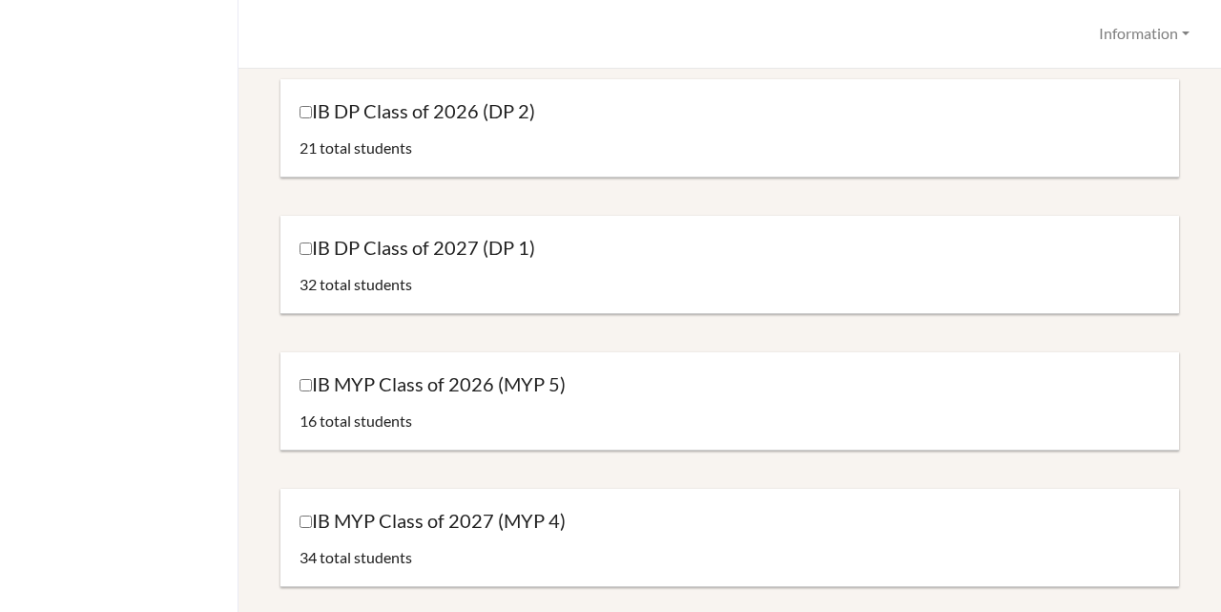
scroll to position [191, 0]
click at [310, 250] on input "IB DP Class of 2027 (DP 1)" at bounding box center [306, 247] width 12 height 12
checkbox input "true"
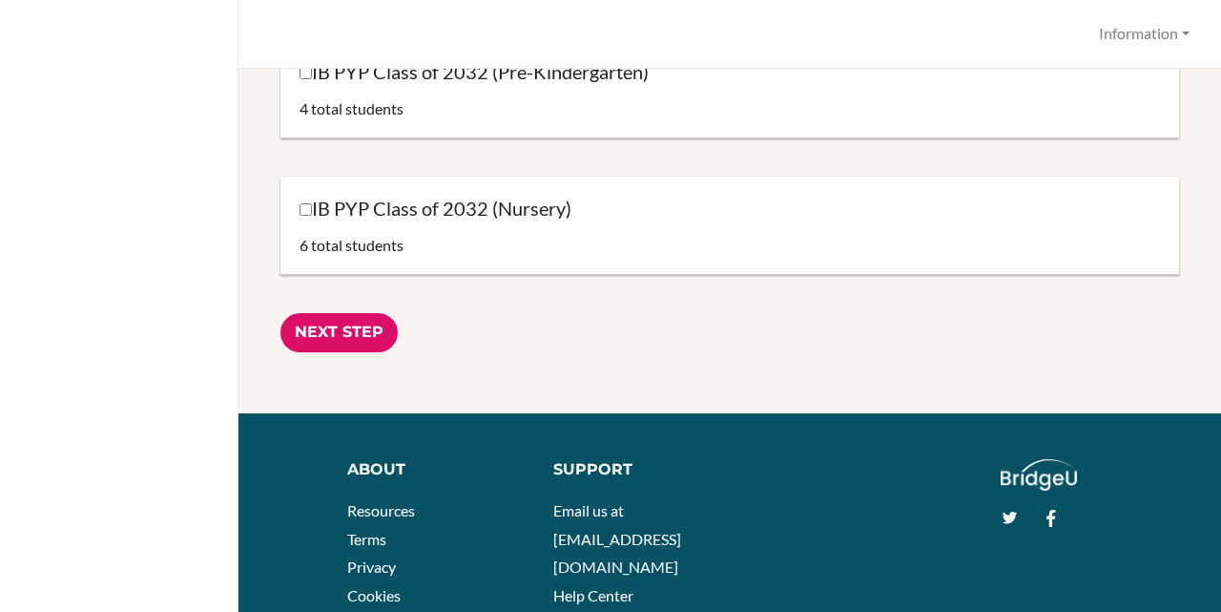
scroll to position [2115, 0]
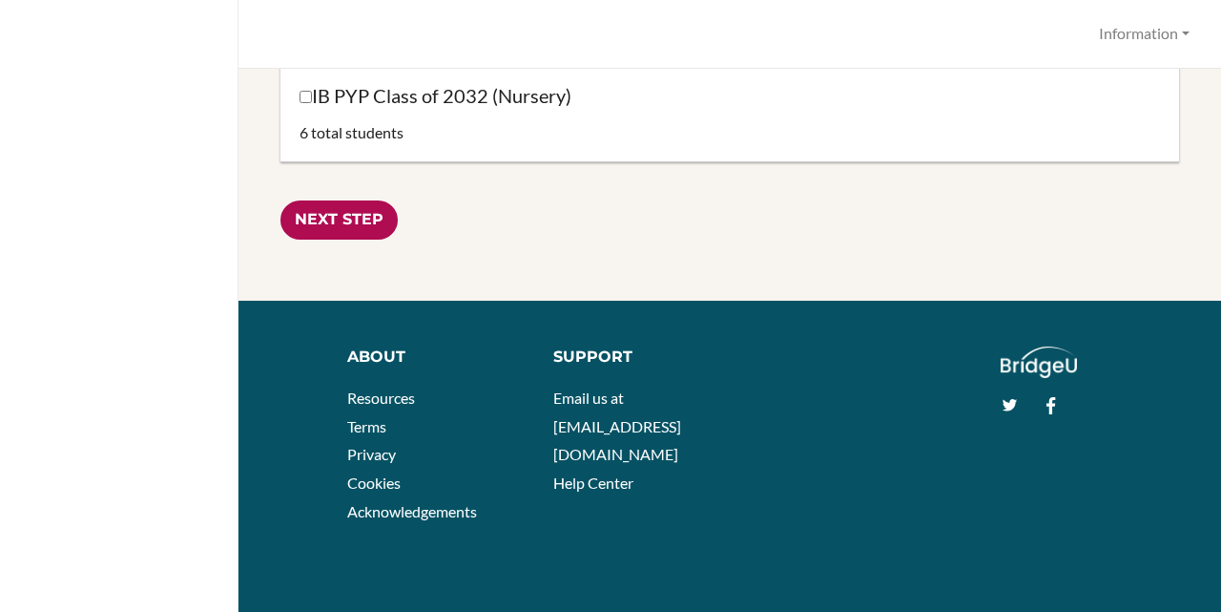
click at [347, 218] on input "Next Step" at bounding box center [339, 219] width 117 height 39
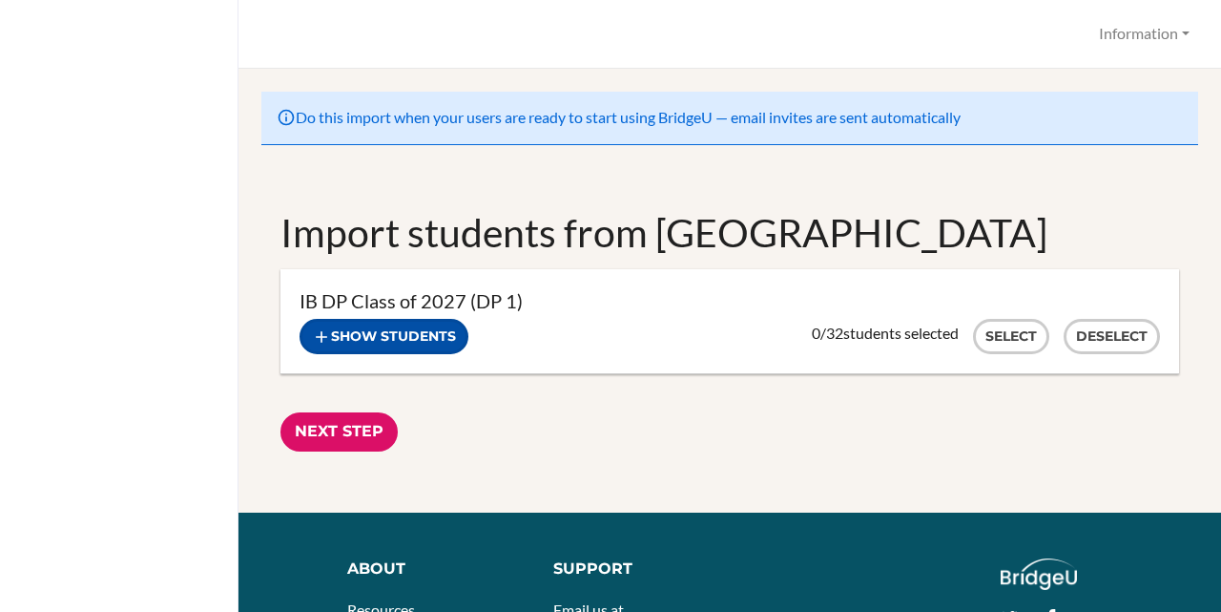
click at [394, 341] on button "Show students" at bounding box center [384, 336] width 169 height 35
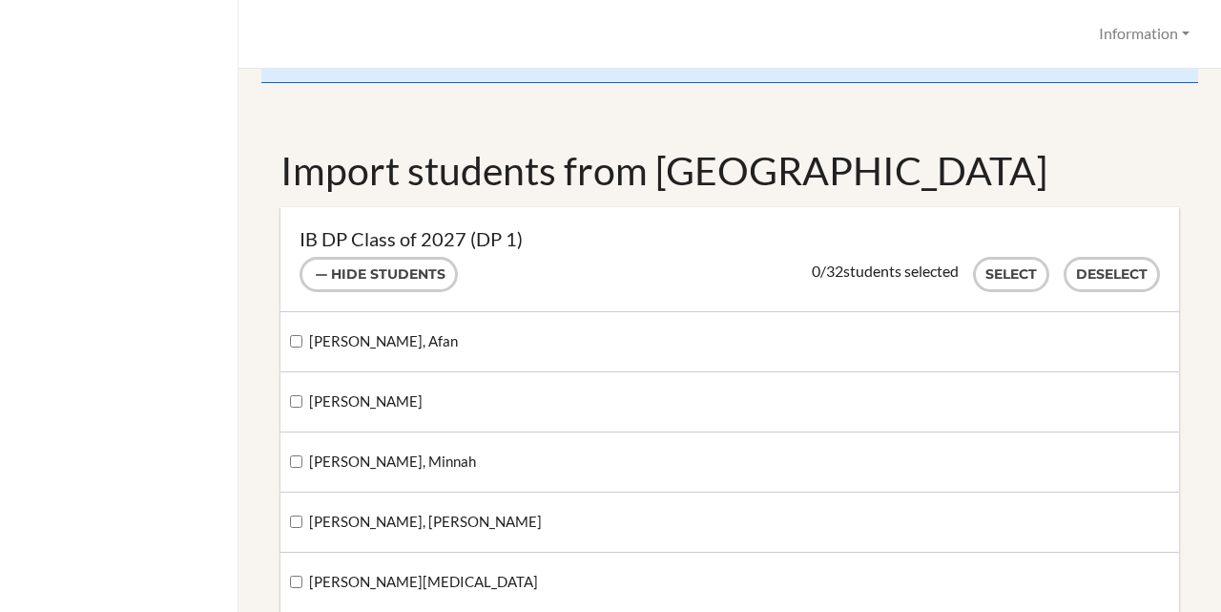
scroll to position [95, 0]
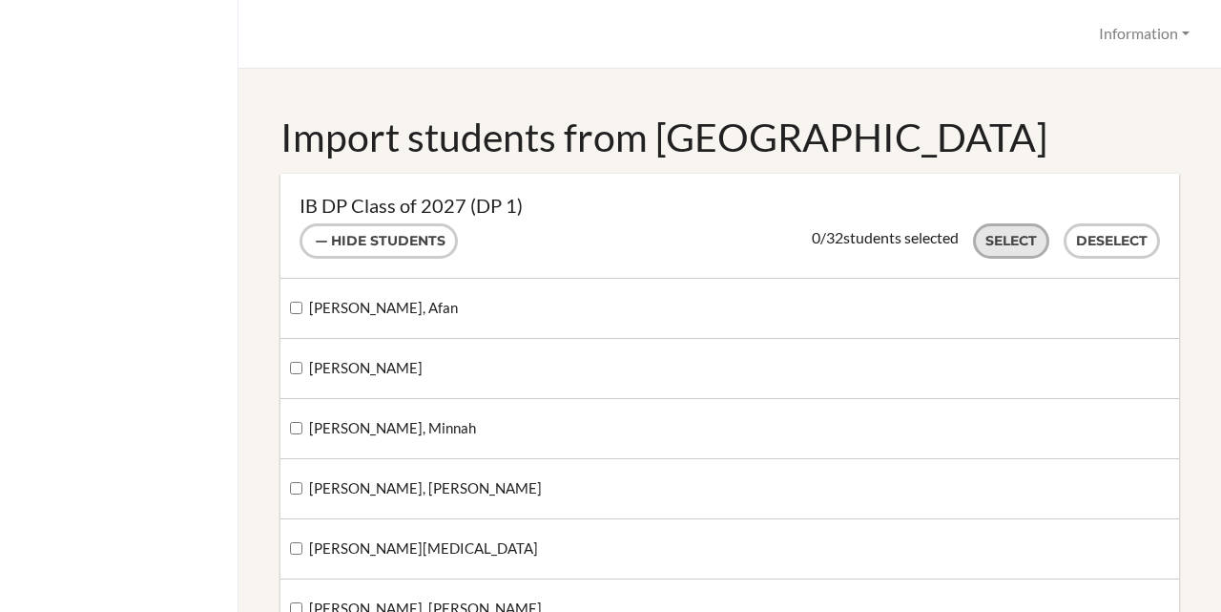
click at [995, 241] on button "Select" at bounding box center [1011, 240] width 76 height 35
checkbox input "true"
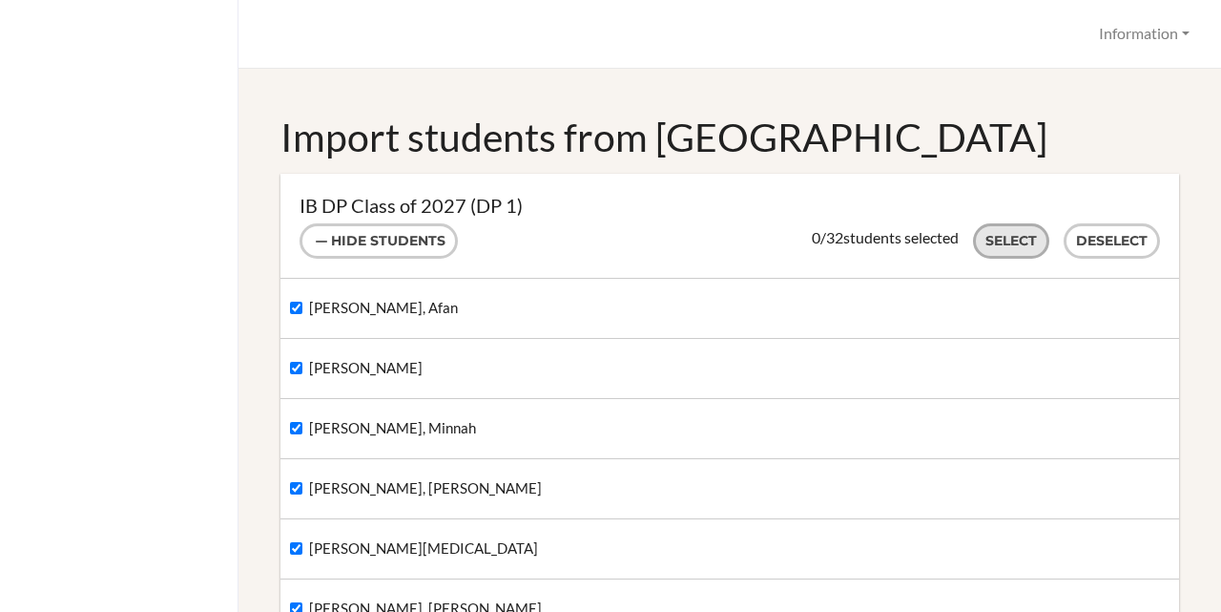
checkbox input "true"
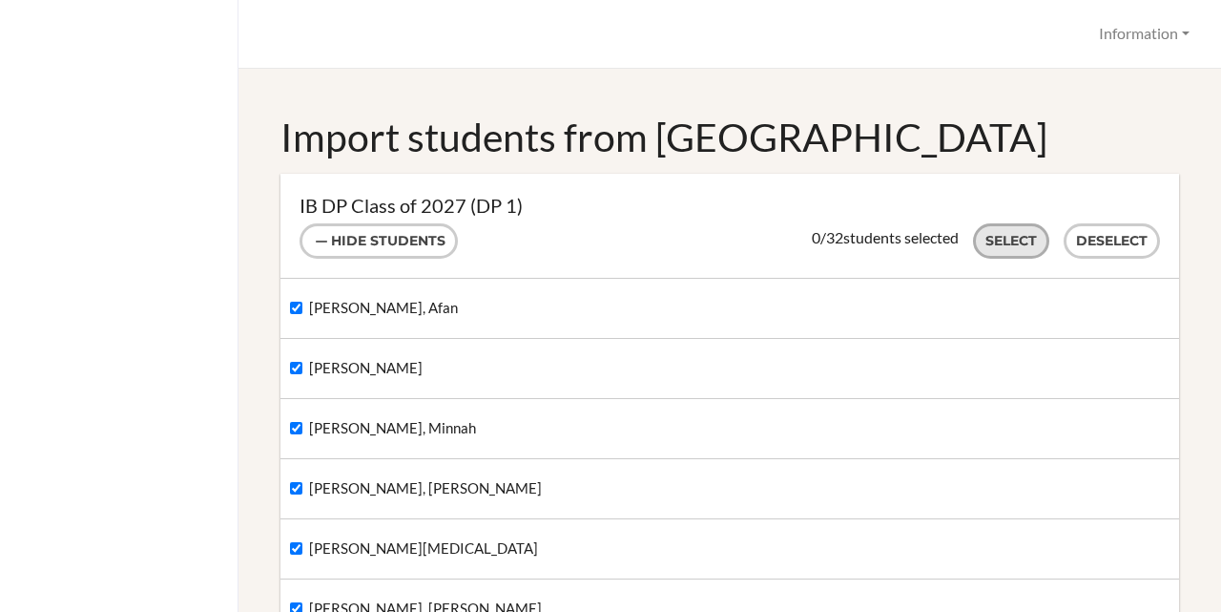
checkbox input "true"
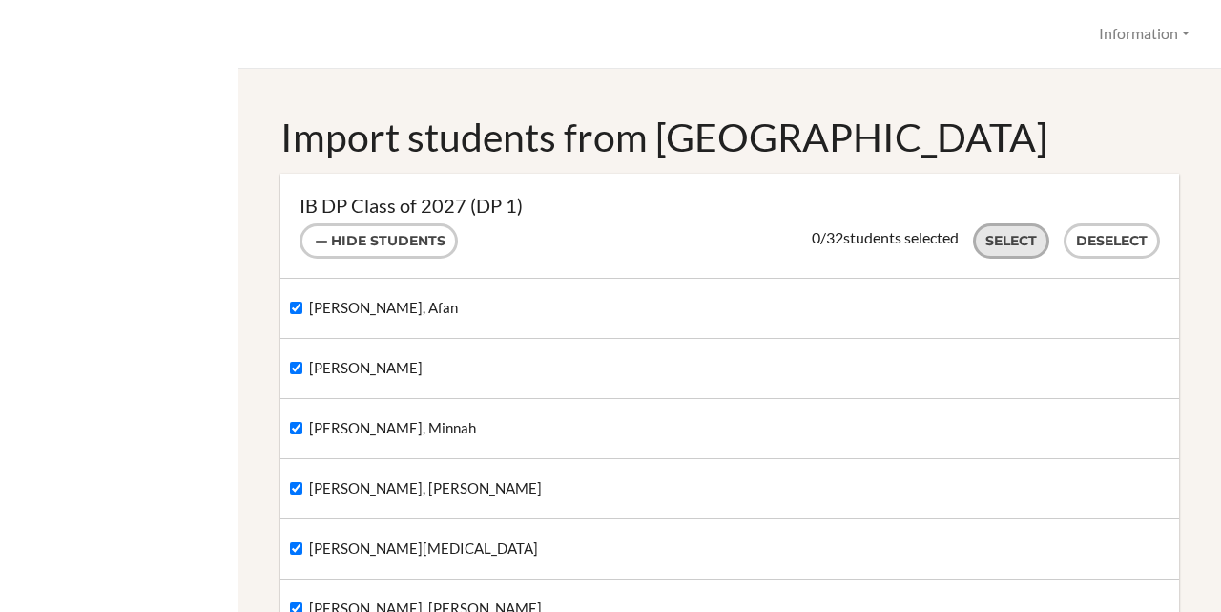
checkbox input "true"
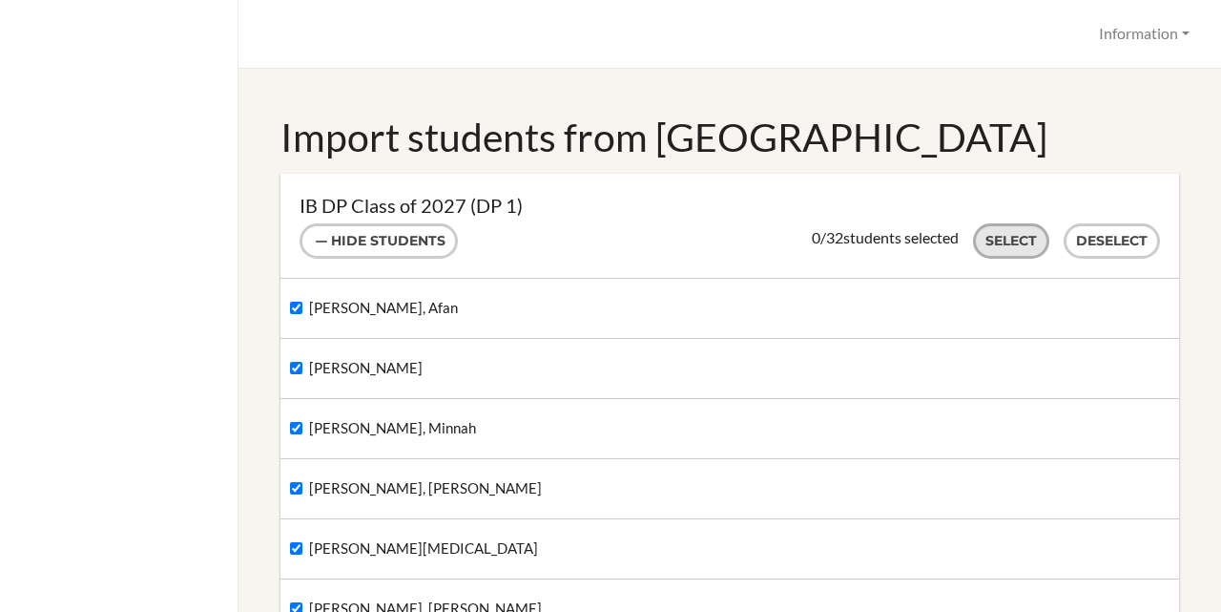
checkbox input "true"
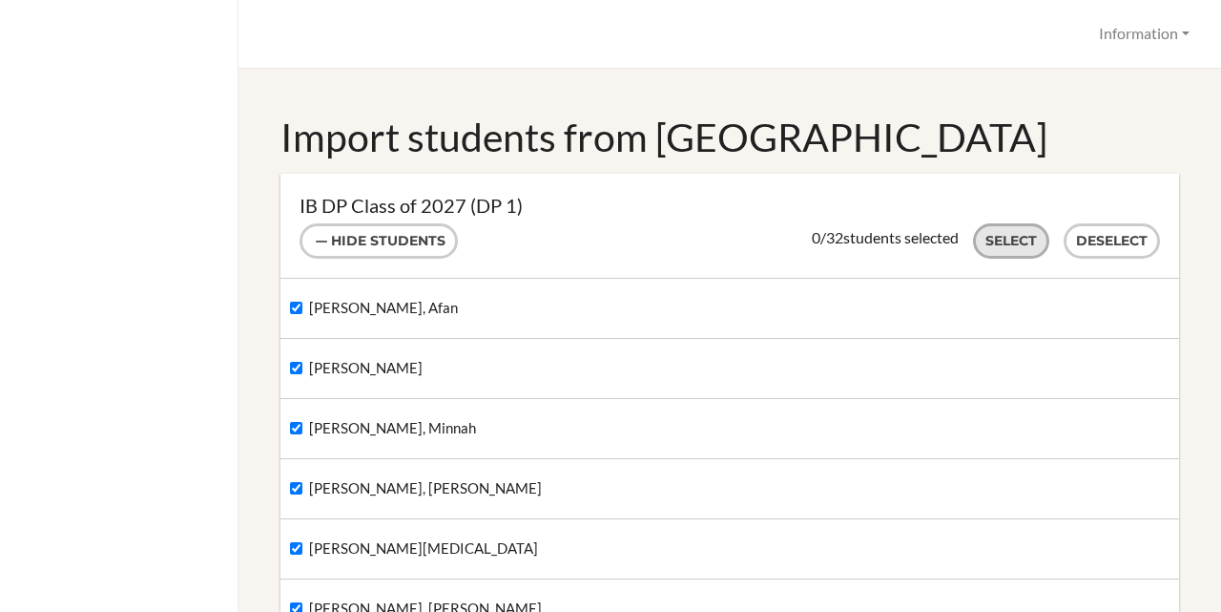
checkbox input "true"
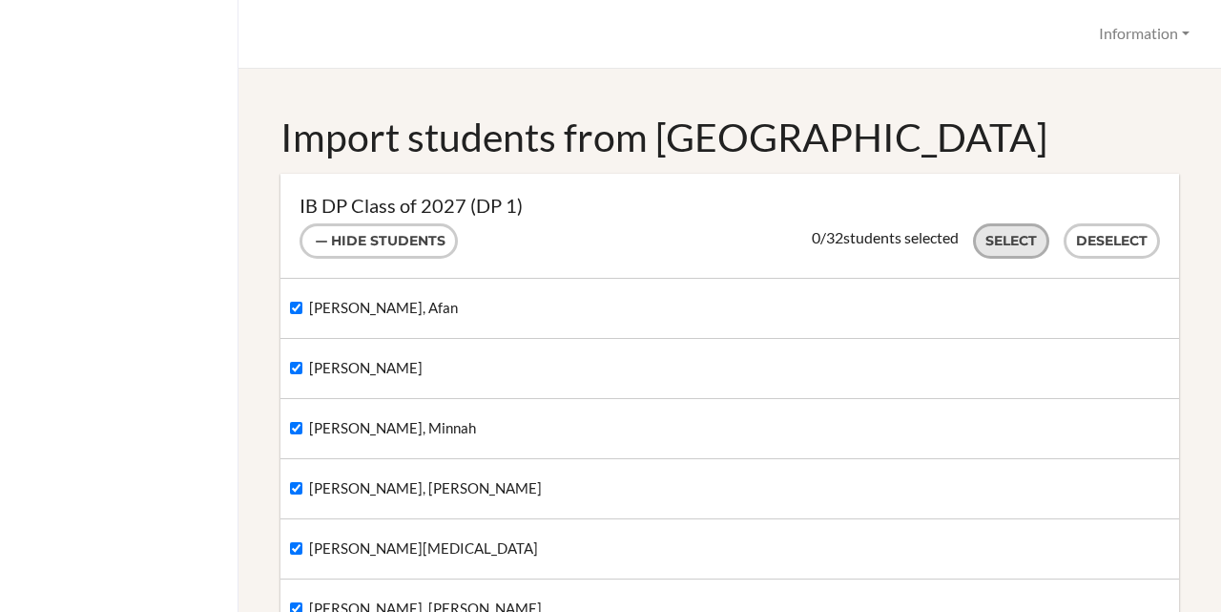
checkbox input "true"
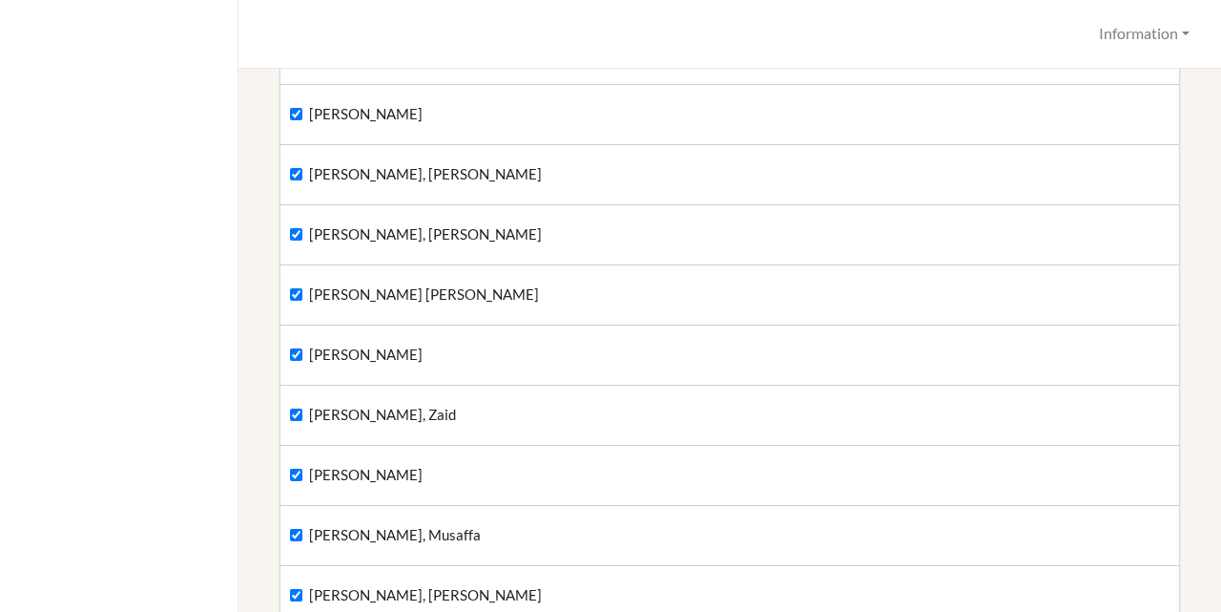
scroll to position [2099, 0]
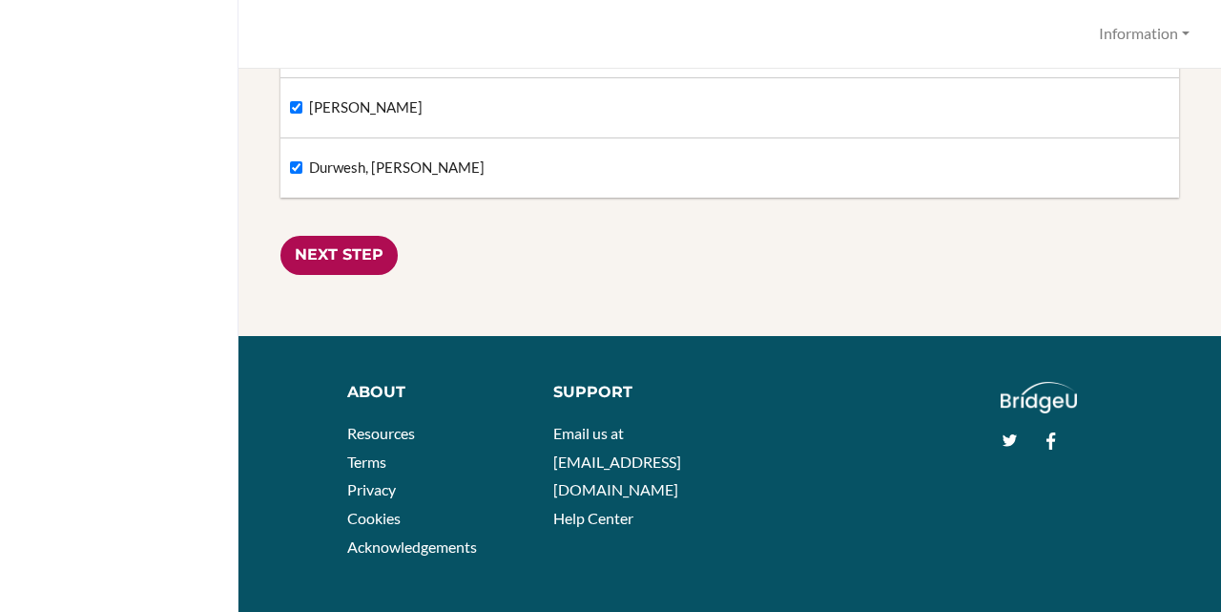
click at [370, 244] on input "Next Step" at bounding box center [339, 255] width 117 height 39
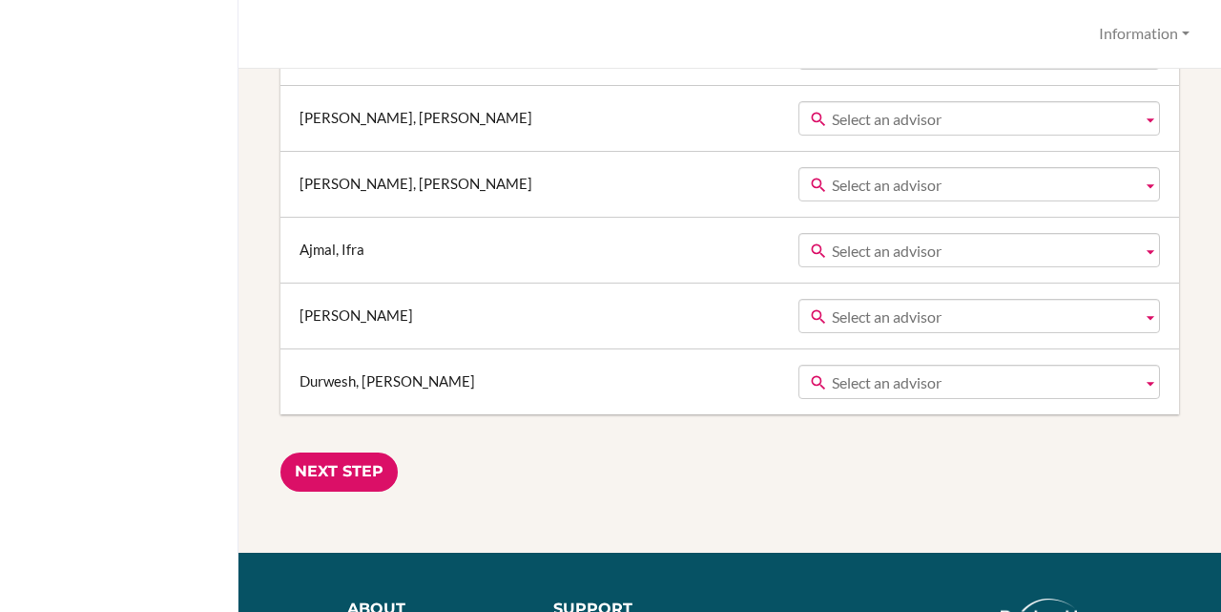
scroll to position [2429, 0]
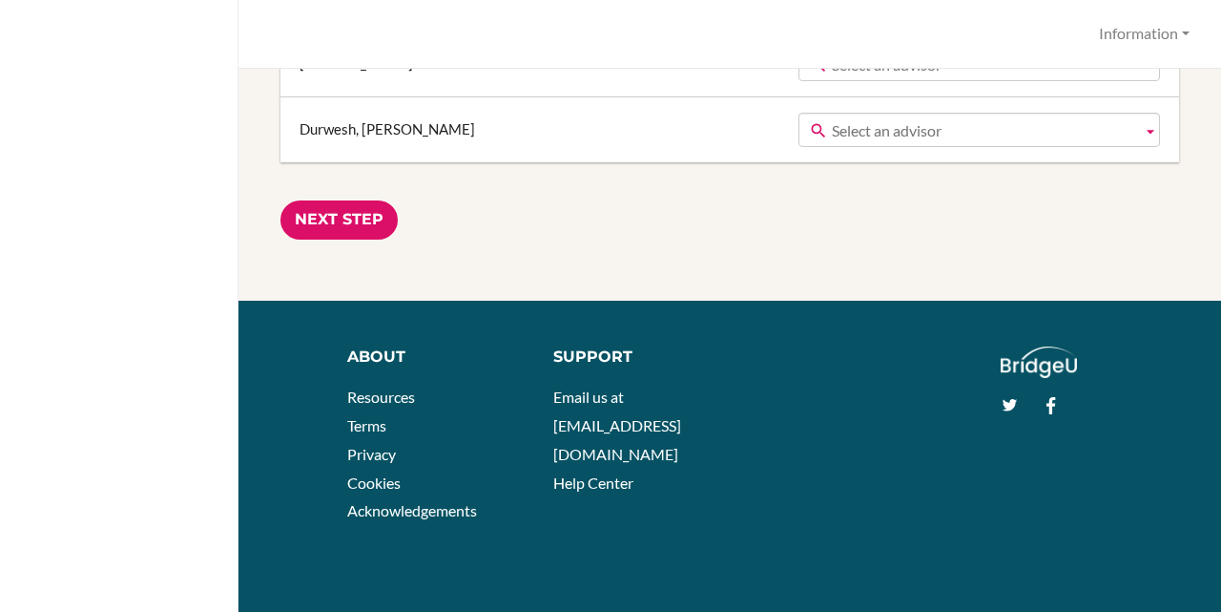
click at [345, 217] on input "Next Step" at bounding box center [339, 219] width 117 height 39
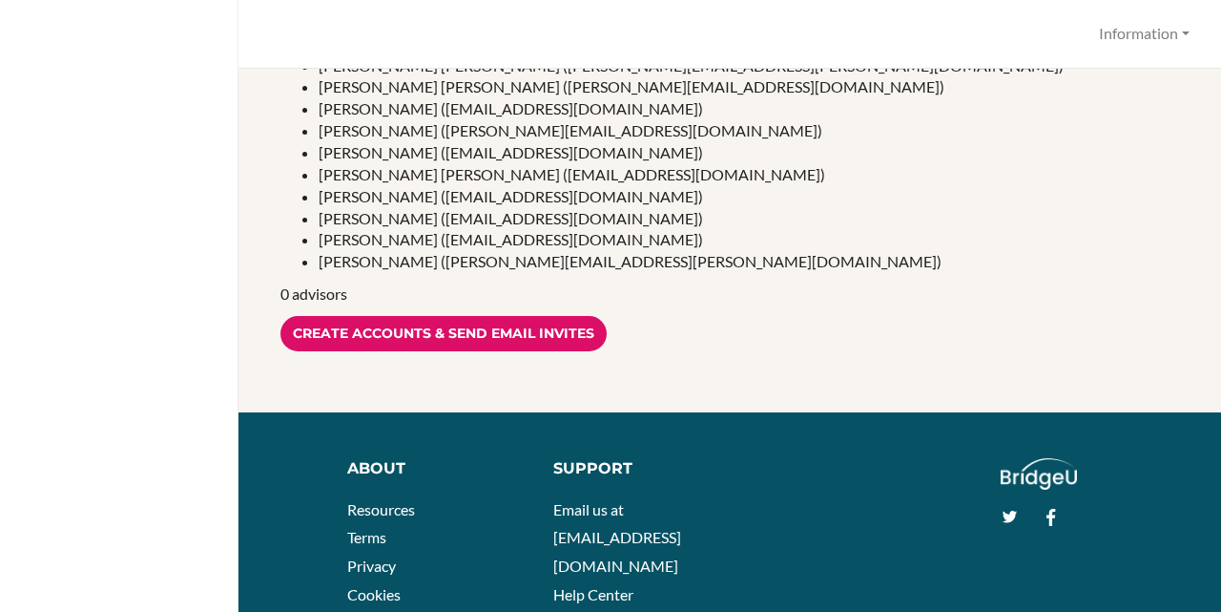
scroll to position [763, 0]
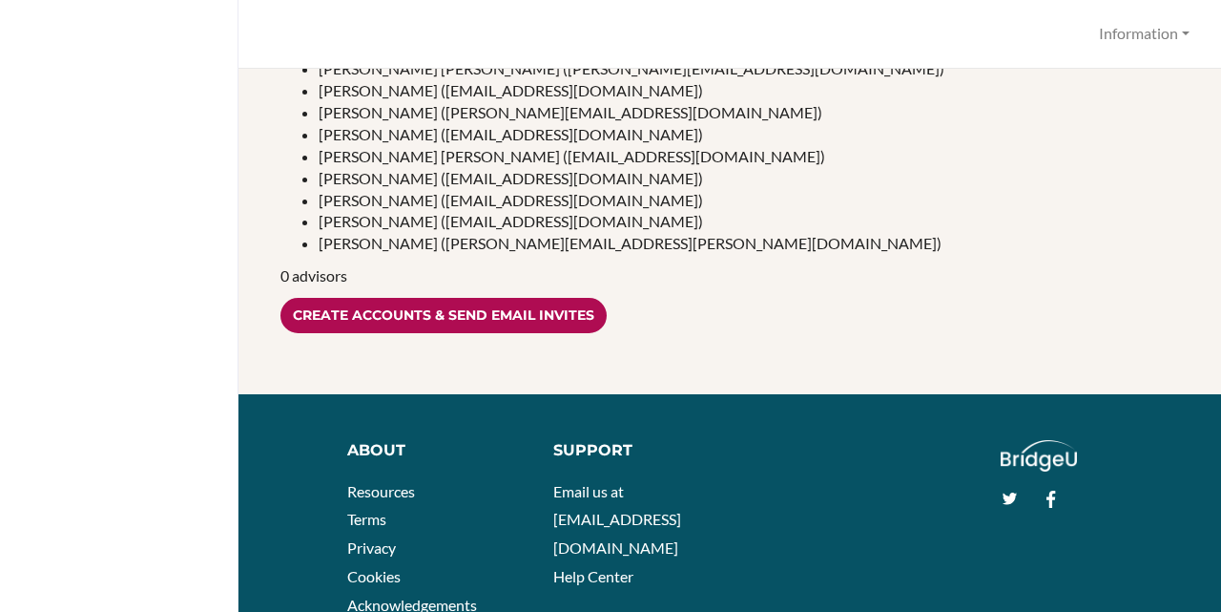
click at [454, 319] on input "Create accounts & send email invites" at bounding box center [444, 315] width 326 height 35
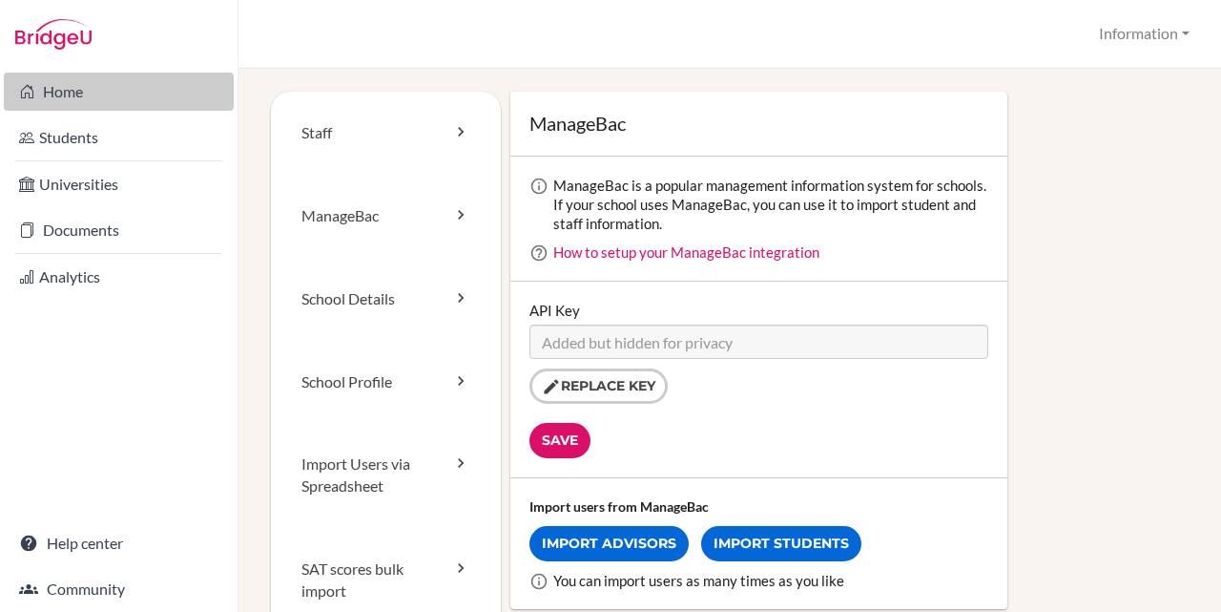
click at [148, 75] on link "Home" at bounding box center [119, 92] width 230 height 38
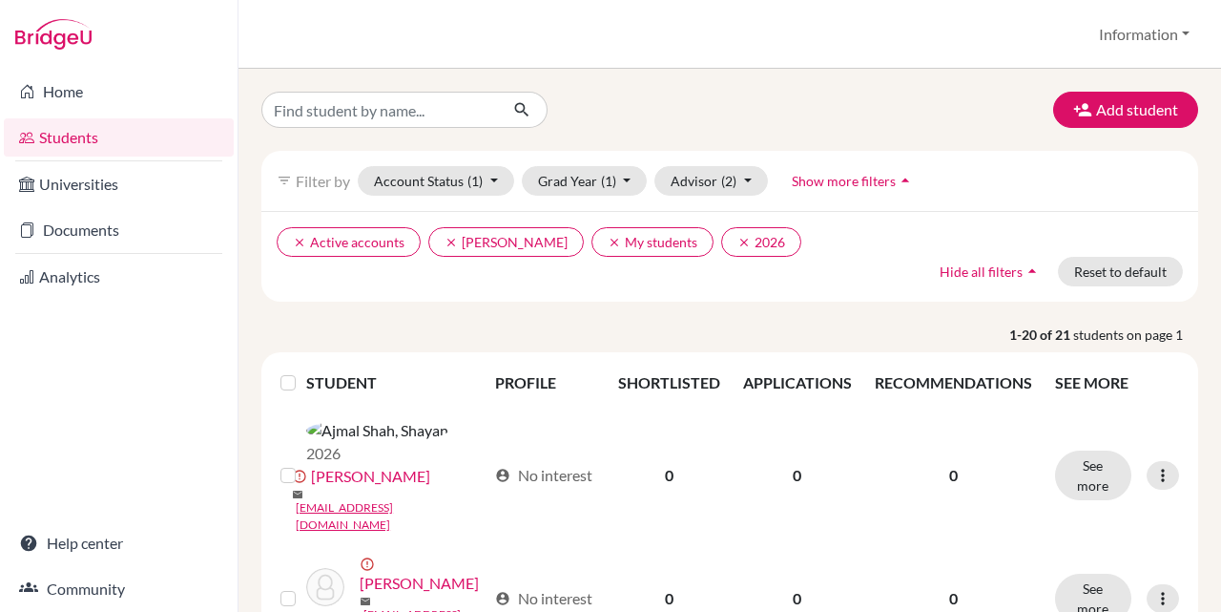
click at [863, 182] on span "Show more filters" at bounding box center [844, 181] width 104 height 16
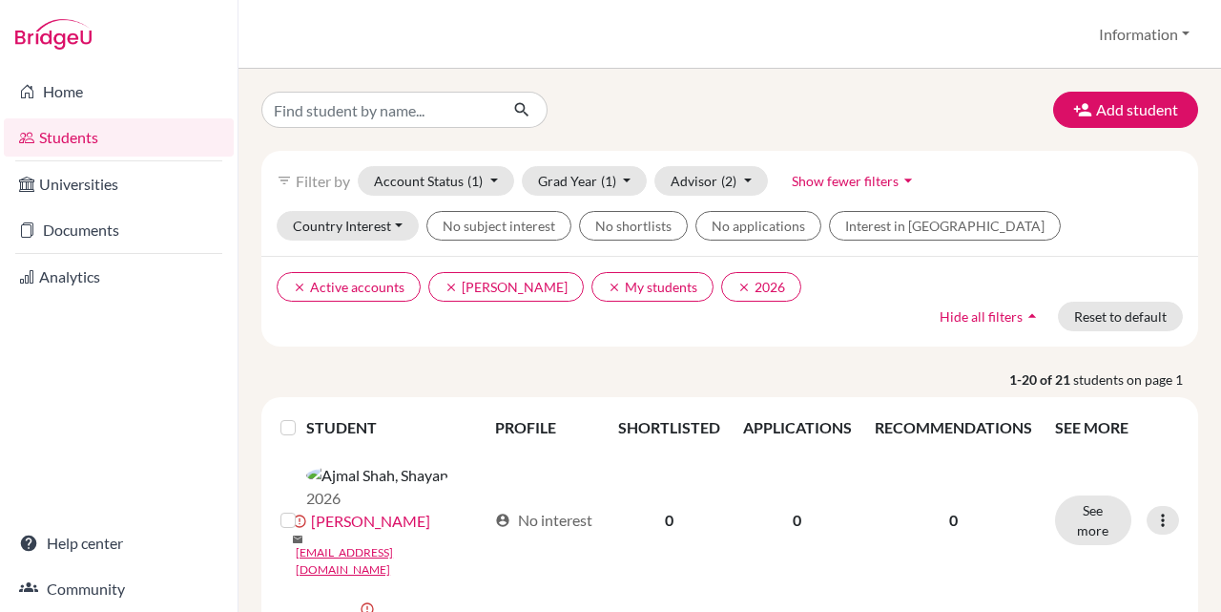
click at [863, 182] on span "Show fewer filters" at bounding box center [845, 181] width 107 height 16
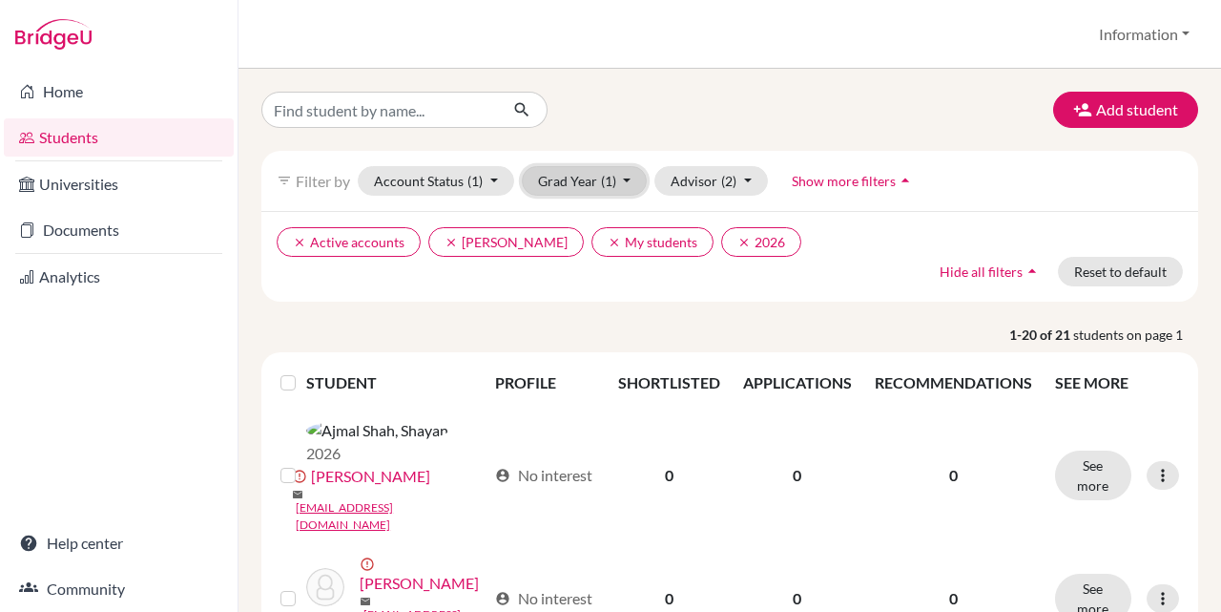
click at [582, 179] on button "Grad Year (1)" at bounding box center [585, 181] width 126 height 30
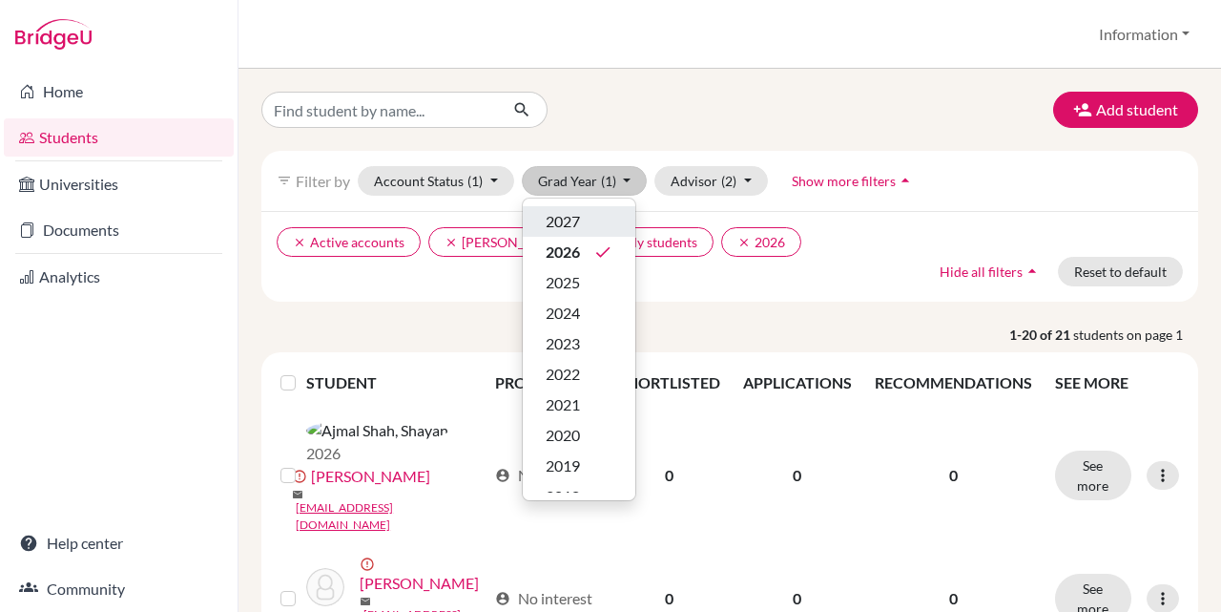
click at [595, 222] on div "2027" at bounding box center [579, 221] width 67 height 23
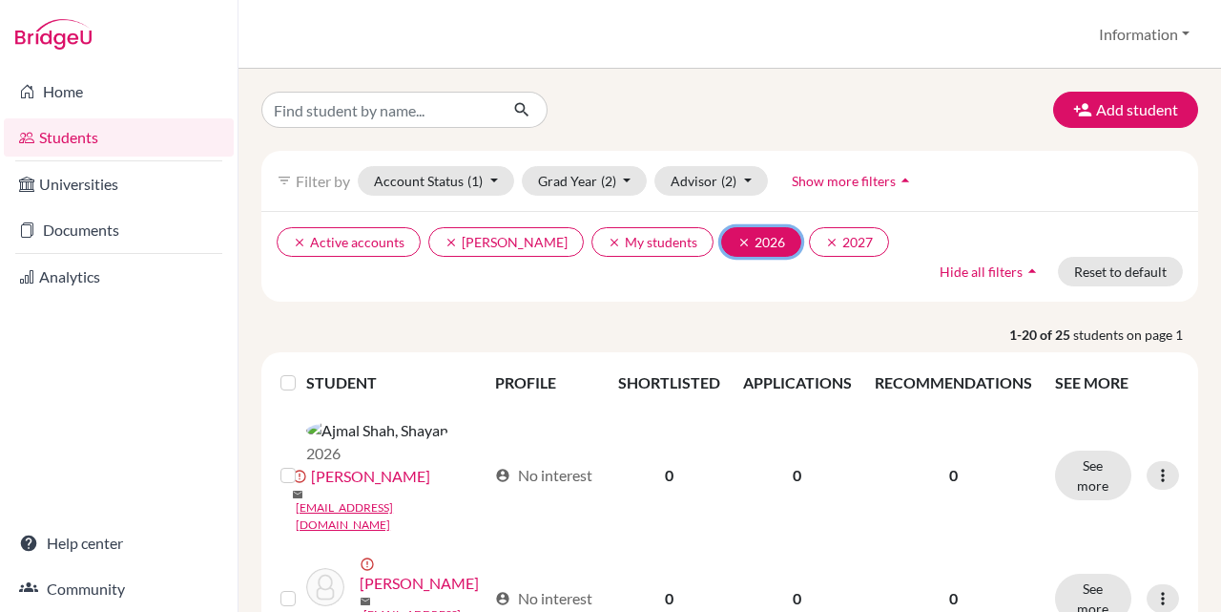
click at [738, 243] on icon "clear" at bounding box center [744, 242] width 13 height 13
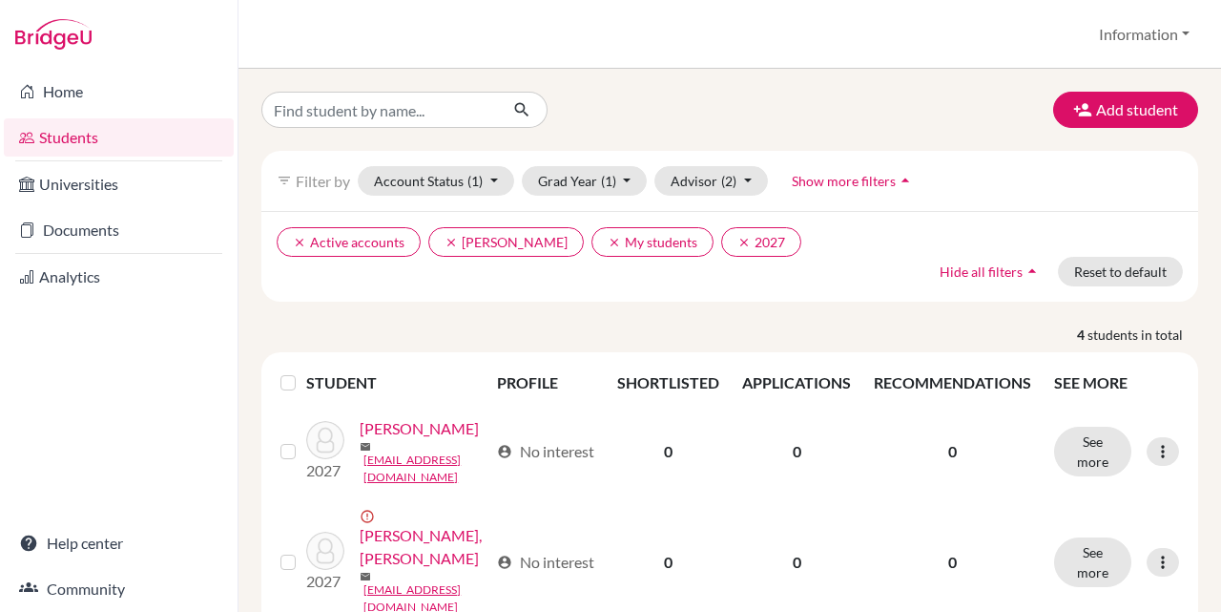
click at [833, 187] on span "Show more filters" at bounding box center [844, 181] width 104 height 16
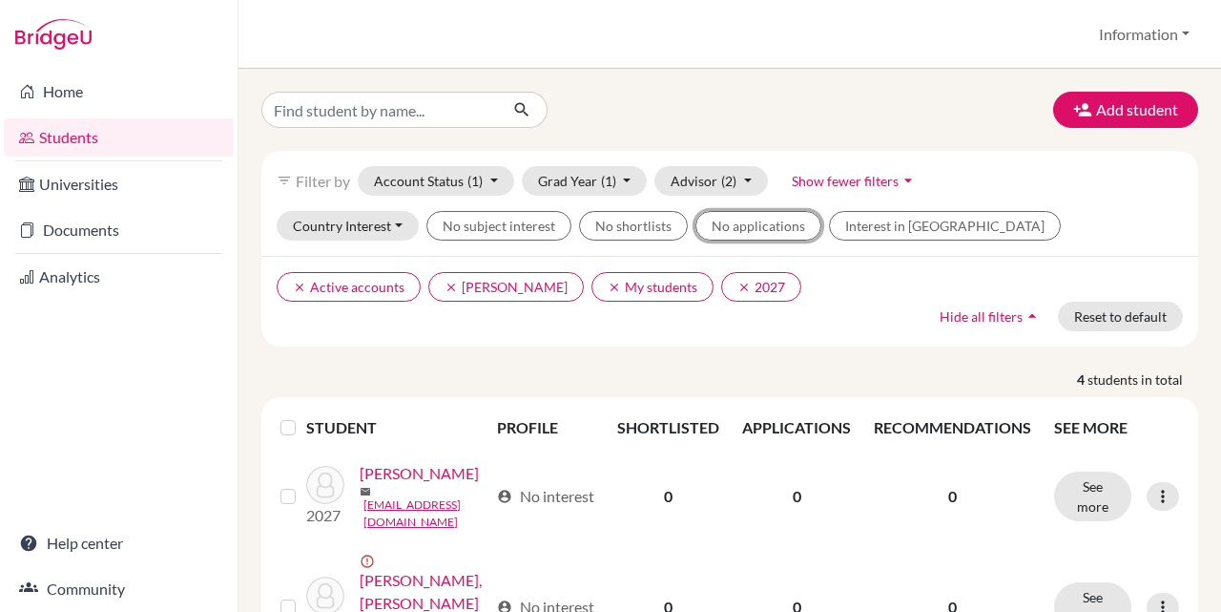
click at [780, 226] on button "No applications" at bounding box center [759, 226] width 126 height 30
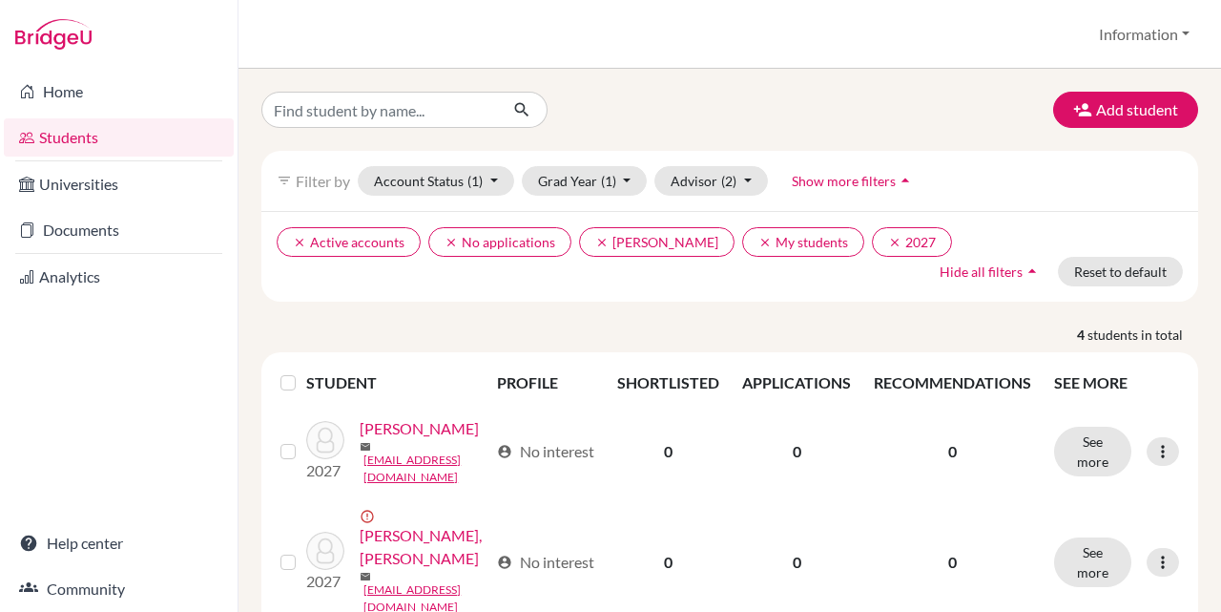
click at [855, 185] on span "Show more filters" at bounding box center [844, 181] width 104 height 16
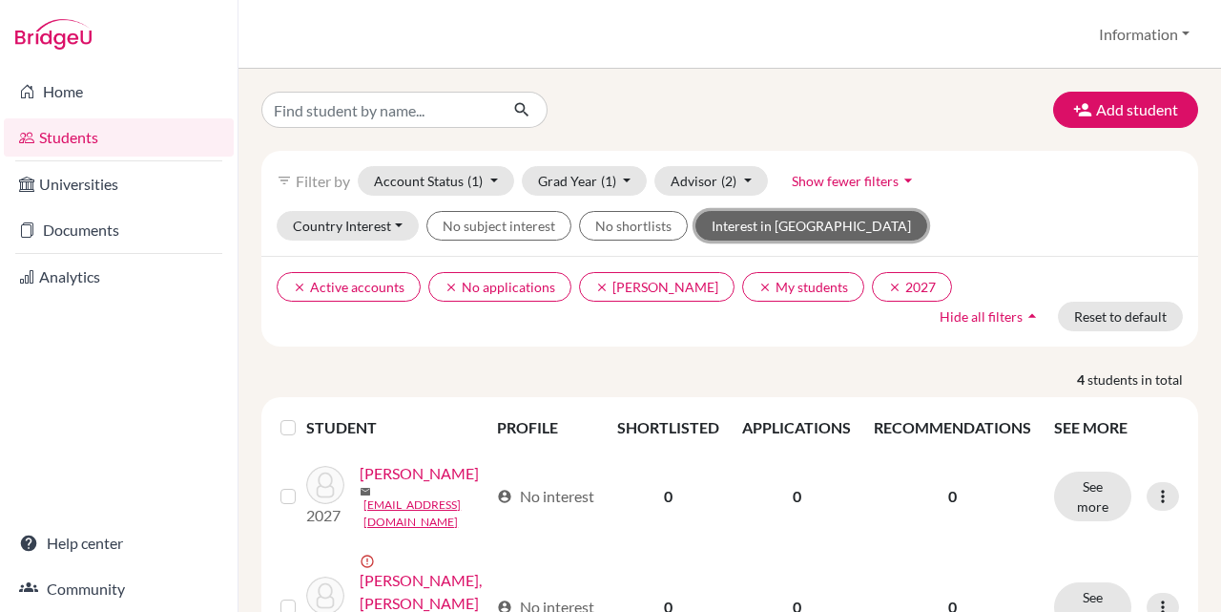
click at [751, 229] on button "Interest in Oxbridge" at bounding box center [812, 226] width 232 height 30
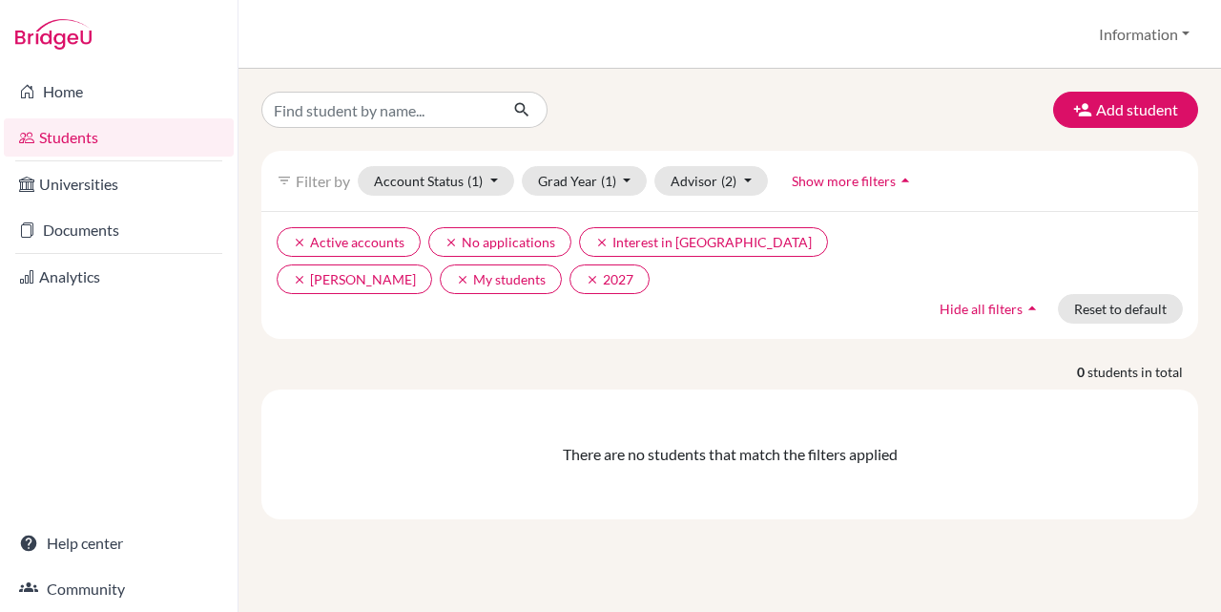
click at [845, 181] on span "Show more filters" at bounding box center [844, 181] width 104 height 16
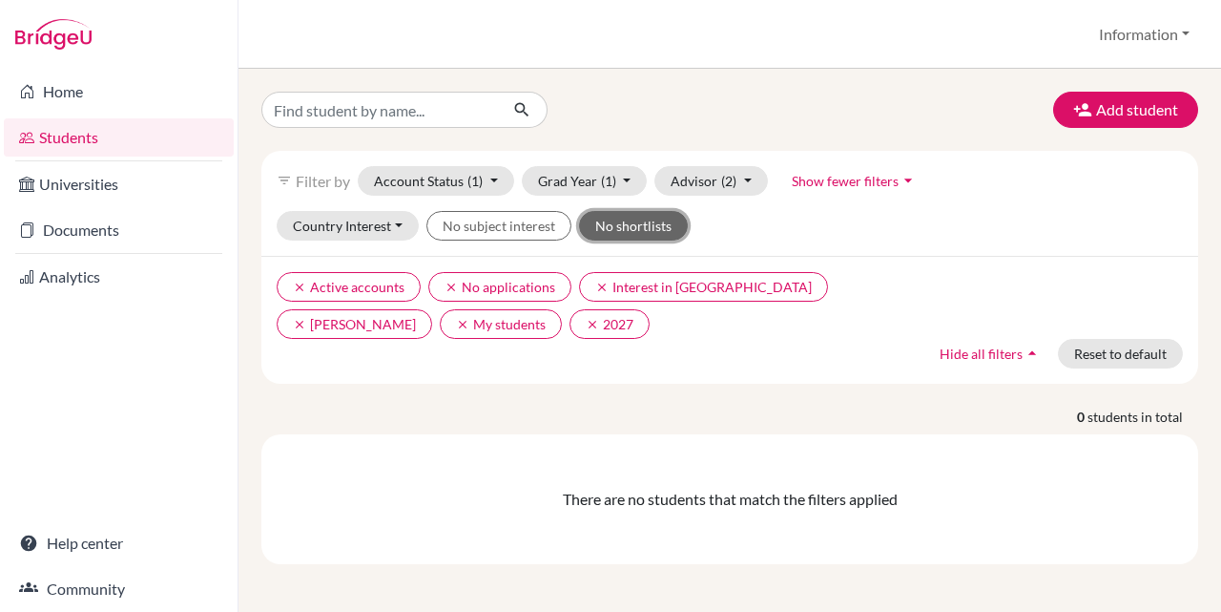
click at [628, 227] on button "No shortlists" at bounding box center [633, 226] width 109 height 30
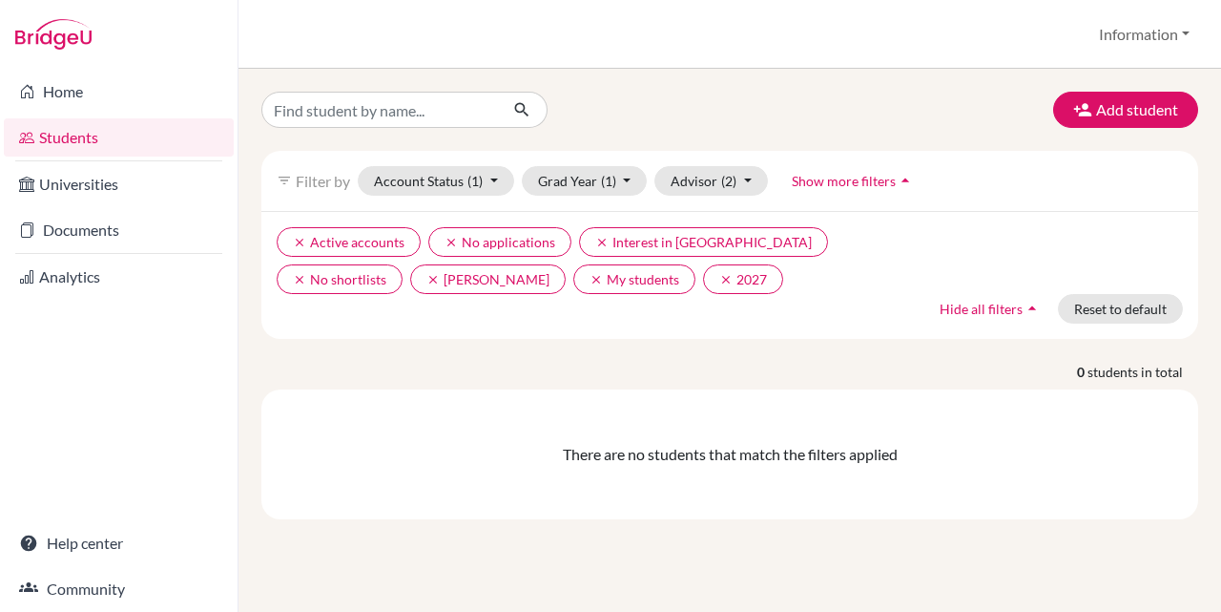
click at [832, 182] on span "Show more filters" at bounding box center [844, 181] width 104 height 16
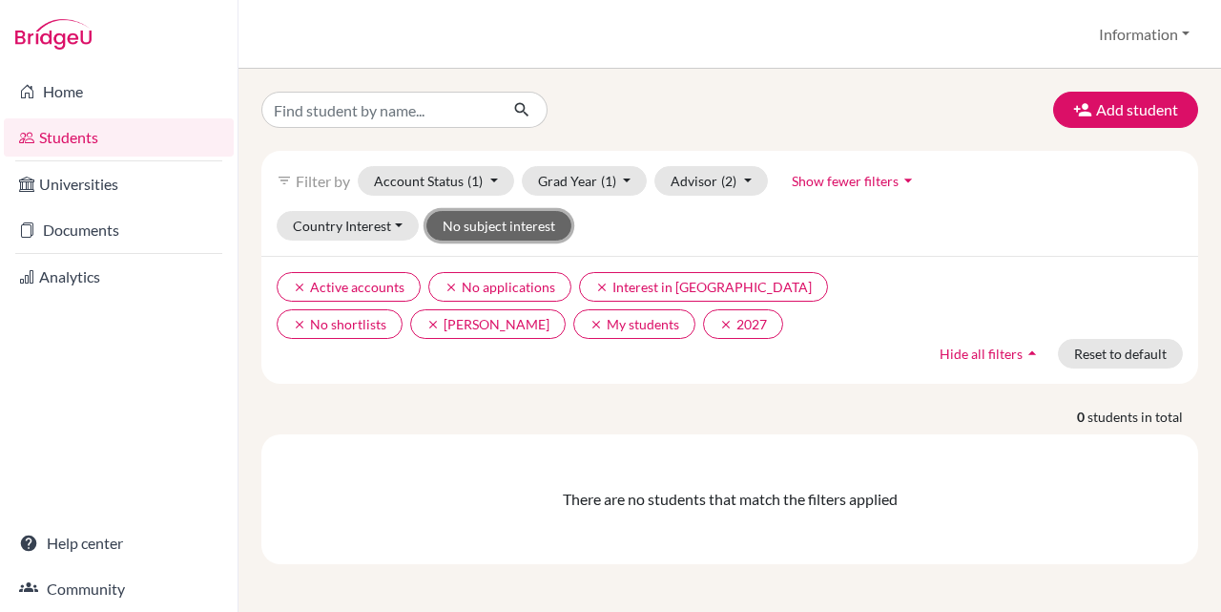
click at [548, 223] on button "No subject interest" at bounding box center [498, 226] width 145 height 30
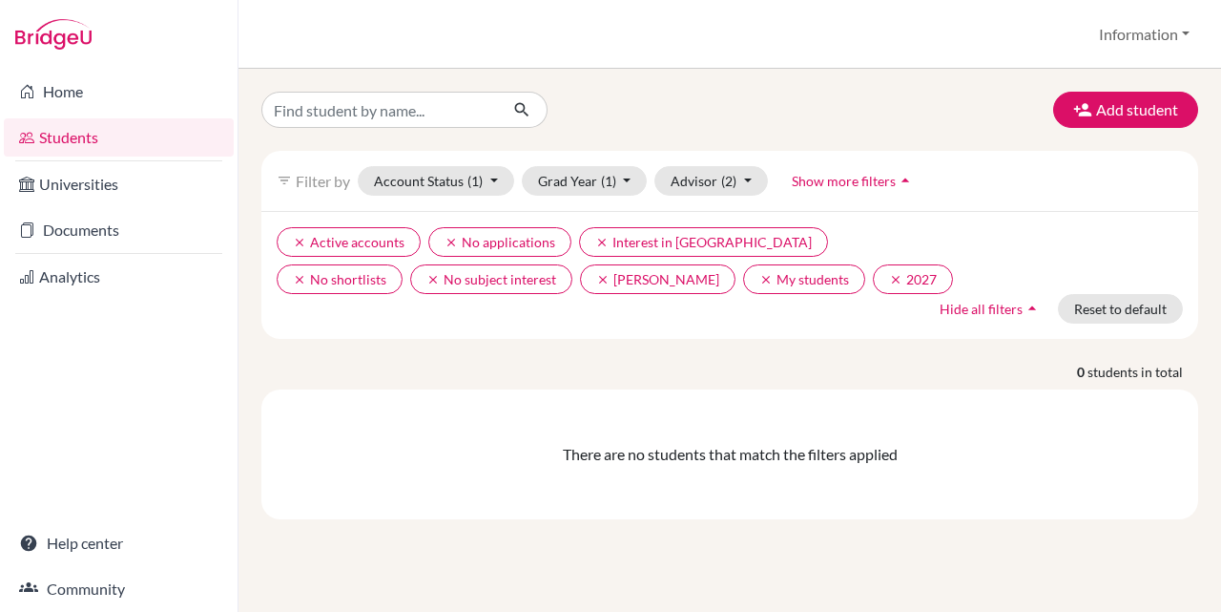
click at [865, 176] on span "Show more filters" at bounding box center [844, 181] width 104 height 16
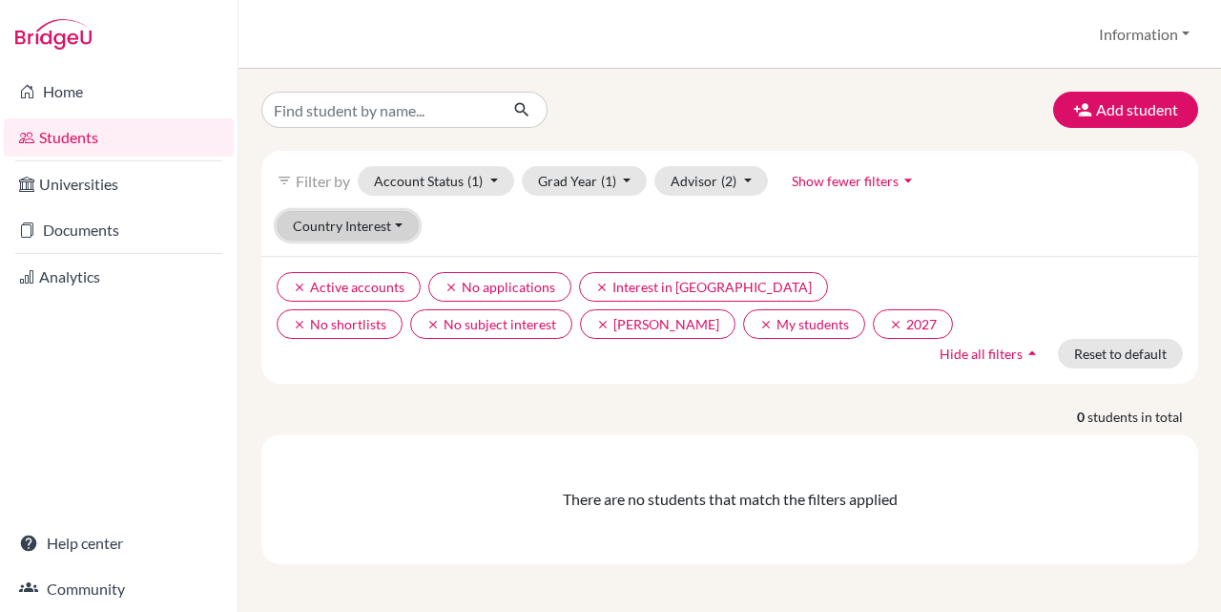
click at [354, 231] on button "Country Interest" at bounding box center [348, 226] width 142 height 30
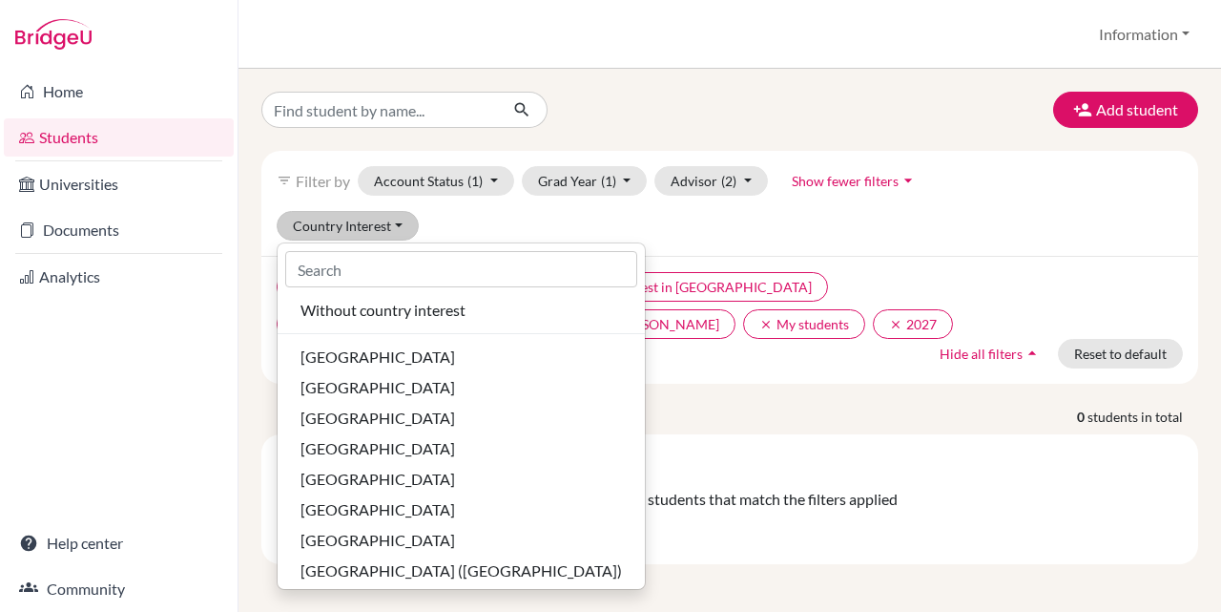
click at [706, 249] on div "Country Interest Without country interest Australia Belgium Canada China Egypt …" at bounding box center [729, 233] width 937 height 45
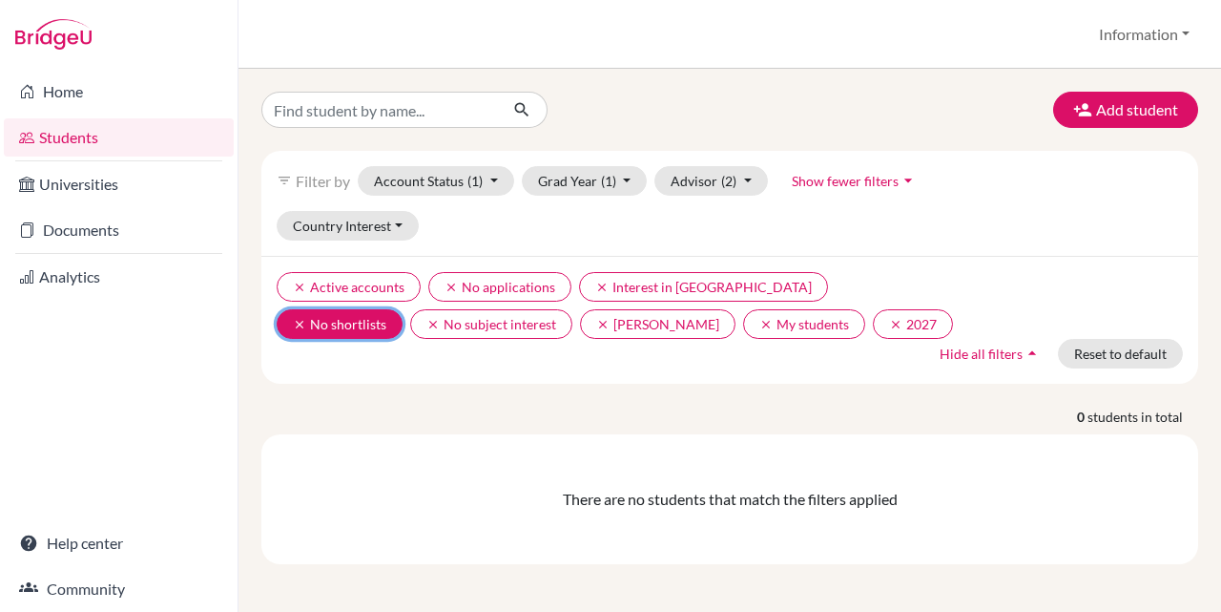
click at [306, 318] on icon "clear" at bounding box center [299, 324] width 13 height 13
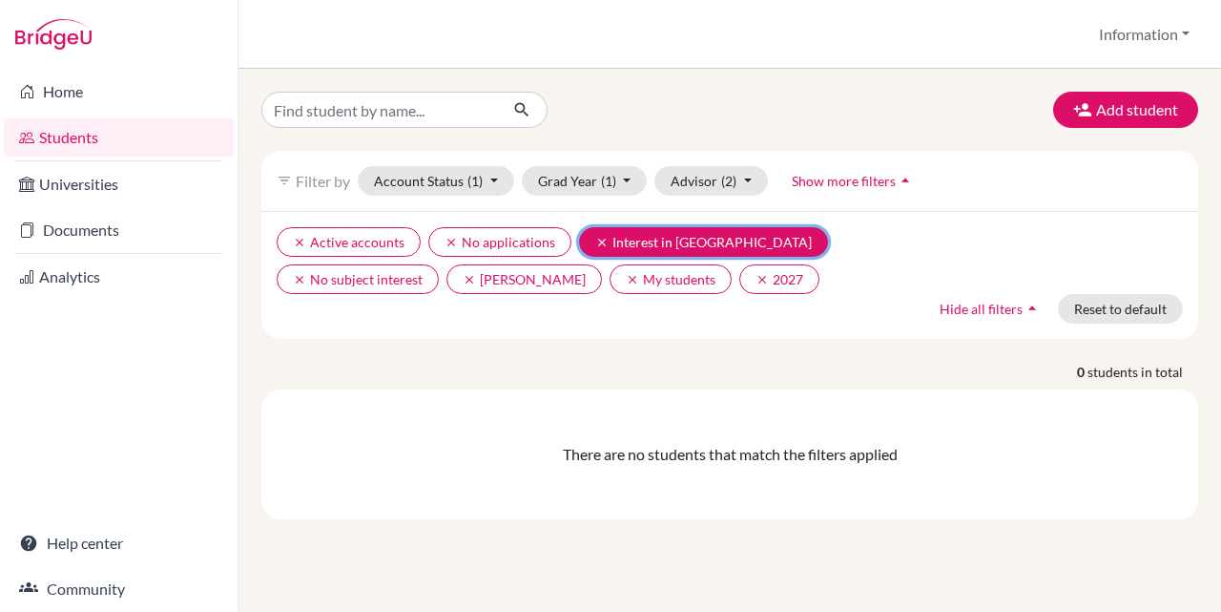
click at [600, 241] on icon "clear" at bounding box center [601, 242] width 13 height 13
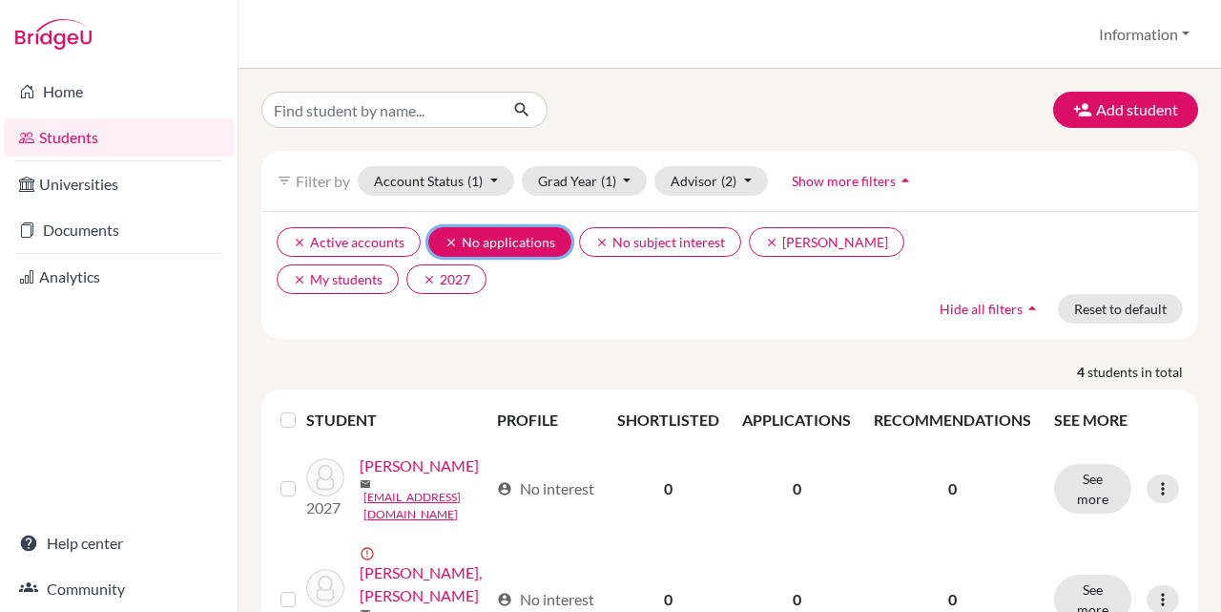
click at [445, 242] on icon "clear" at bounding box center [451, 242] width 13 height 13
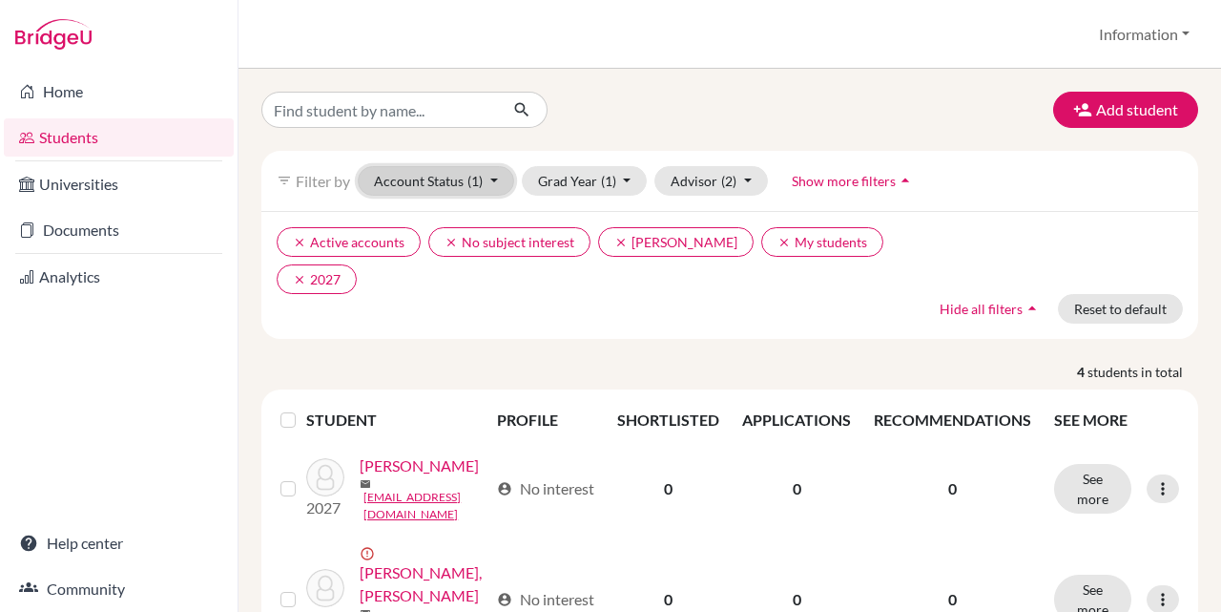
click at [493, 176] on button "Account Status (1)" at bounding box center [436, 181] width 156 height 30
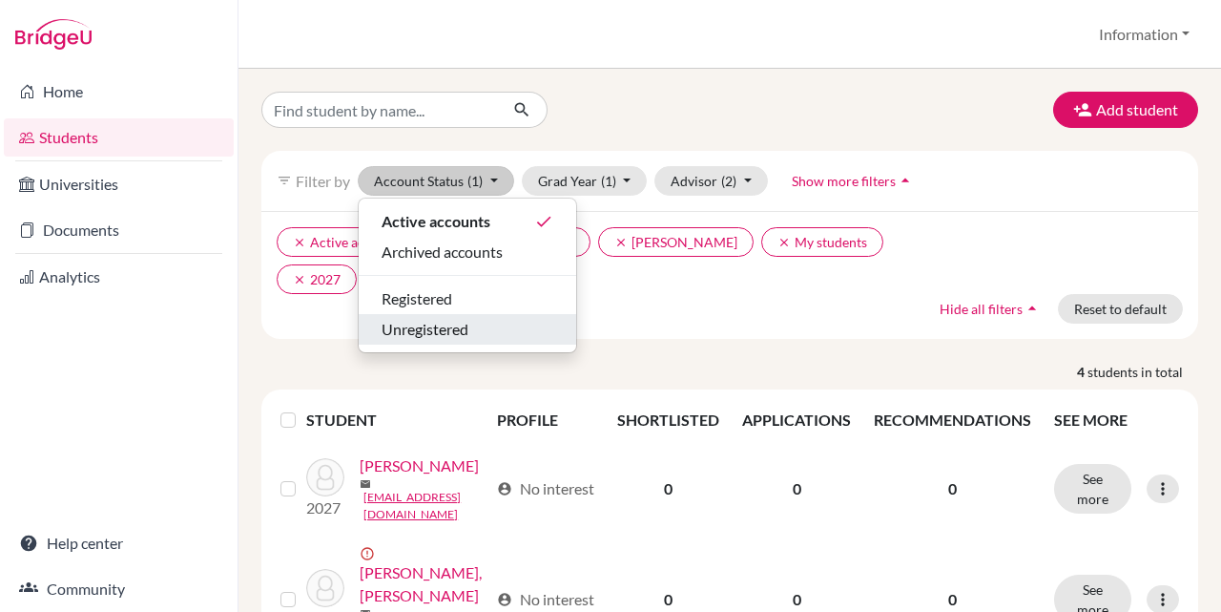
click at [495, 323] on div "Unregistered" at bounding box center [468, 329] width 172 height 23
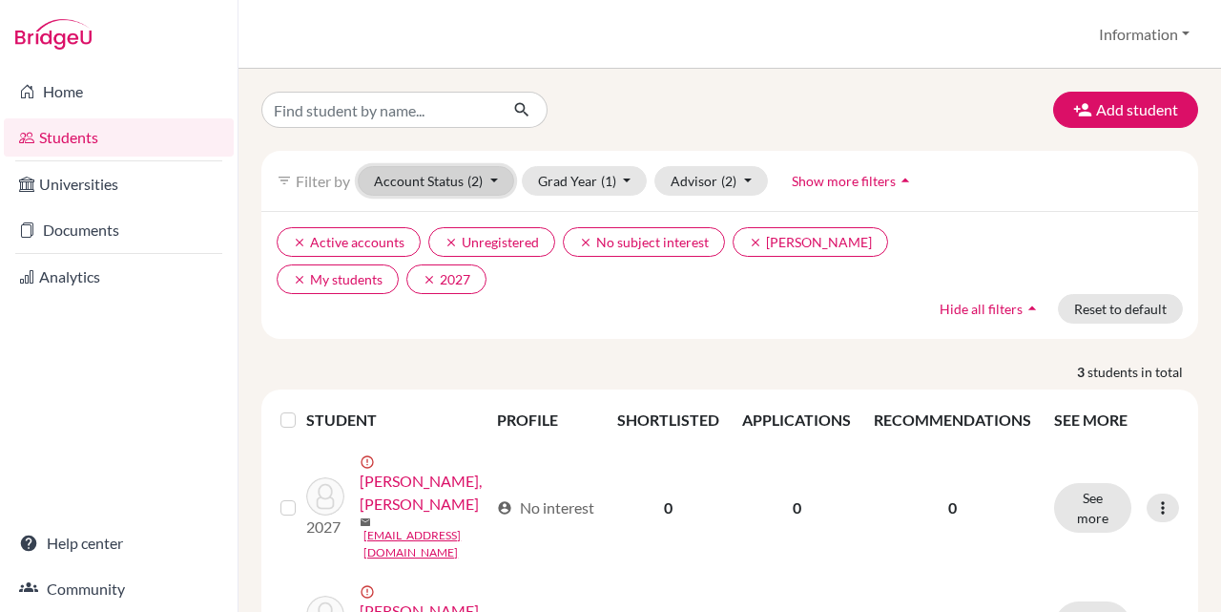
click at [489, 178] on button "Account Status (2)" at bounding box center [436, 181] width 156 height 30
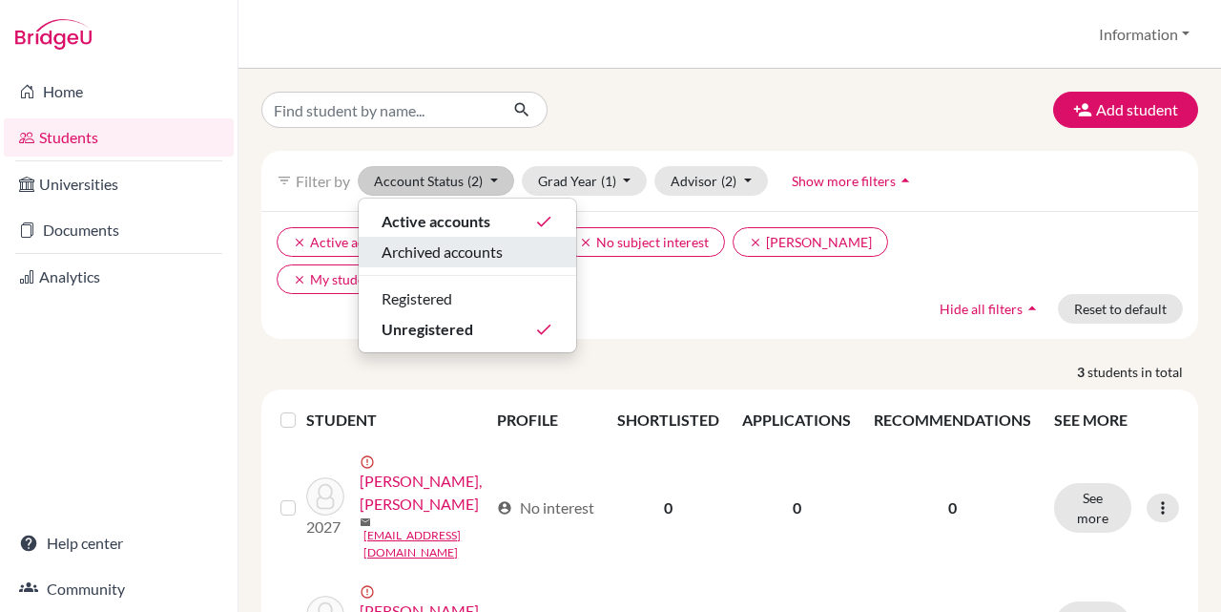
click at [498, 248] on span "Archived accounts" at bounding box center [442, 251] width 121 height 23
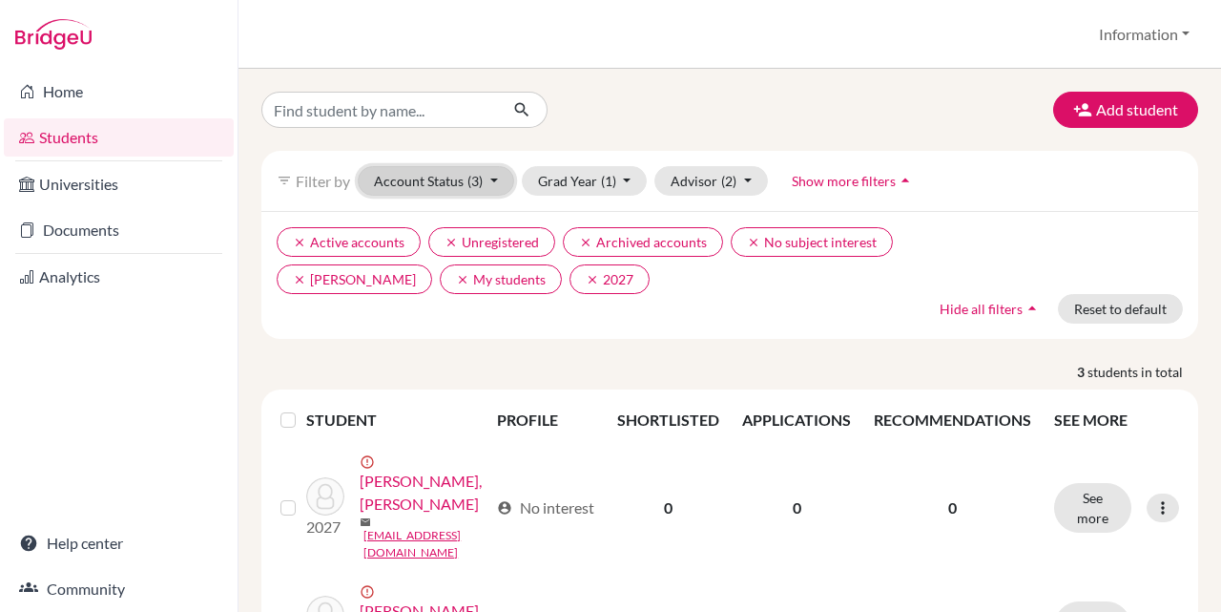
click at [488, 167] on button "Account Status (3)" at bounding box center [436, 181] width 156 height 30
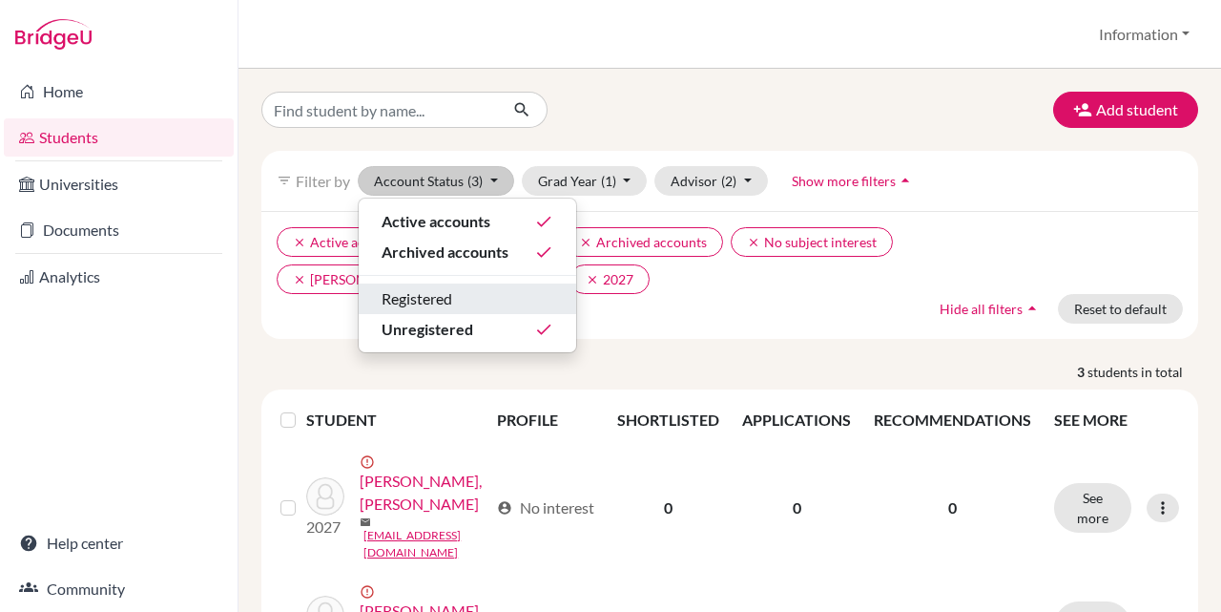
click at [494, 283] on button "Registered" at bounding box center [468, 298] width 218 height 31
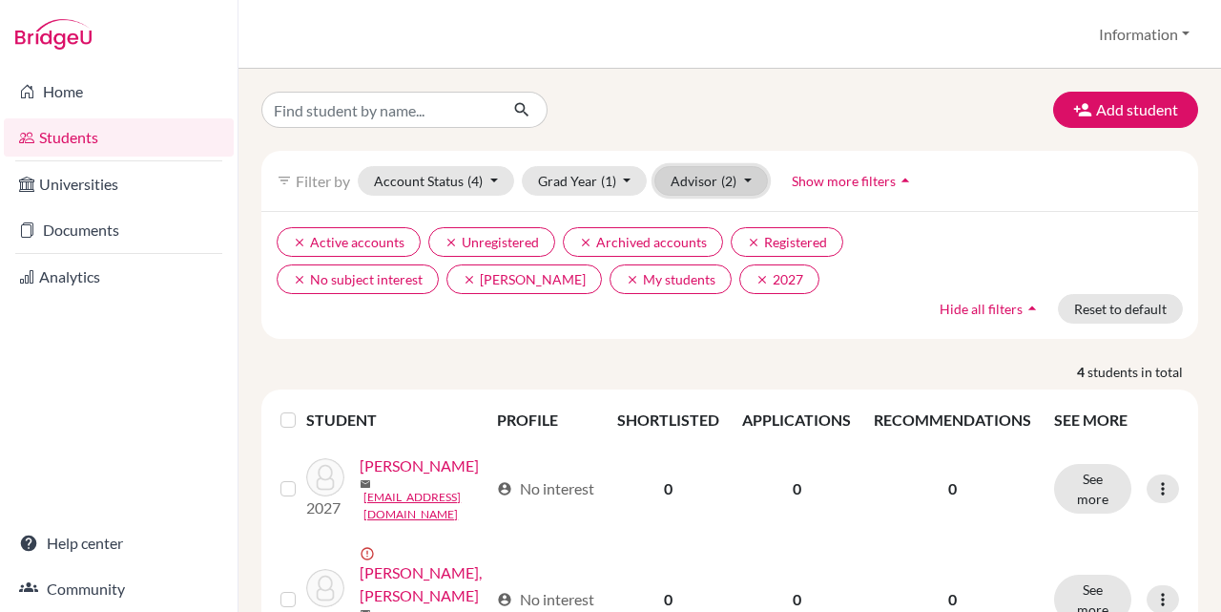
click at [724, 181] on span "(2)" at bounding box center [728, 181] width 15 height 16
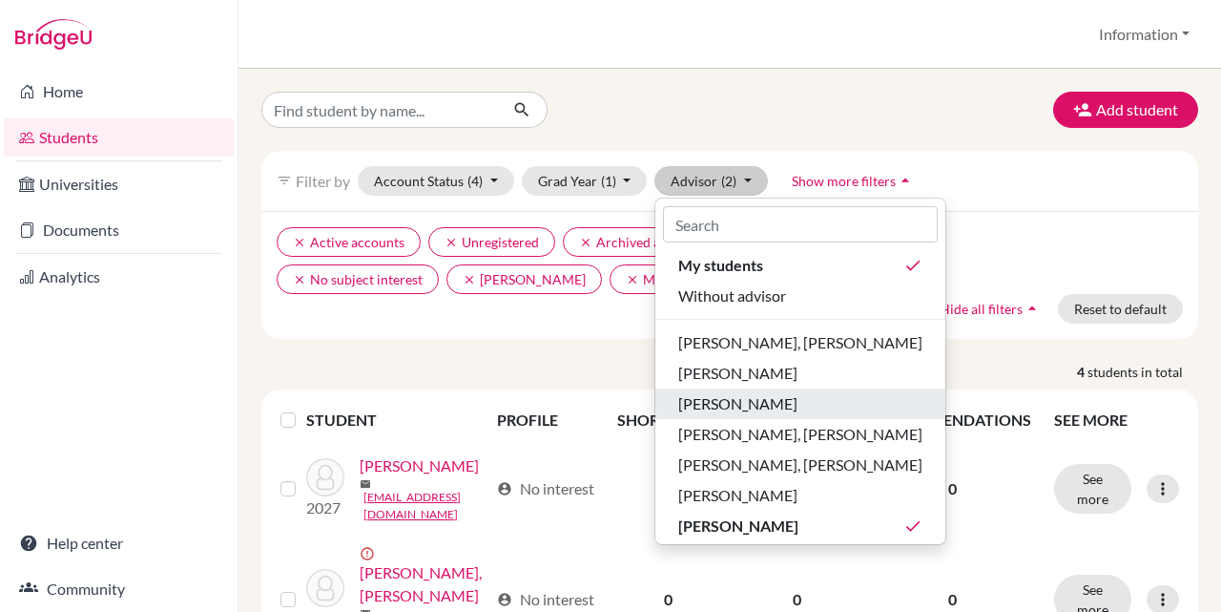
click at [743, 400] on span "Francis, Jasmine" at bounding box center [737, 403] width 119 height 23
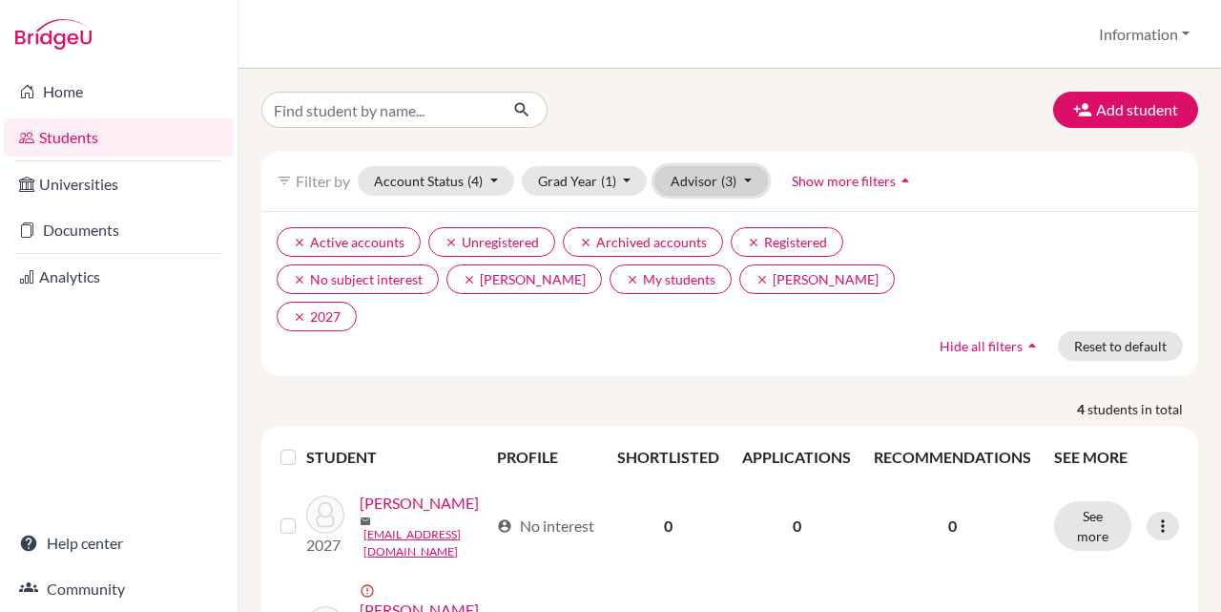
click at [692, 177] on button "Advisor (3)" at bounding box center [712, 181] width 114 height 30
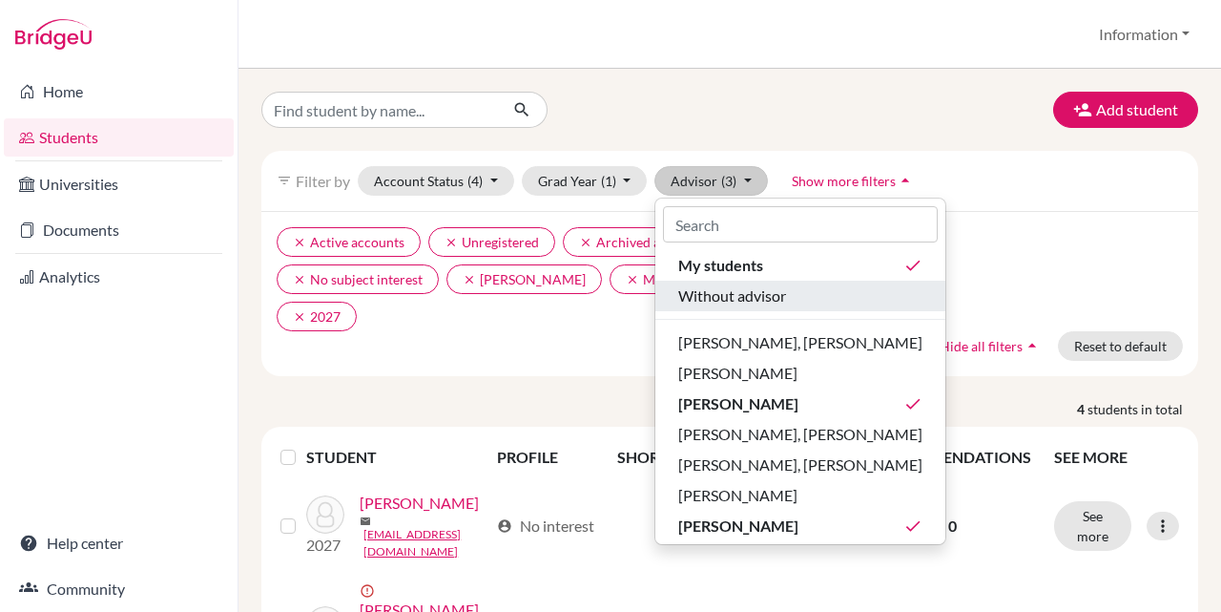
click at [736, 302] on span "Without advisor" at bounding box center [732, 295] width 108 height 23
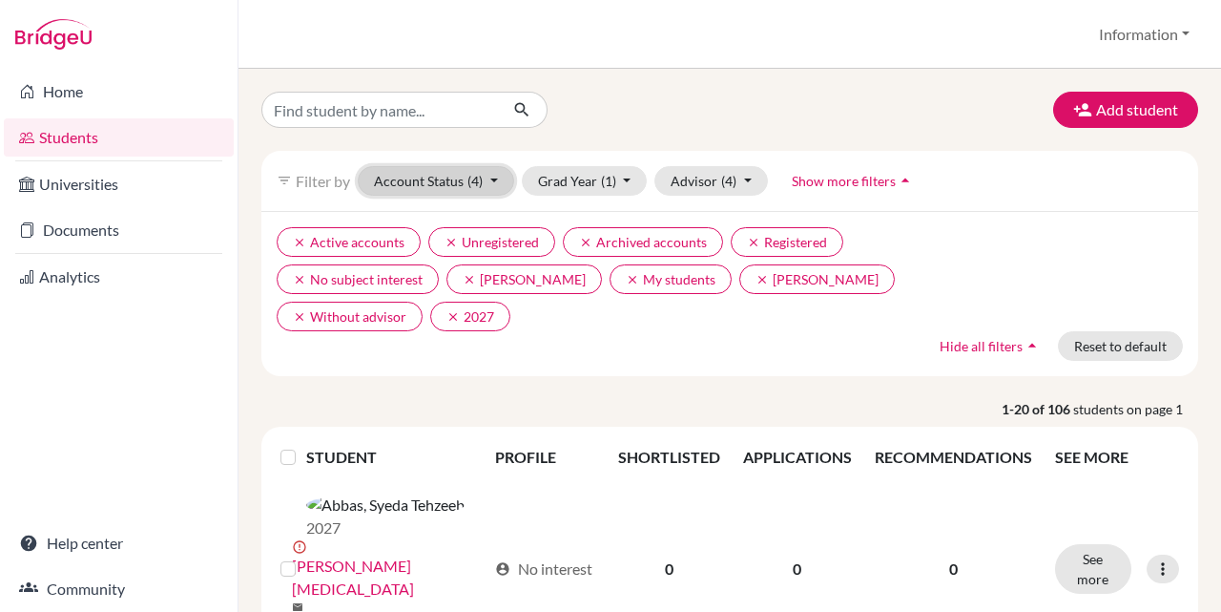
click at [500, 177] on button "Account Status (4)" at bounding box center [436, 181] width 156 height 30
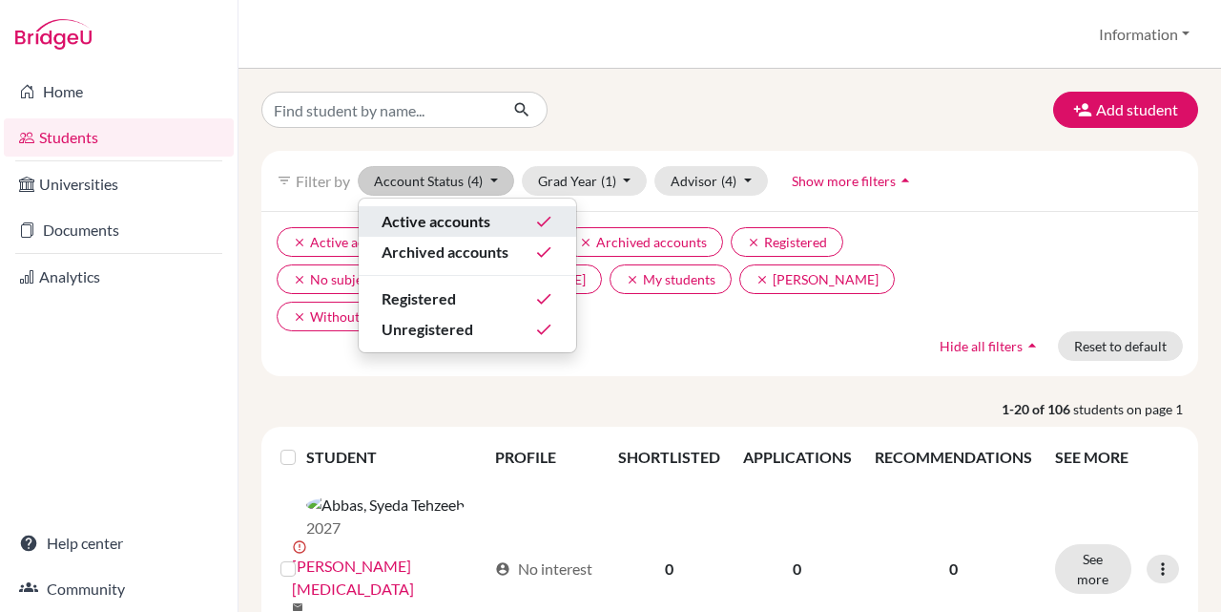
click at [493, 219] on div "Active accounts done" at bounding box center [468, 221] width 172 height 23
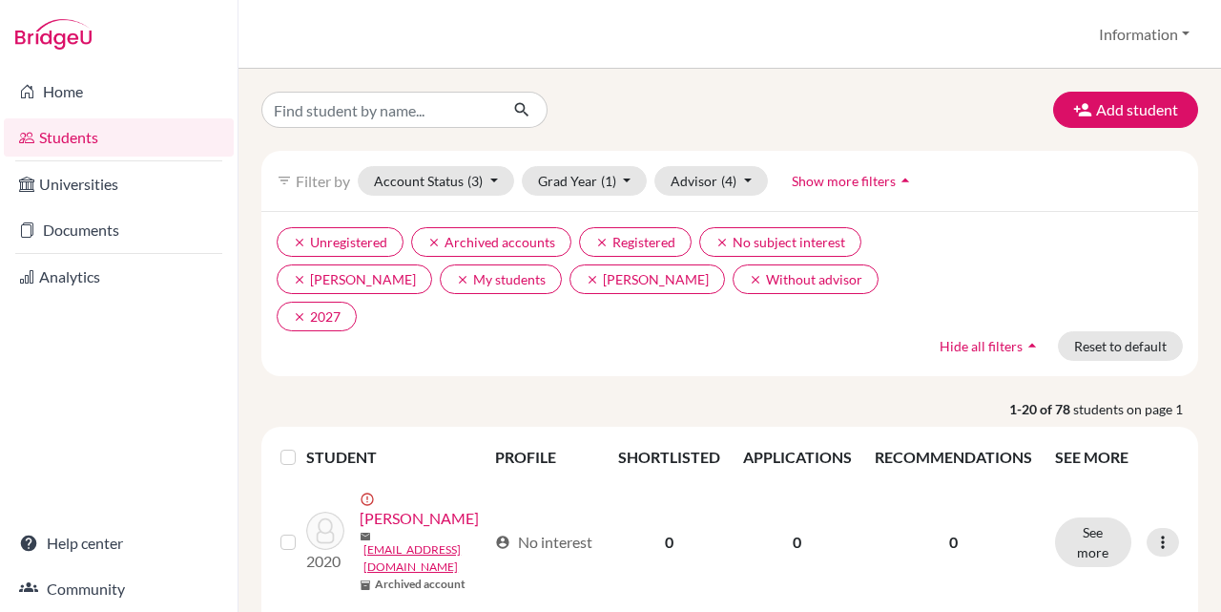
click at [491, 181] on button "Account Status (3)" at bounding box center [436, 181] width 156 height 30
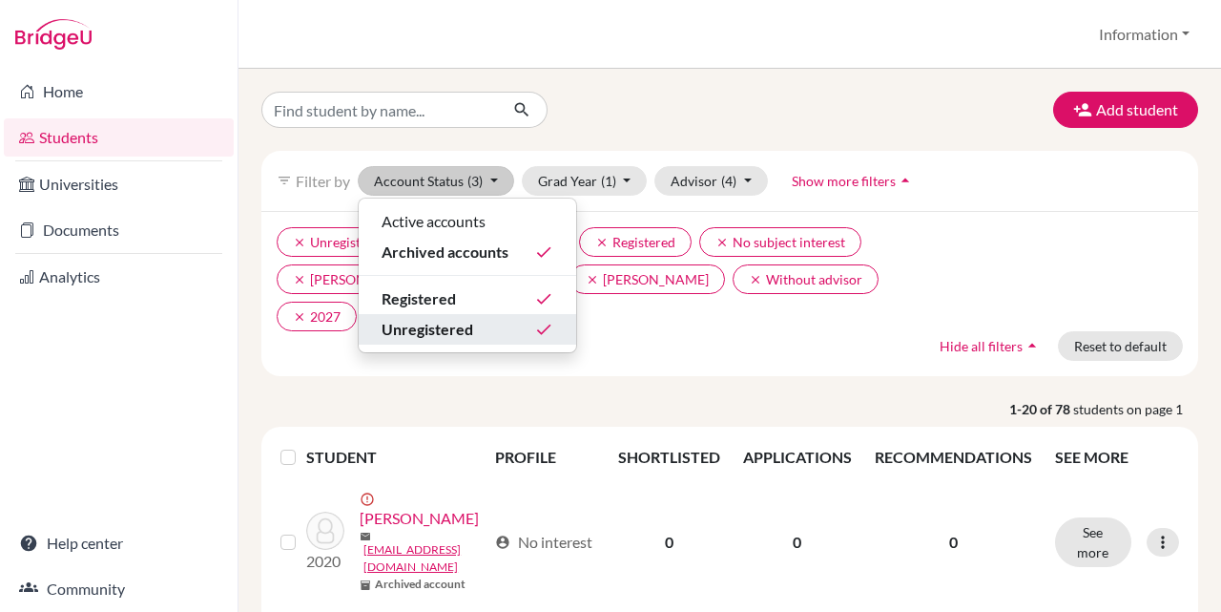
drag, startPoint x: 471, startPoint y: 321, endPoint x: 468, endPoint y: 309, distance: 12.1
click at [472, 321] on span "Unregistered" at bounding box center [428, 329] width 92 height 23
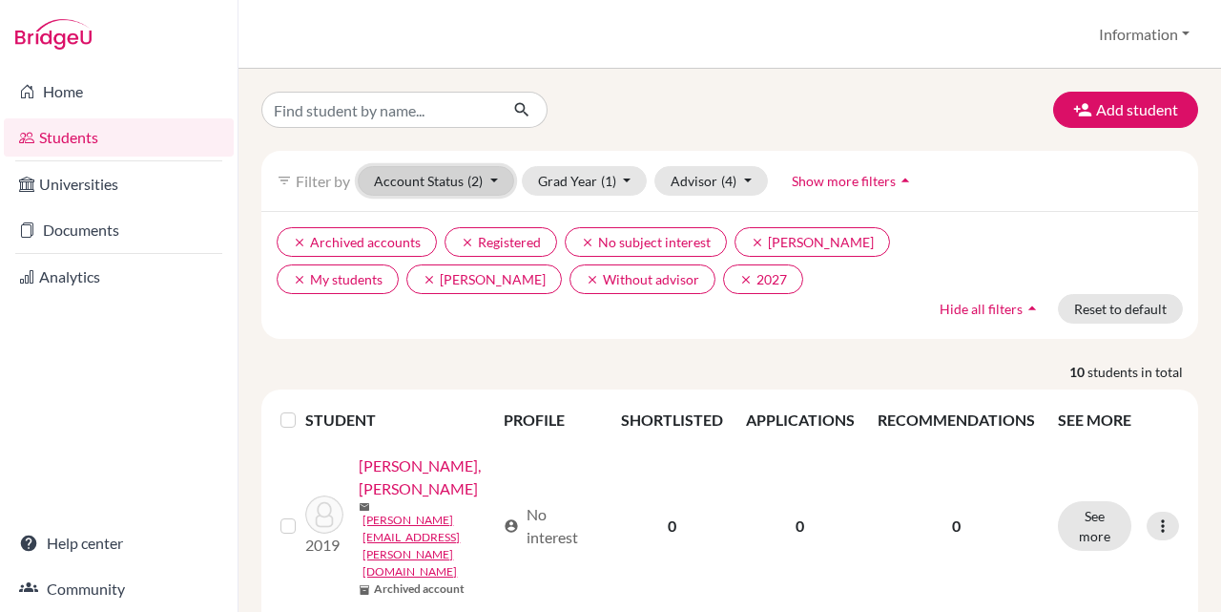
click at [471, 179] on span "(2)" at bounding box center [475, 181] width 15 height 16
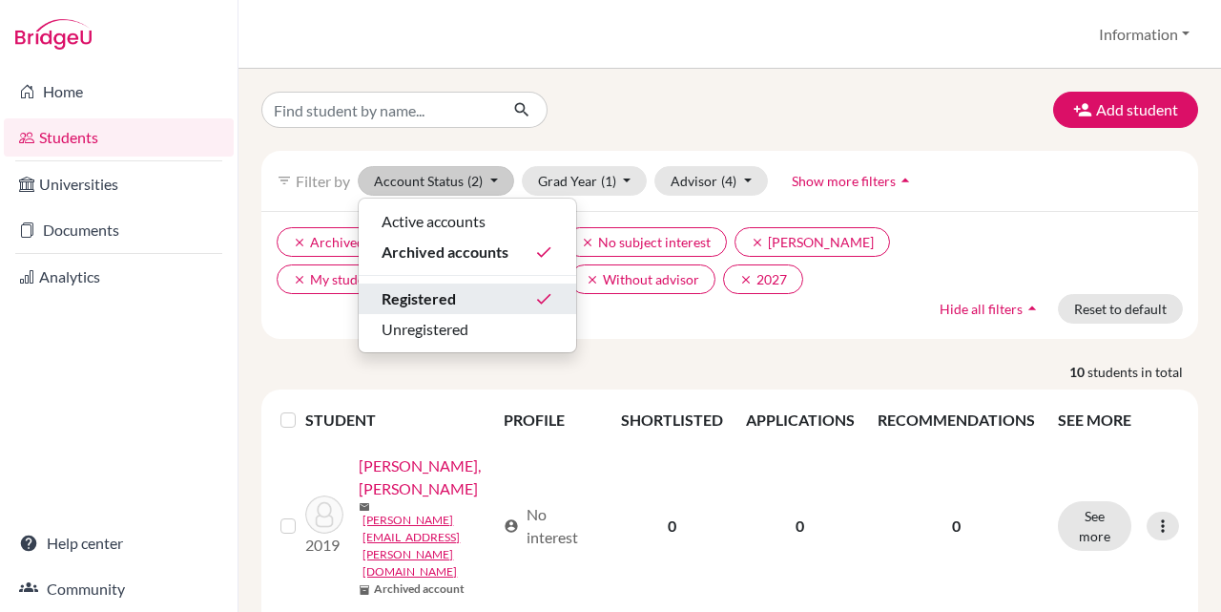
click at [457, 304] on div "Registered done" at bounding box center [468, 298] width 172 height 23
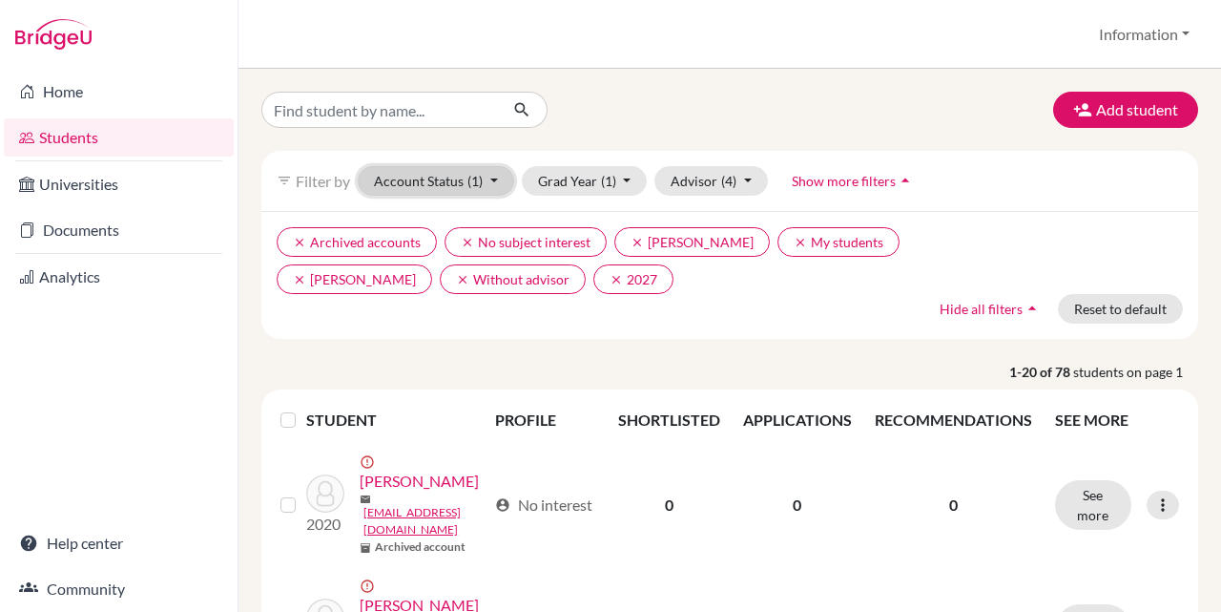
click at [504, 189] on button "Account Status (1)" at bounding box center [436, 181] width 156 height 30
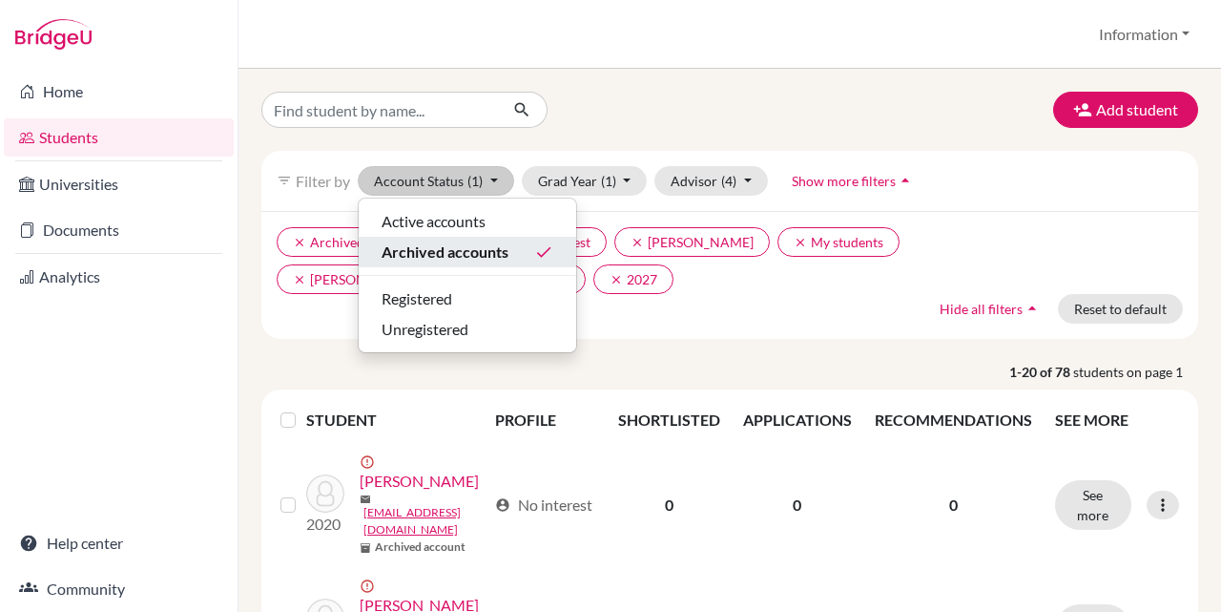
click at [501, 252] on span "Archived accounts" at bounding box center [445, 251] width 127 height 23
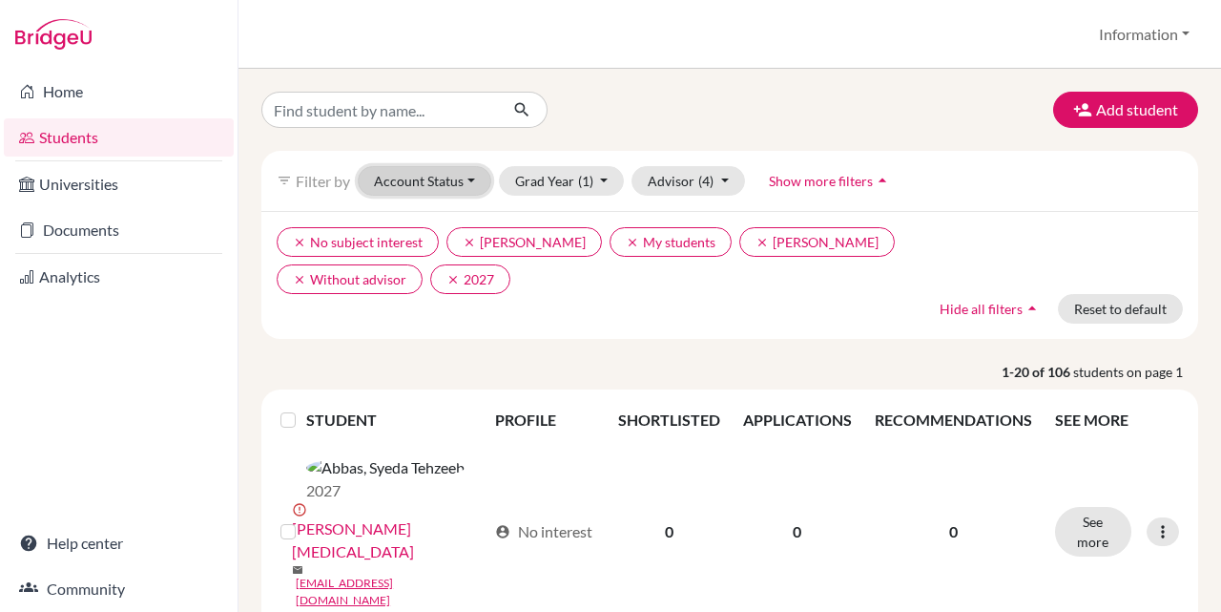
click at [451, 178] on button "Account Status" at bounding box center [425, 181] width 134 height 30
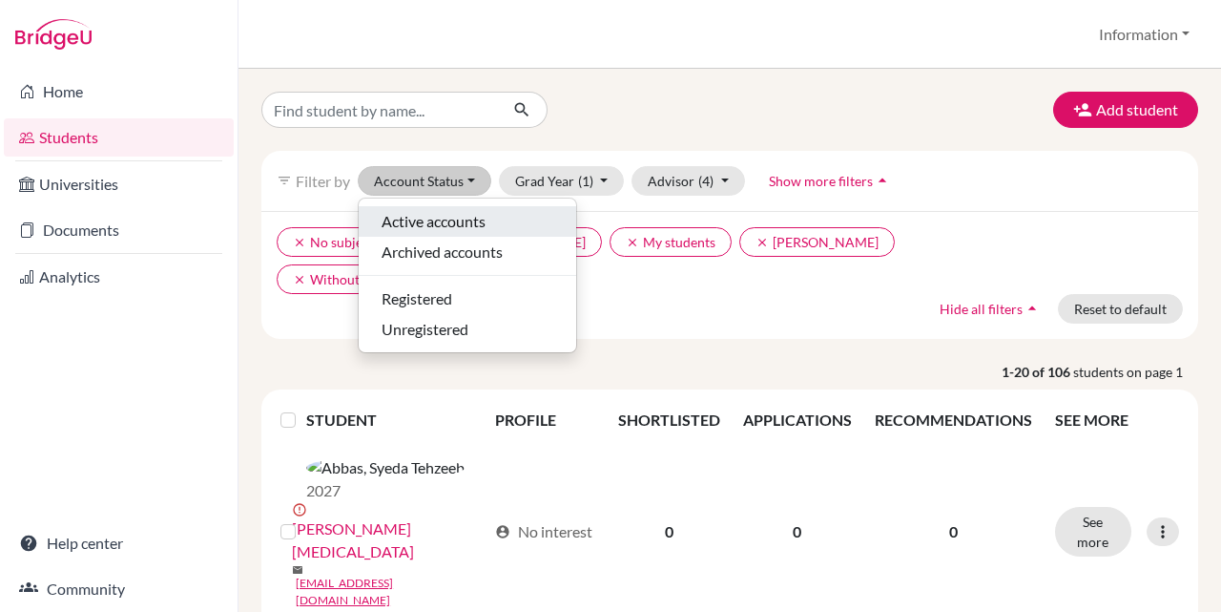
click at [463, 208] on button "Active accounts" at bounding box center [468, 221] width 218 height 31
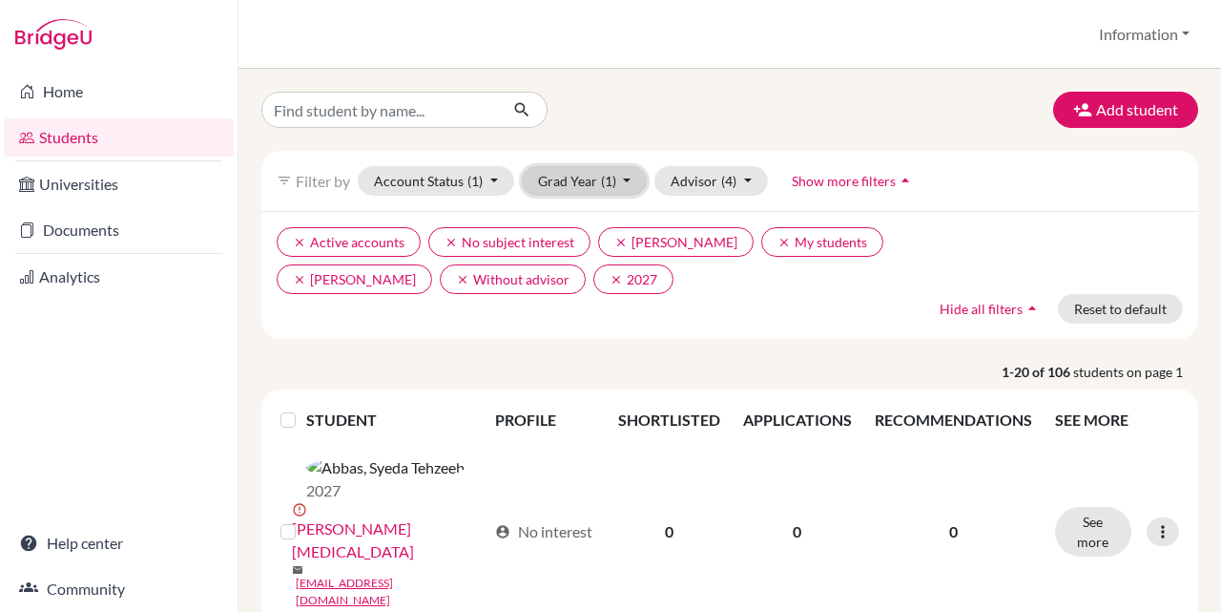
click at [627, 178] on button "Grad Year (1)" at bounding box center [585, 181] width 126 height 30
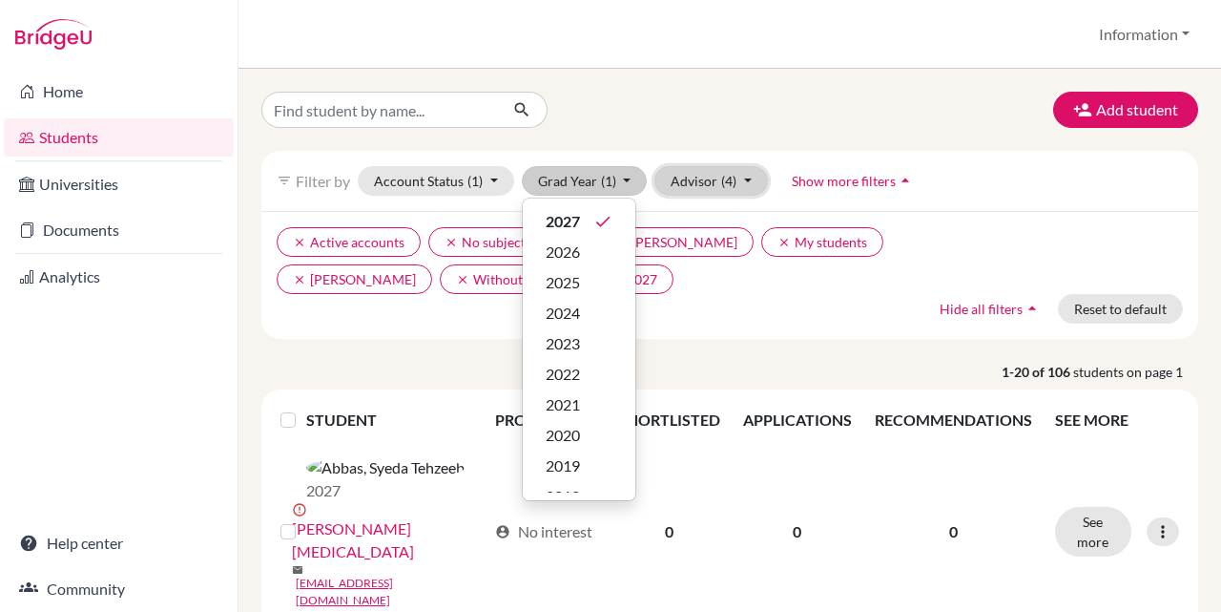
click at [754, 178] on button "Advisor (4)" at bounding box center [712, 181] width 114 height 30
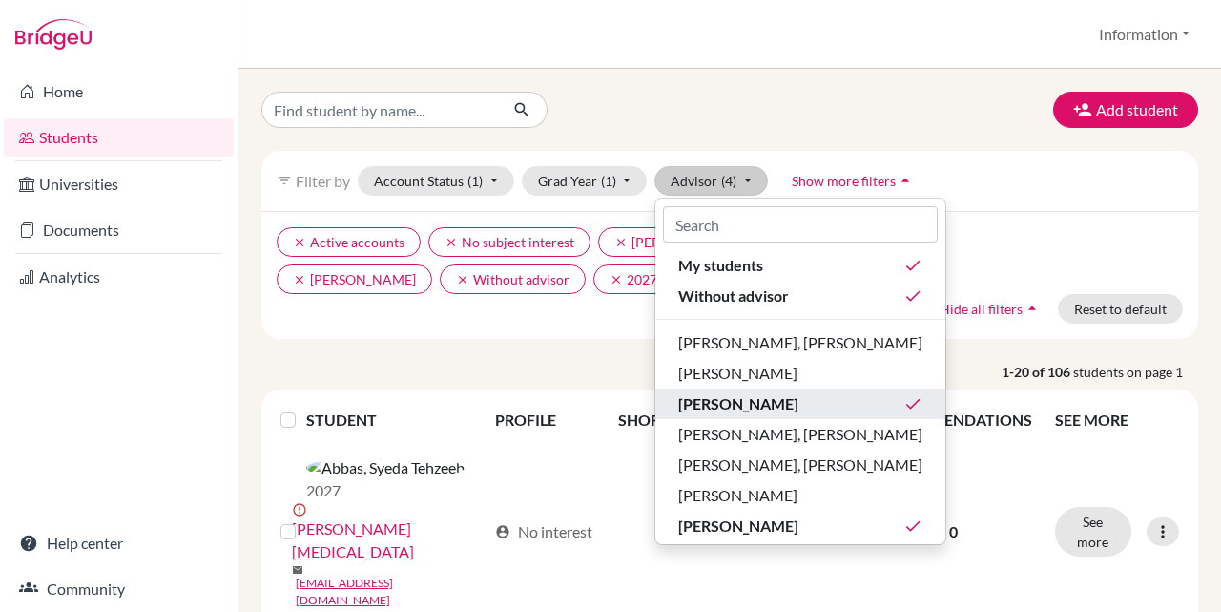
click at [781, 409] on span "Francis, Jasmine" at bounding box center [738, 403] width 120 height 23
